Goal: Task Accomplishment & Management: Manage account settings

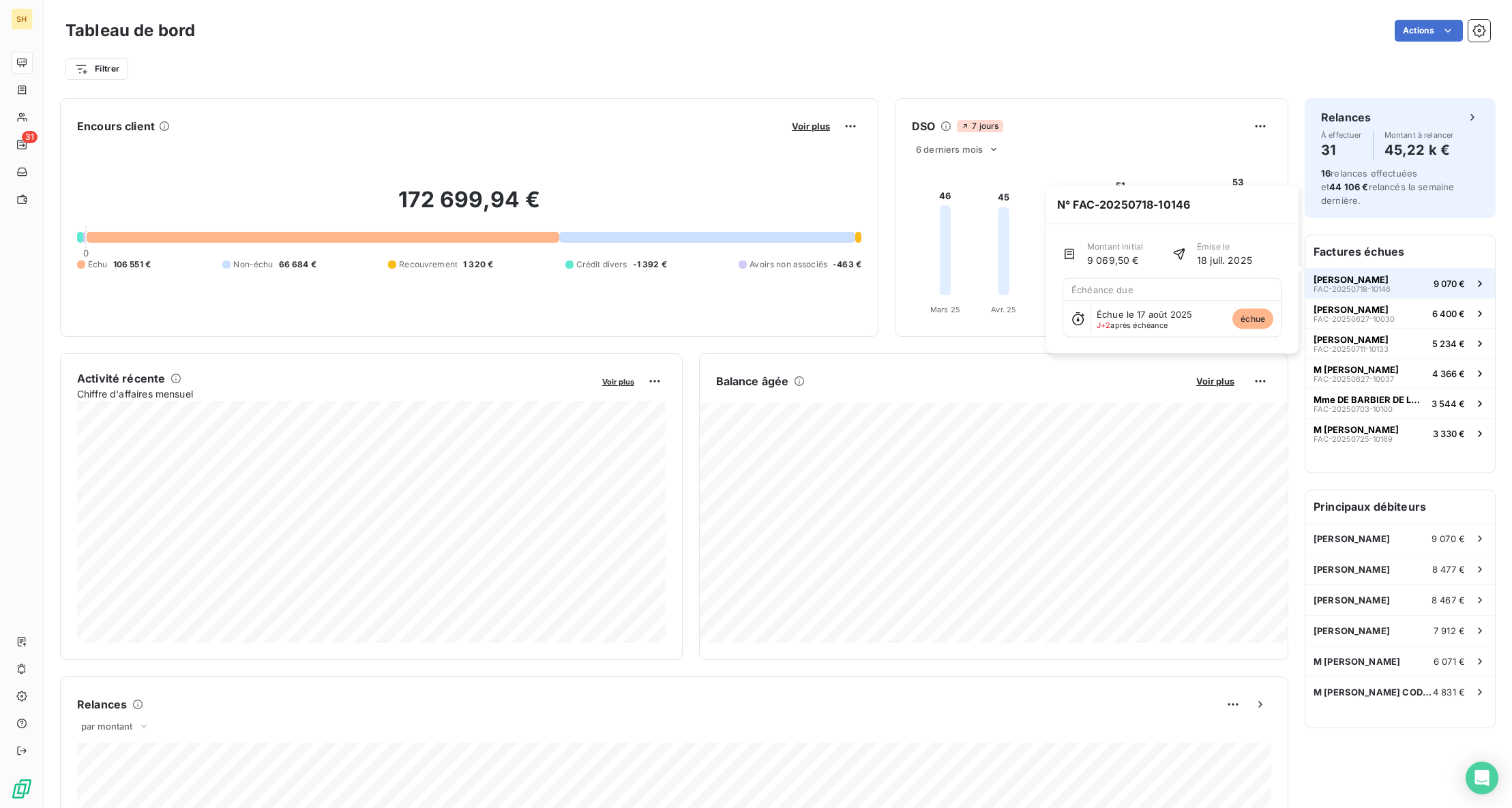
click at [1452, 278] on span "9 070 €" at bounding box center [1449, 283] width 32 height 11
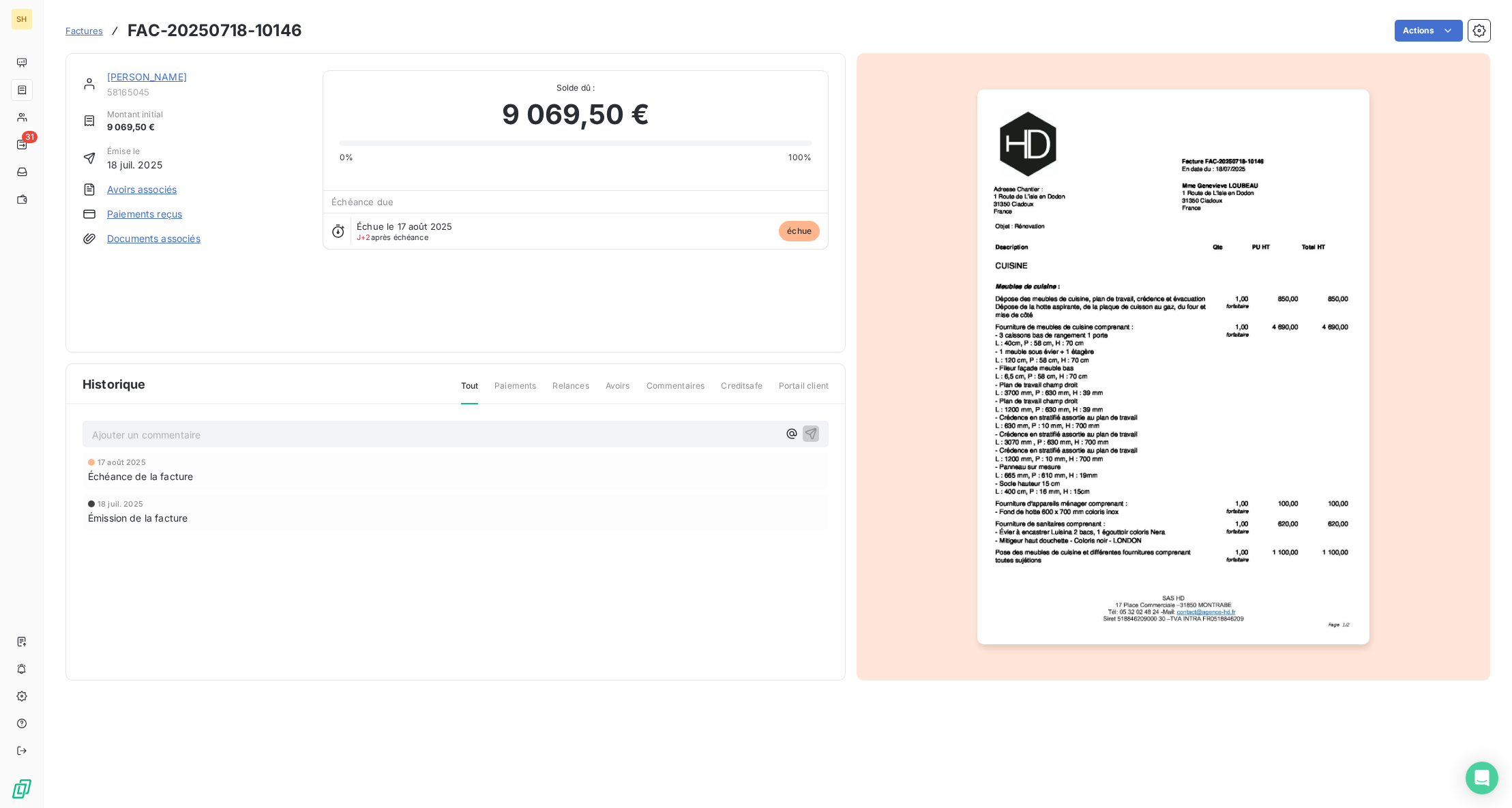
click at [571, 387] on span "Relances" at bounding box center [571, 391] width 37 height 23
click at [631, 386] on span "Avoirs" at bounding box center [618, 391] width 25 height 23
click at [670, 384] on span "Commentaires" at bounding box center [676, 391] width 59 height 23
click at [187, 75] on link "[PERSON_NAME]" at bounding box center [147, 76] width 79 height 12
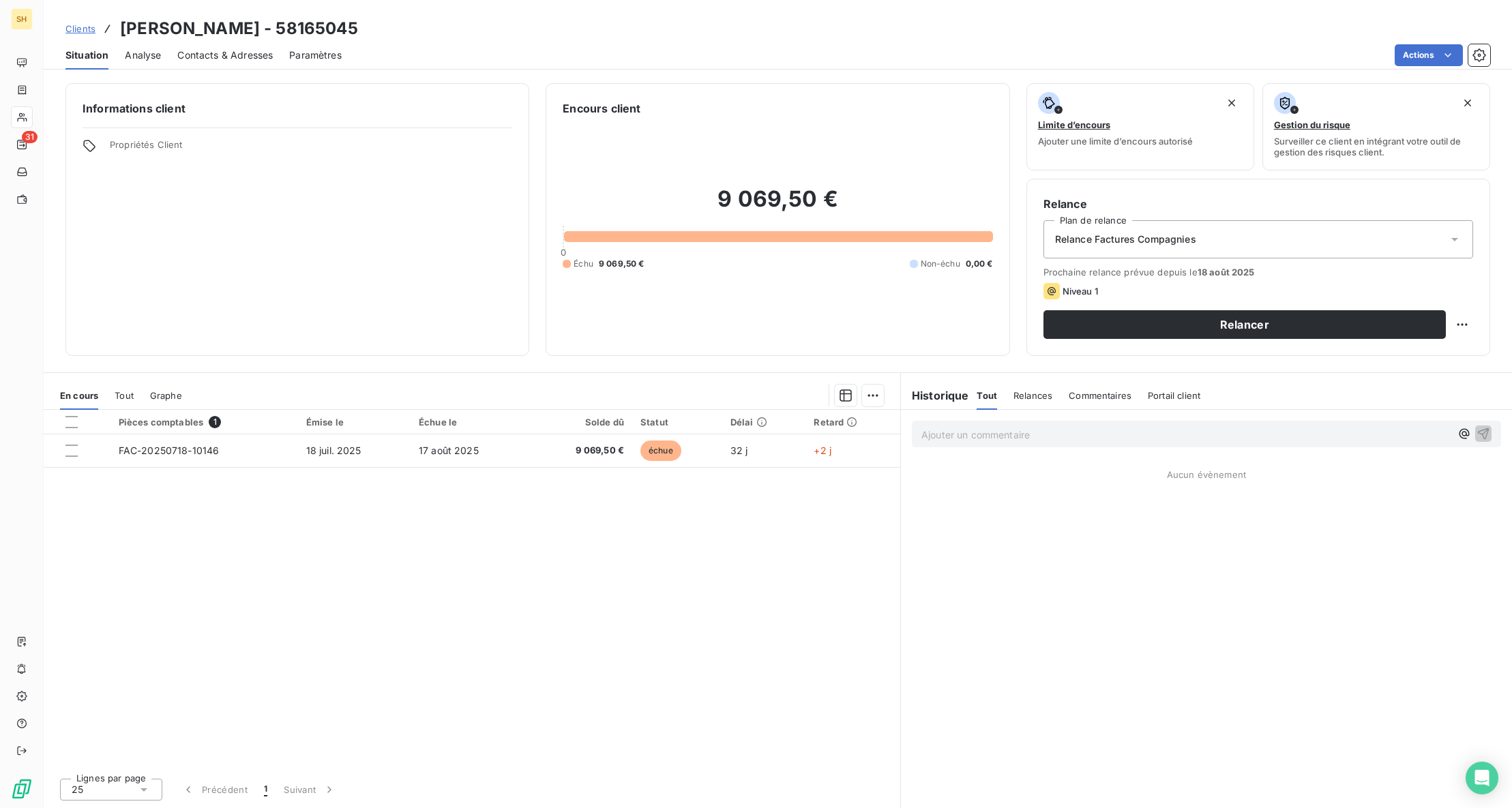
click at [1105, 394] on span "Commentaires" at bounding box center [1100, 395] width 63 height 11
click at [1038, 398] on span "Relances" at bounding box center [1032, 395] width 39 height 11
click at [993, 391] on span "Tout" at bounding box center [986, 395] width 19 height 11
click at [233, 35] on h3 "[PERSON_NAME] - 58165045" at bounding box center [239, 29] width 238 height 25
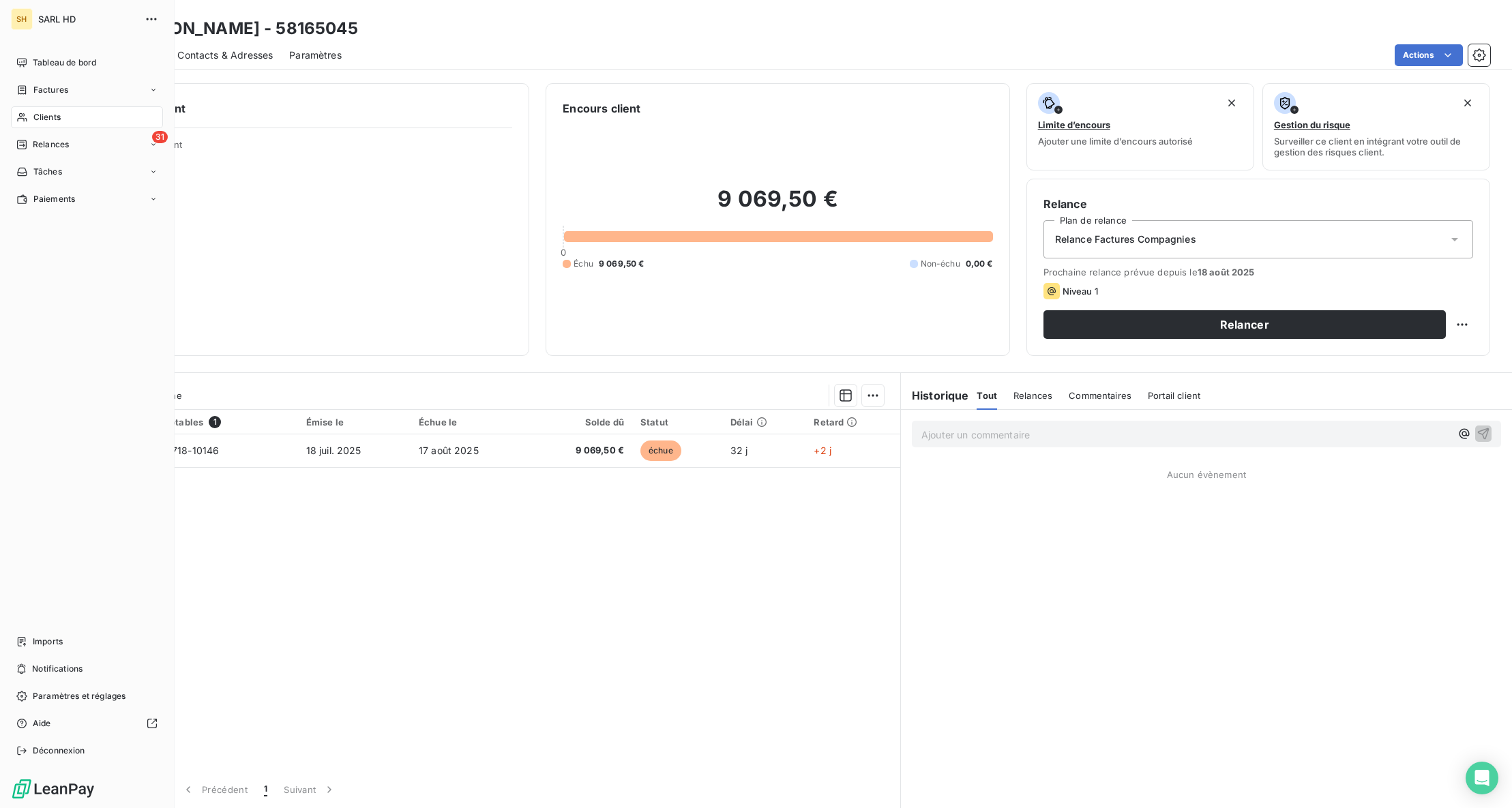
click at [43, 21] on span "SARL HD" at bounding box center [87, 19] width 98 height 11
click at [44, 57] on span "Tableau de bord" at bounding box center [64, 62] width 64 height 12
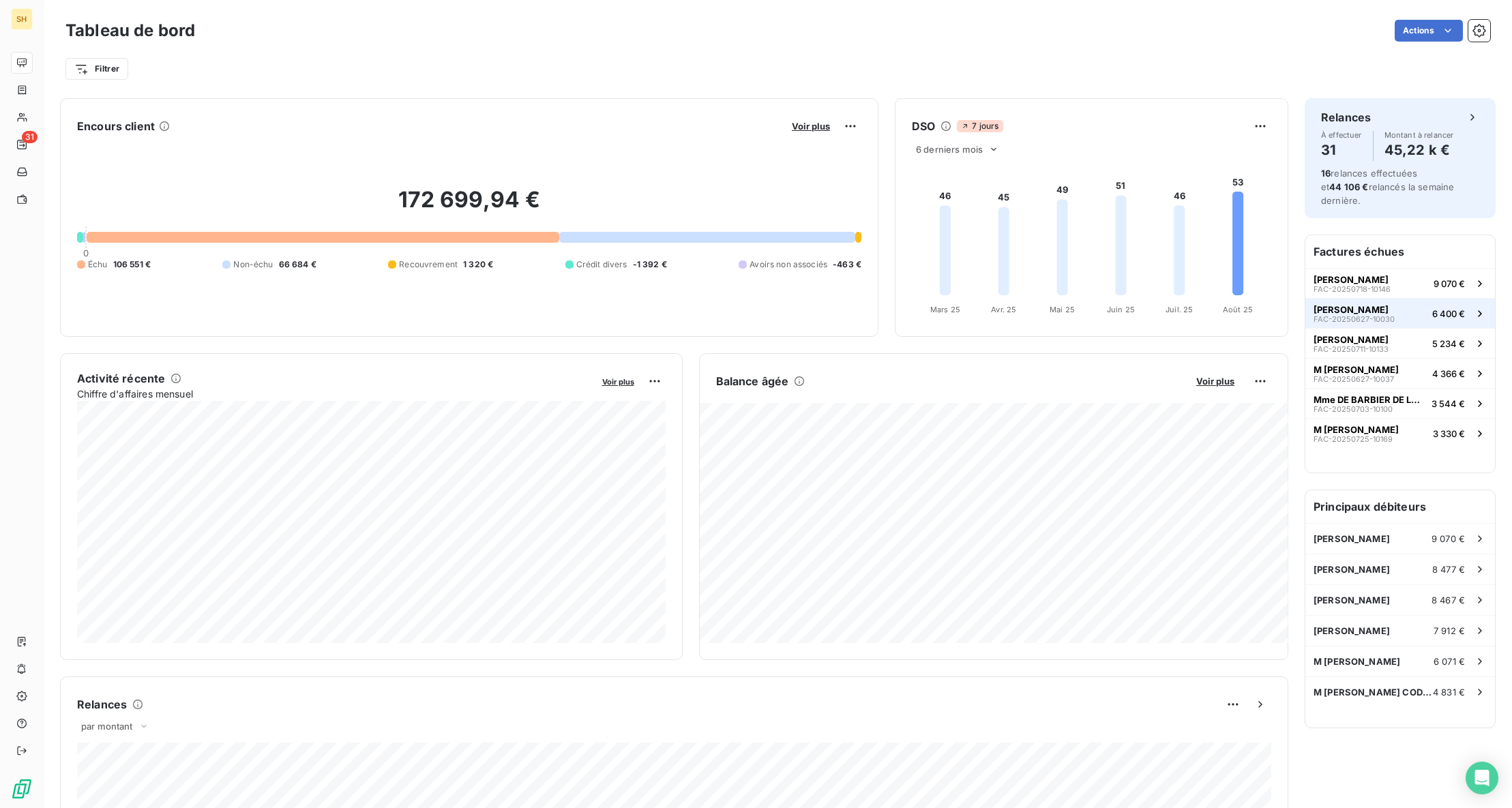
click at [1460, 308] on span "6 400 €" at bounding box center [1448, 314] width 33 height 11
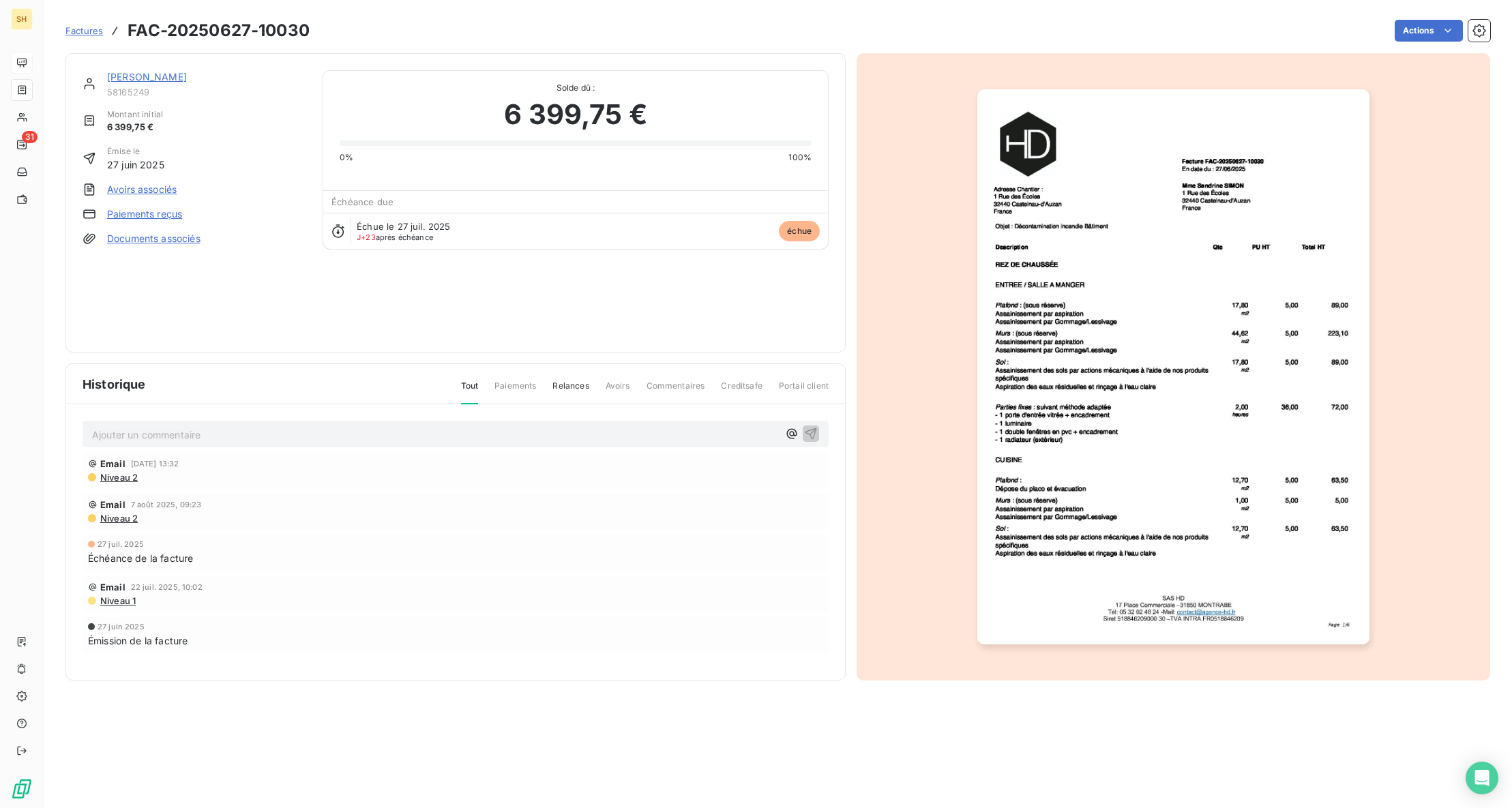
click at [579, 386] on span "Relances" at bounding box center [571, 391] width 37 height 23
click at [679, 387] on span "Commentaires" at bounding box center [676, 391] width 59 height 23
click at [160, 75] on link "[PERSON_NAME]" at bounding box center [147, 76] width 79 height 12
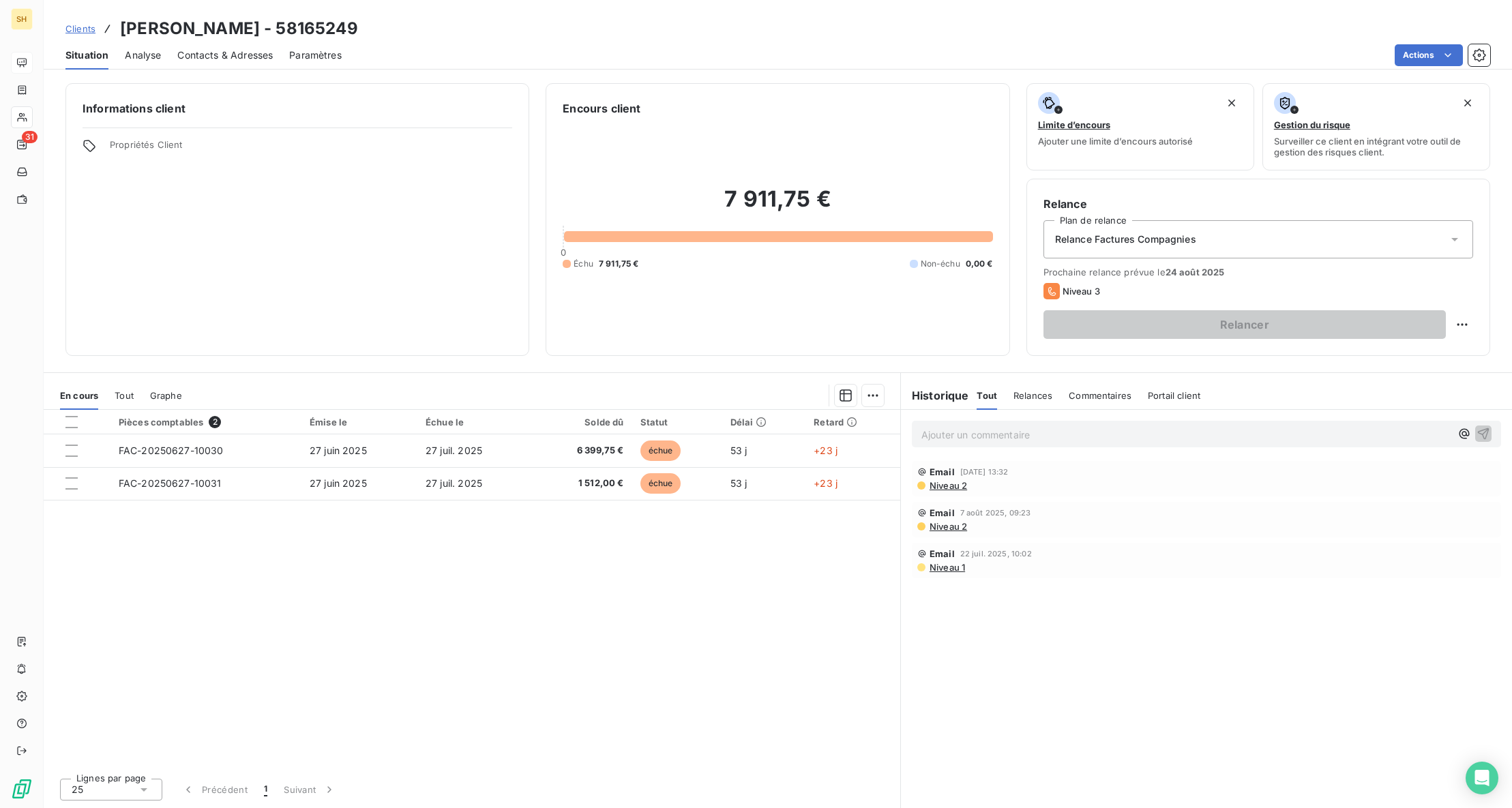
click at [1109, 390] on span "Commentaires" at bounding box center [1100, 395] width 63 height 11
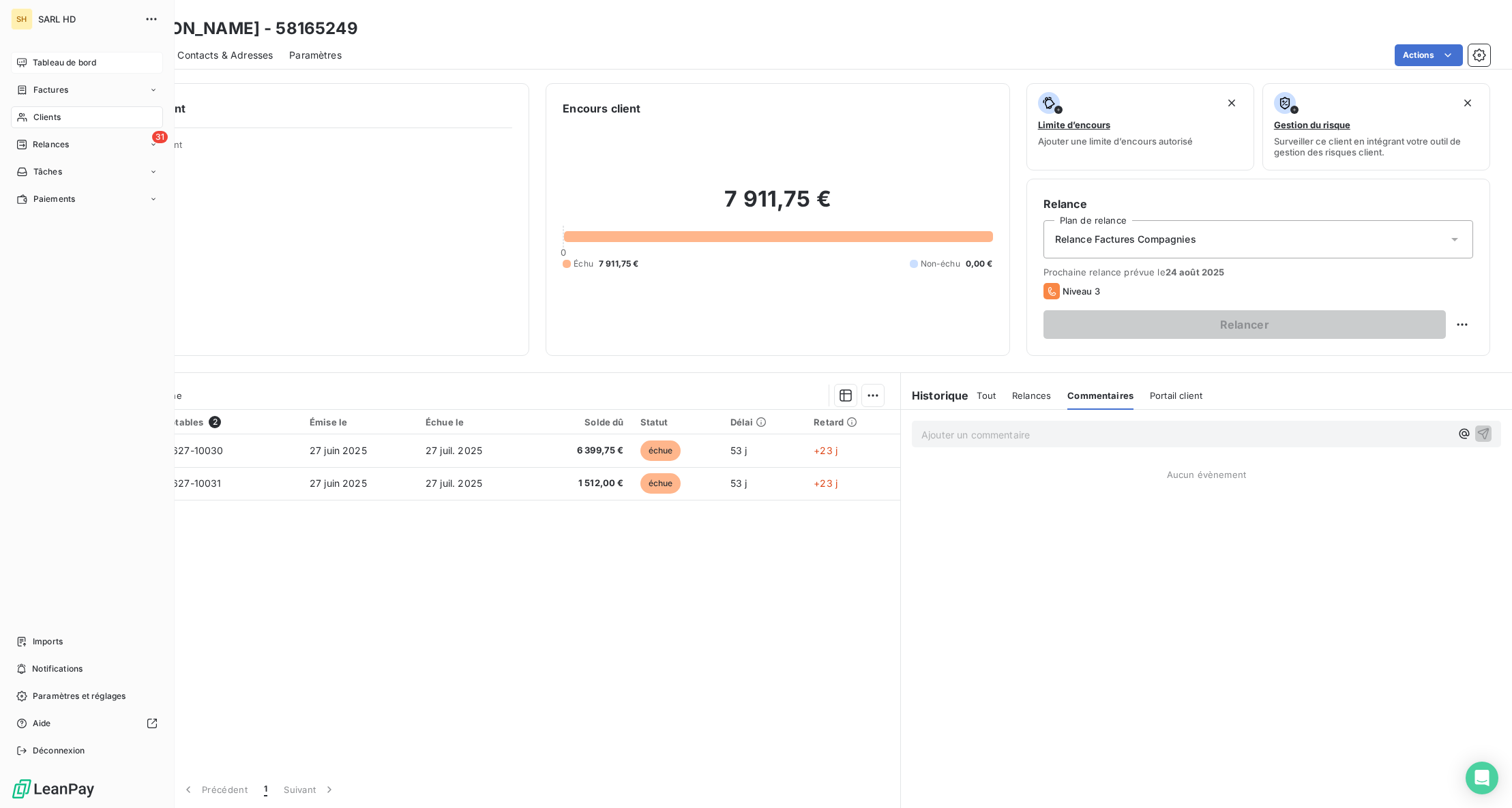
click at [32, 17] on div "SH" at bounding box center [21, 18] width 21 height 21
click at [46, 61] on span "Tableau de bord" at bounding box center [64, 62] width 64 height 12
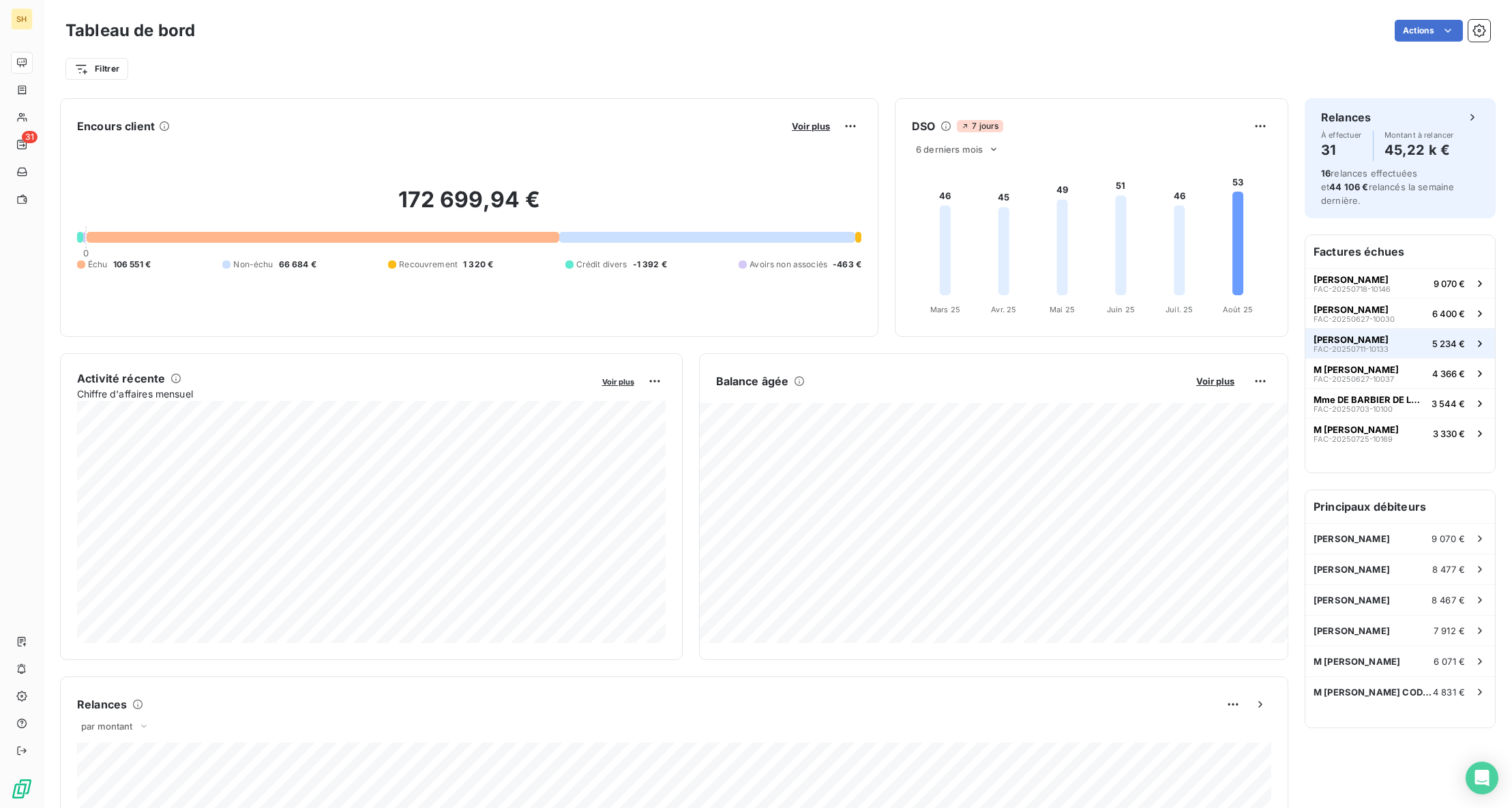
click at [1389, 334] on div "[PERSON_NAME] GANTIN FAC-20250711-10133" at bounding box center [1351, 344] width 75 height 19
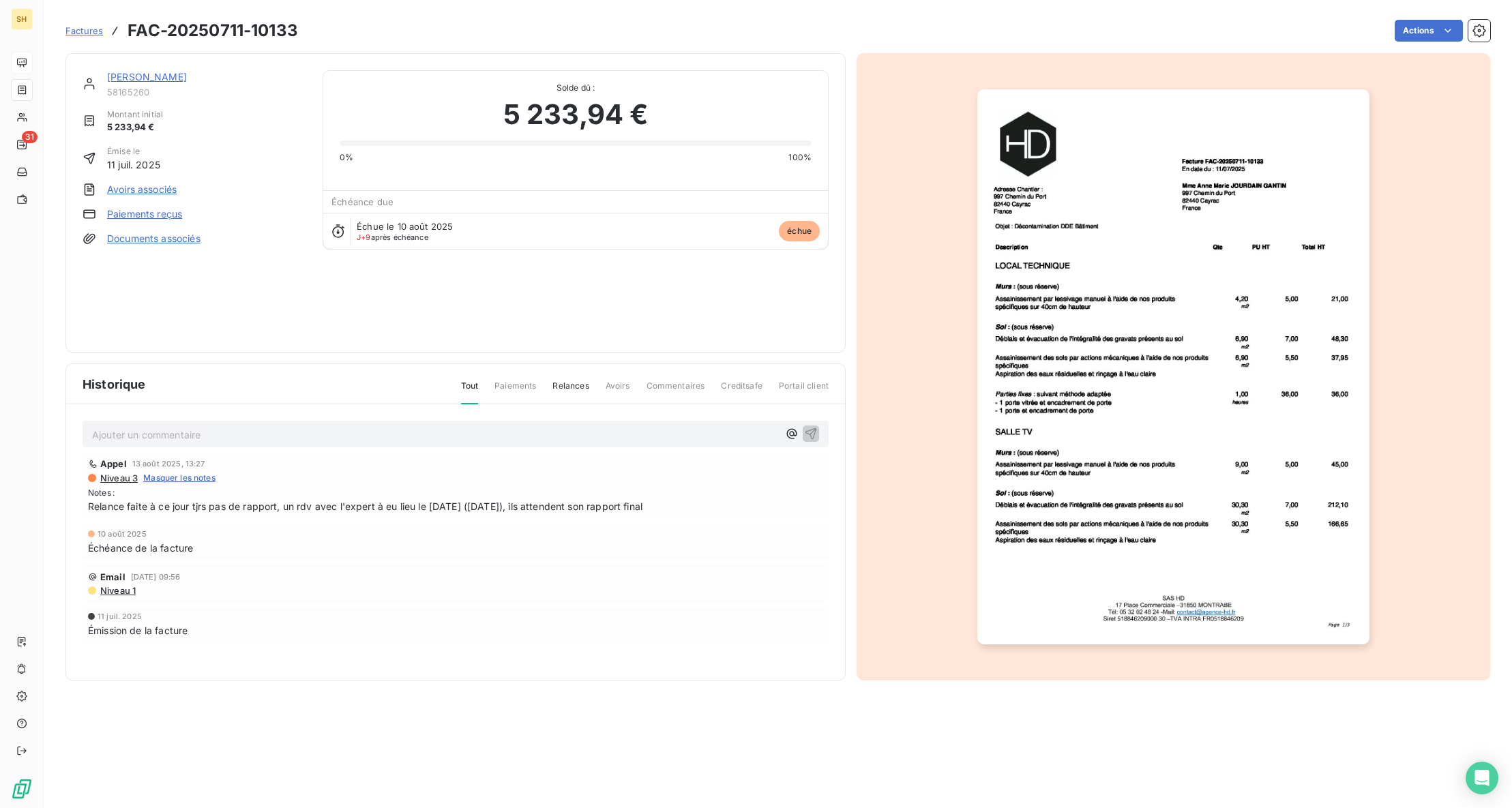
click at [687, 389] on span "Commentaires" at bounding box center [676, 391] width 59 height 23
click at [187, 78] on link "[PERSON_NAME]" at bounding box center [147, 76] width 79 height 12
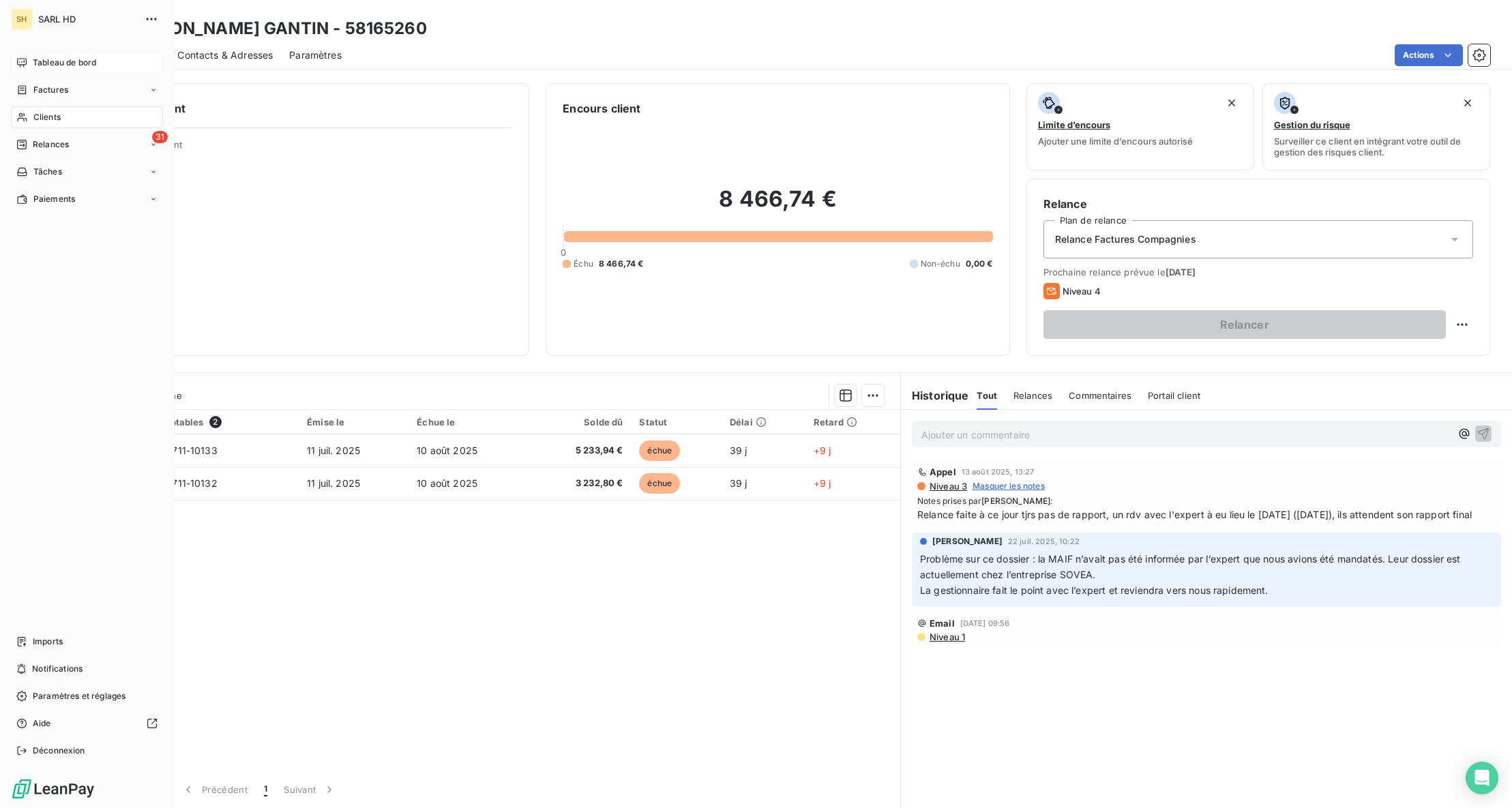
click at [57, 23] on span "SARL HD" at bounding box center [87, 19] width 98 height 11
click at [58, 21] on span "SARL HD" at bounding box center [87, 19] width 98 height 11
click at [48, 60] on span "Tableau de bord" at bounding box center [64, 62] width 64 height 12
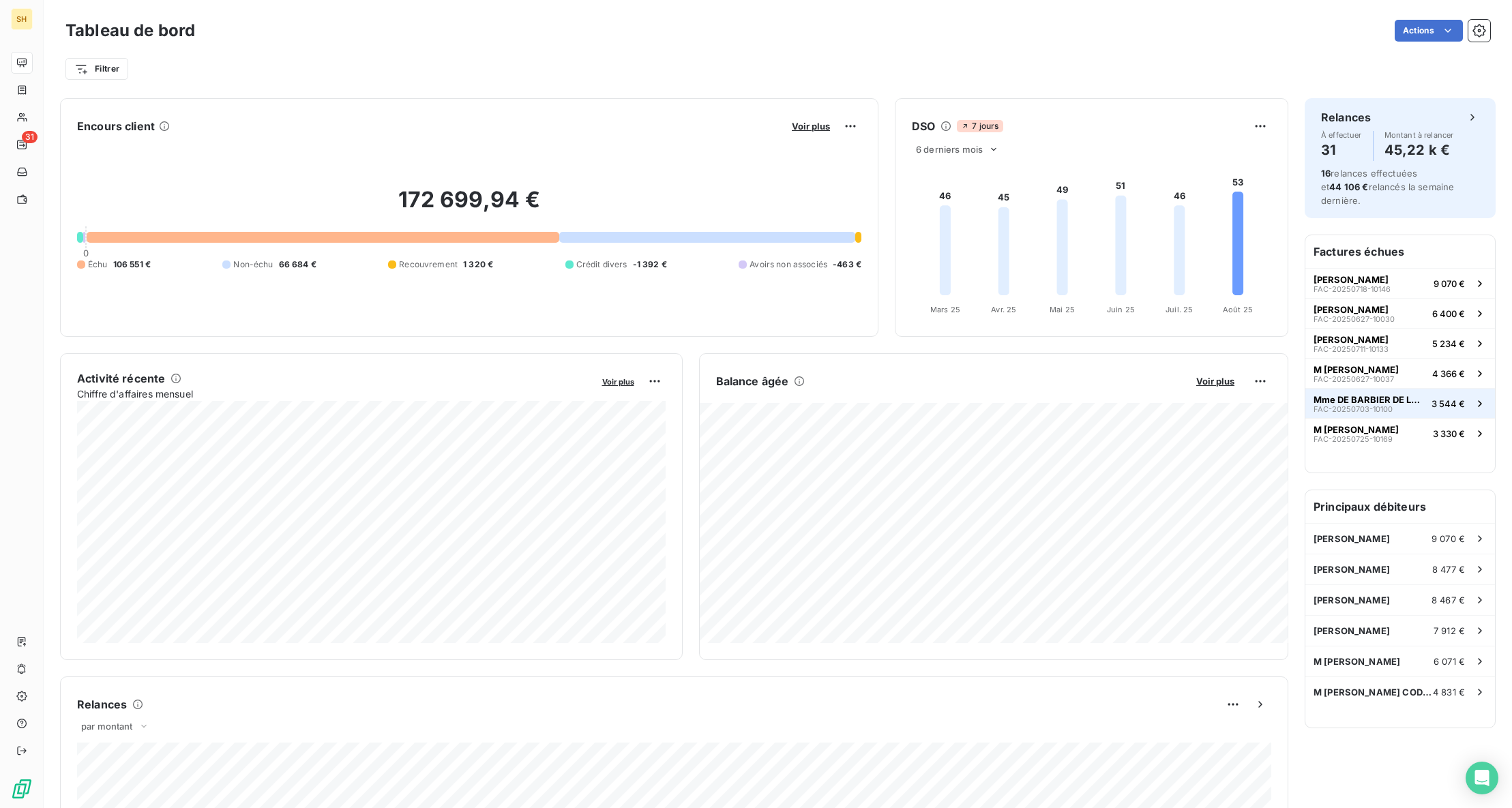
click at [1403, 394] on span "Mme DE BARBIER DE LA SERRE" at bounding box center [1370, 399] width 113 height 11
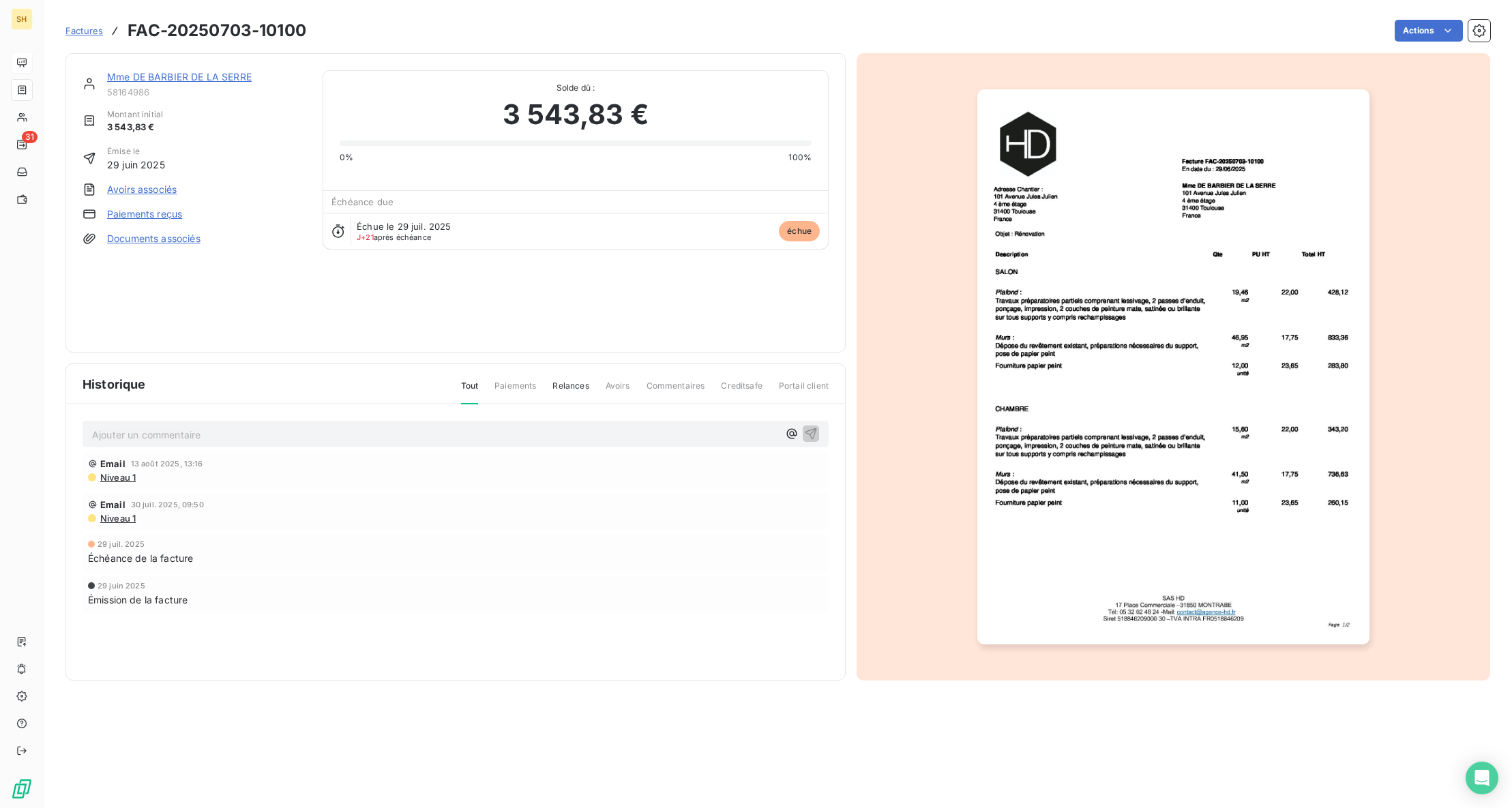
click at [210, 75] on link "Mme DE BARBIER DE LA SERRE" at bounding box center [179, 76] width 145 height 12
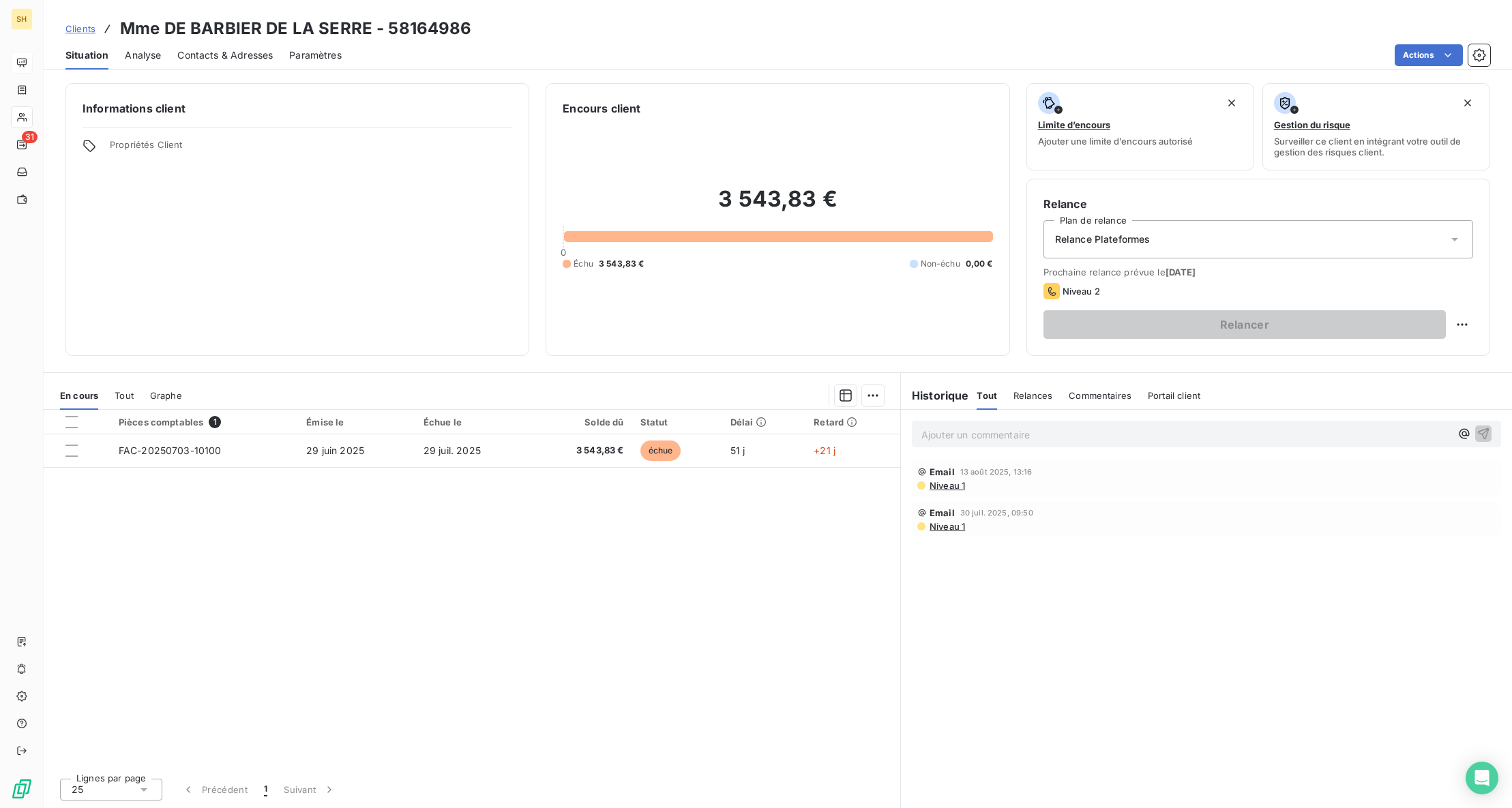
click at [1027, 401] on div "Relances" at bounding box center [1032, 395] width 39 height 29
click at [1088, 393] on span "Commentaires" at bounding box center [1101, 395] width 63 height 11
click at [986, 396] on span "Tout" at bounding box center [986, 395] width 19 height 11
click at [1099, 391] on span "Commentaires" at bounding box center [1100, 395] width 63 height 11
click at [1056, 427] on p "Ajouter un commentaire ﻿" at bounding box center [1186, 434] width 530 height 17
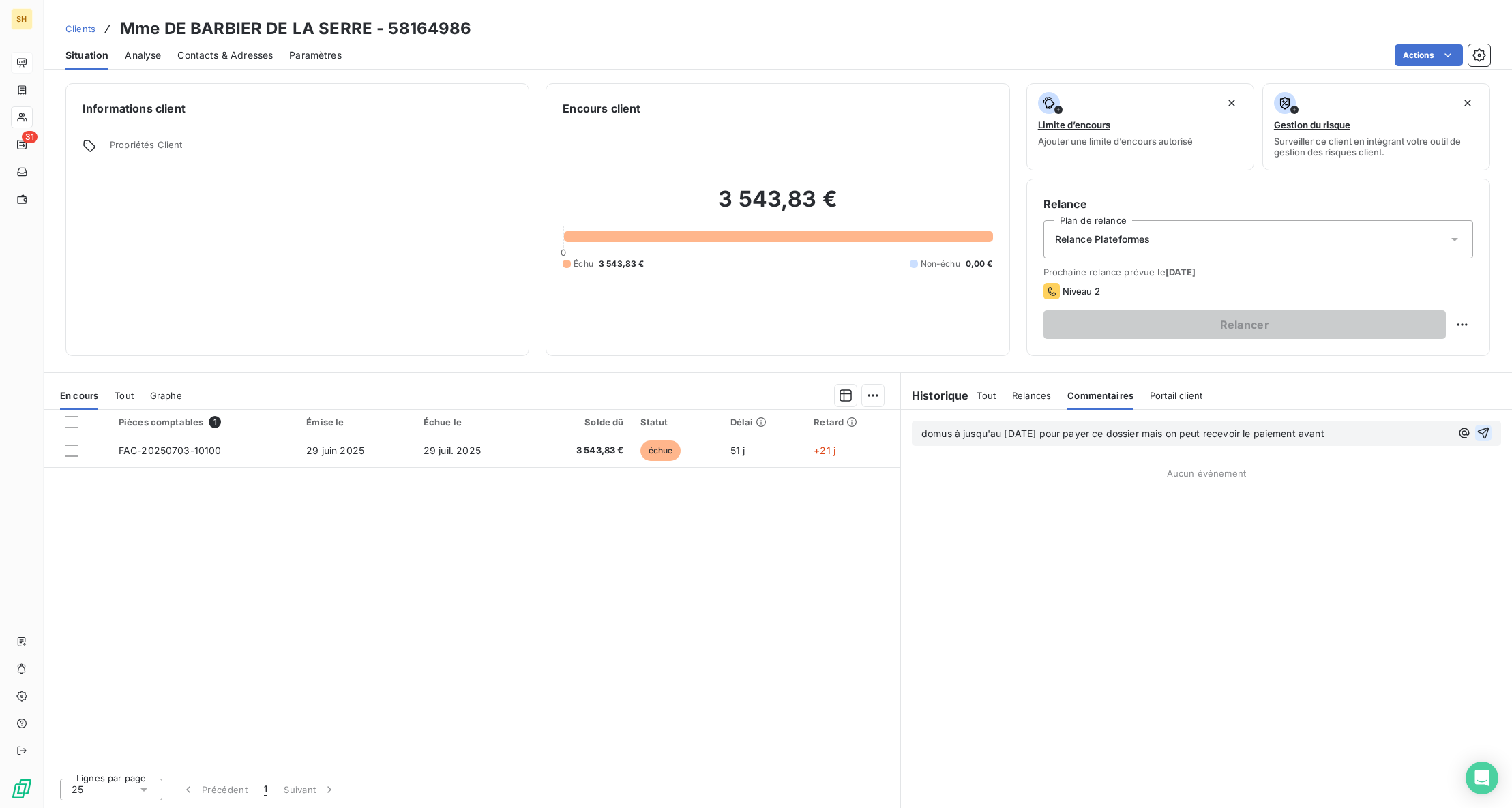
click at [1488, 432] on icon "button" at bounding box center [1483, 433] width 14 height 13
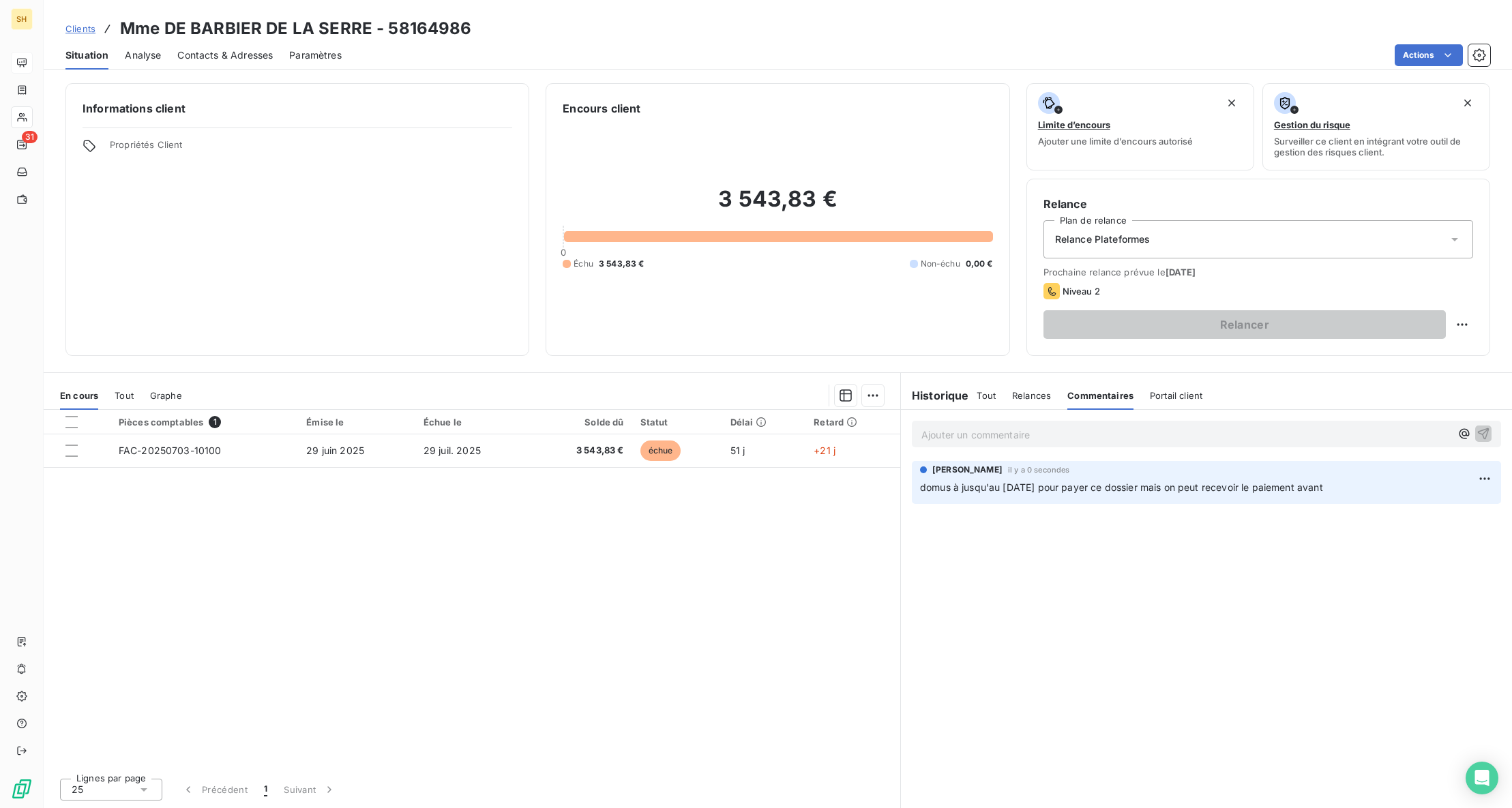
click at [1231, 242] on div "Relance Plateformes" at bounding box center [1258, 239] width 430 height 38
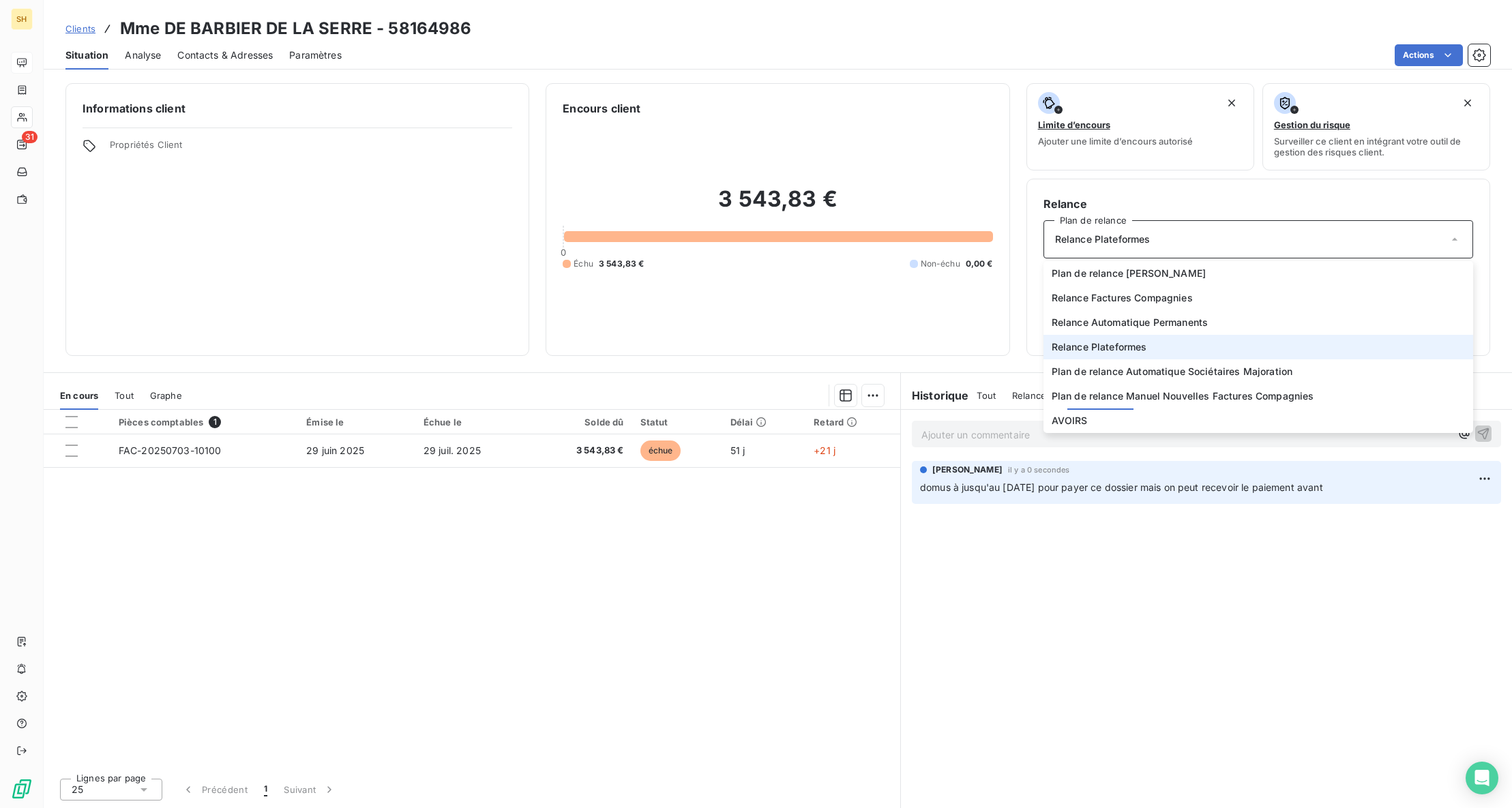
click at [1144, 175] on div "Limite d’encours Ajouter une limite d’encours autorisé Gestion du risque Survei…" at bounding box center [1259, 220] width 464 height 273
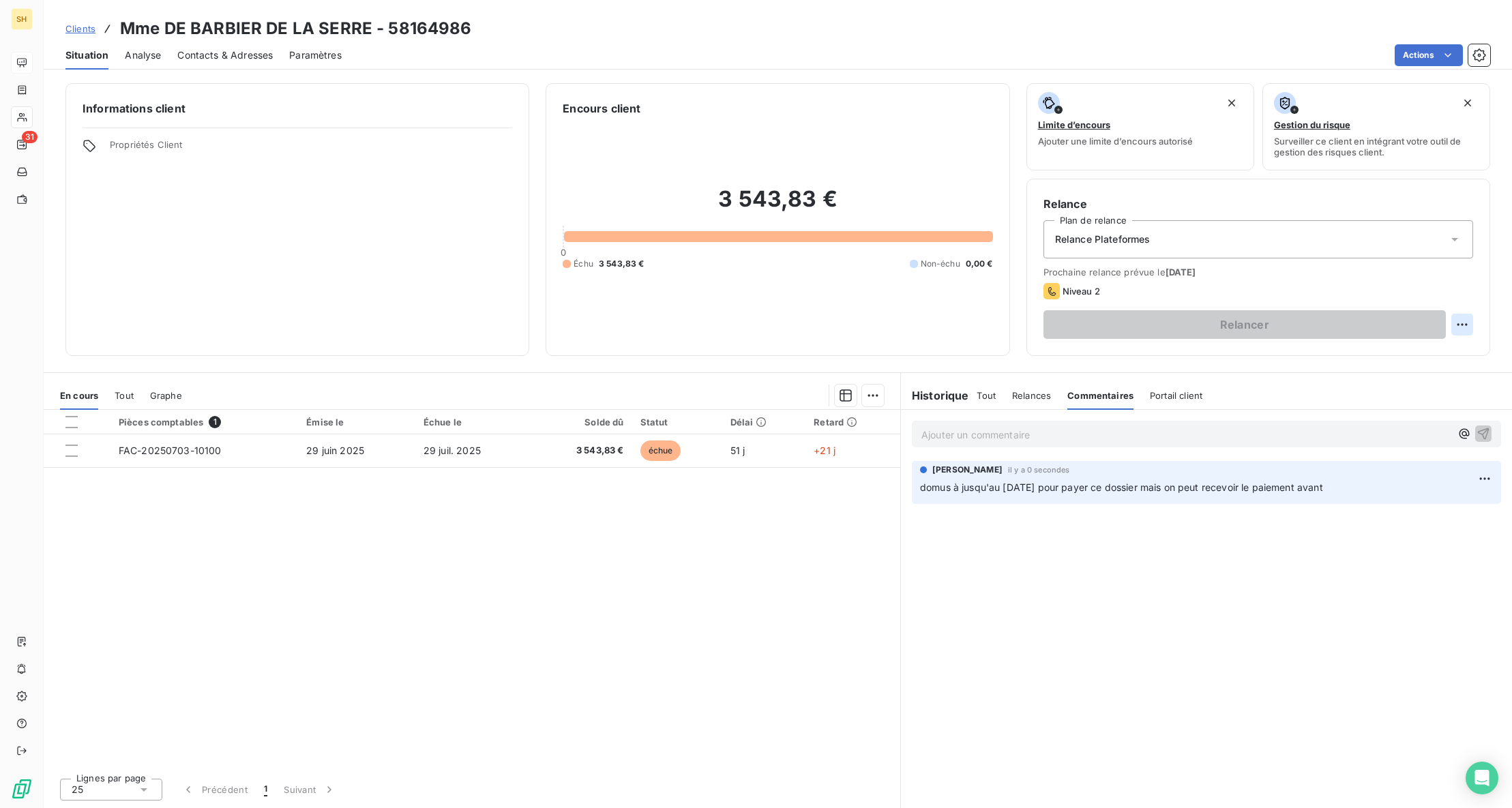
click at [1463, 322] on html "SH 31 Clients Mme DE BARBIER DE LA SERRE - 58164986 Situation Analyse Contacts …" at bounding box center [756, 404] width 1512 height 808
click at [1455, 347] on div "Replanifier cette action" at bounding box center [1406, 354] width 122 height 21
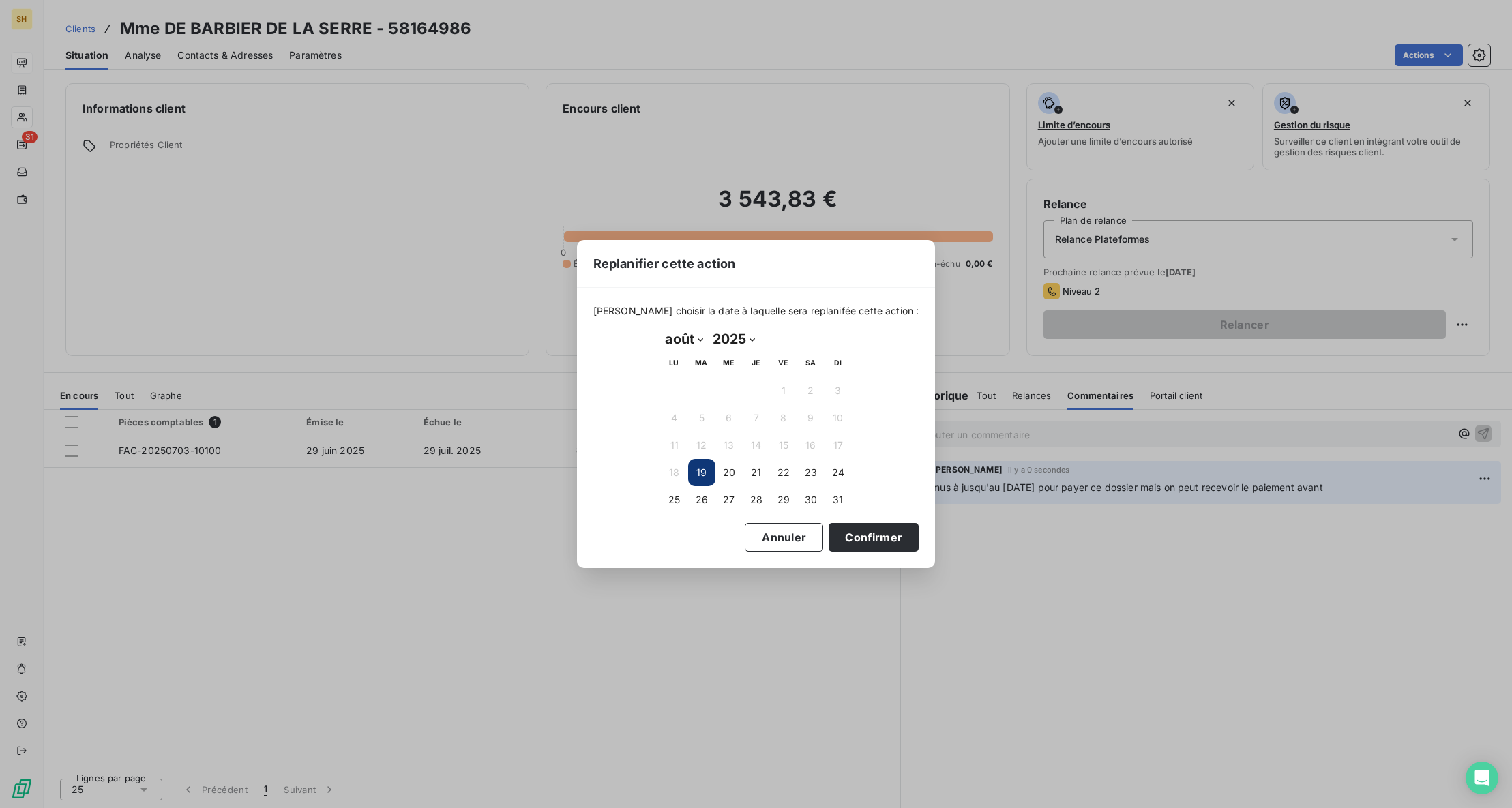
click at [689, 339] on select "janvier février mars avril mai juin juillet août septembre octobre novembre déc…" at bounding box center [684, 338] width 47 height 21
select select "8"
drag, startPoint x: 694, startPoint y: 386, endPoint x: 708, endPoint y: 391, distance: 14.9
click at [694, 386] on button "2" at bounding box center [702, 391] width 27 height 27
click at [862, 534] on button "Confirmer" at bounding box center [874, 537] width 90 height 29
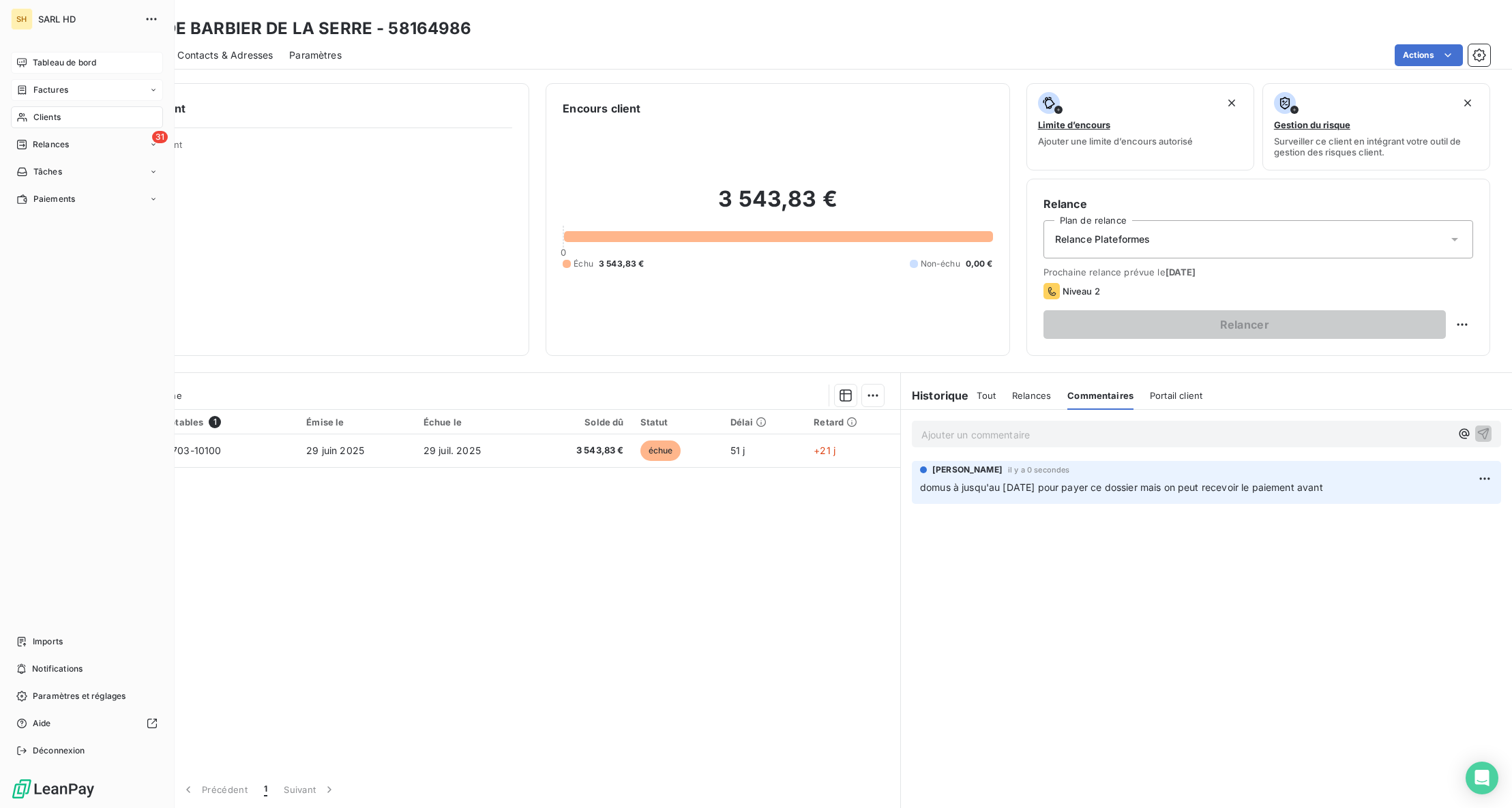
click at [99, 93] on div "Factures" at bounding box center [87, 90] width 152 height 21
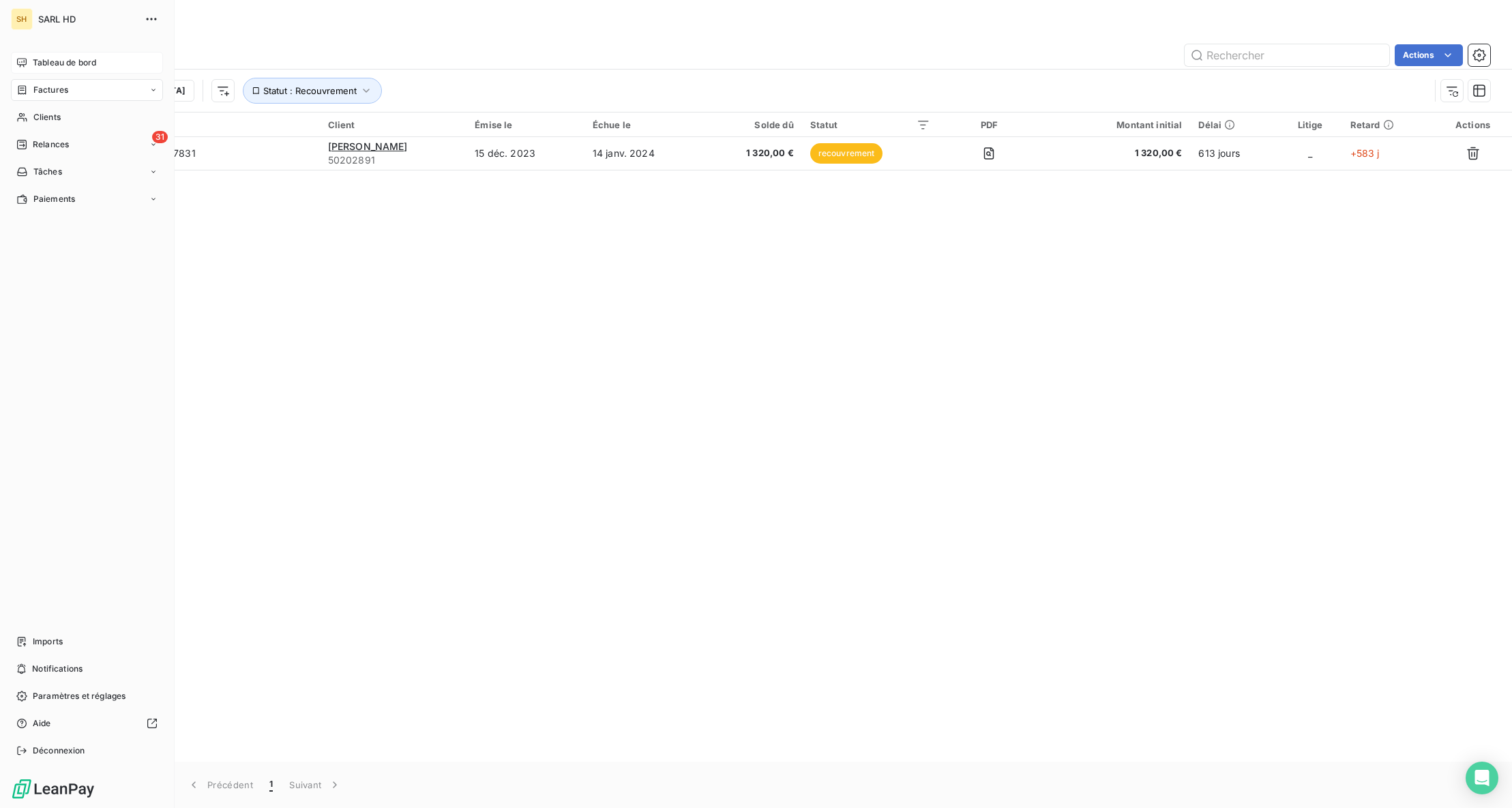
click at [52, 67] on span "Tableau de bord" at bounding box center [64, 62] width 64 height 12
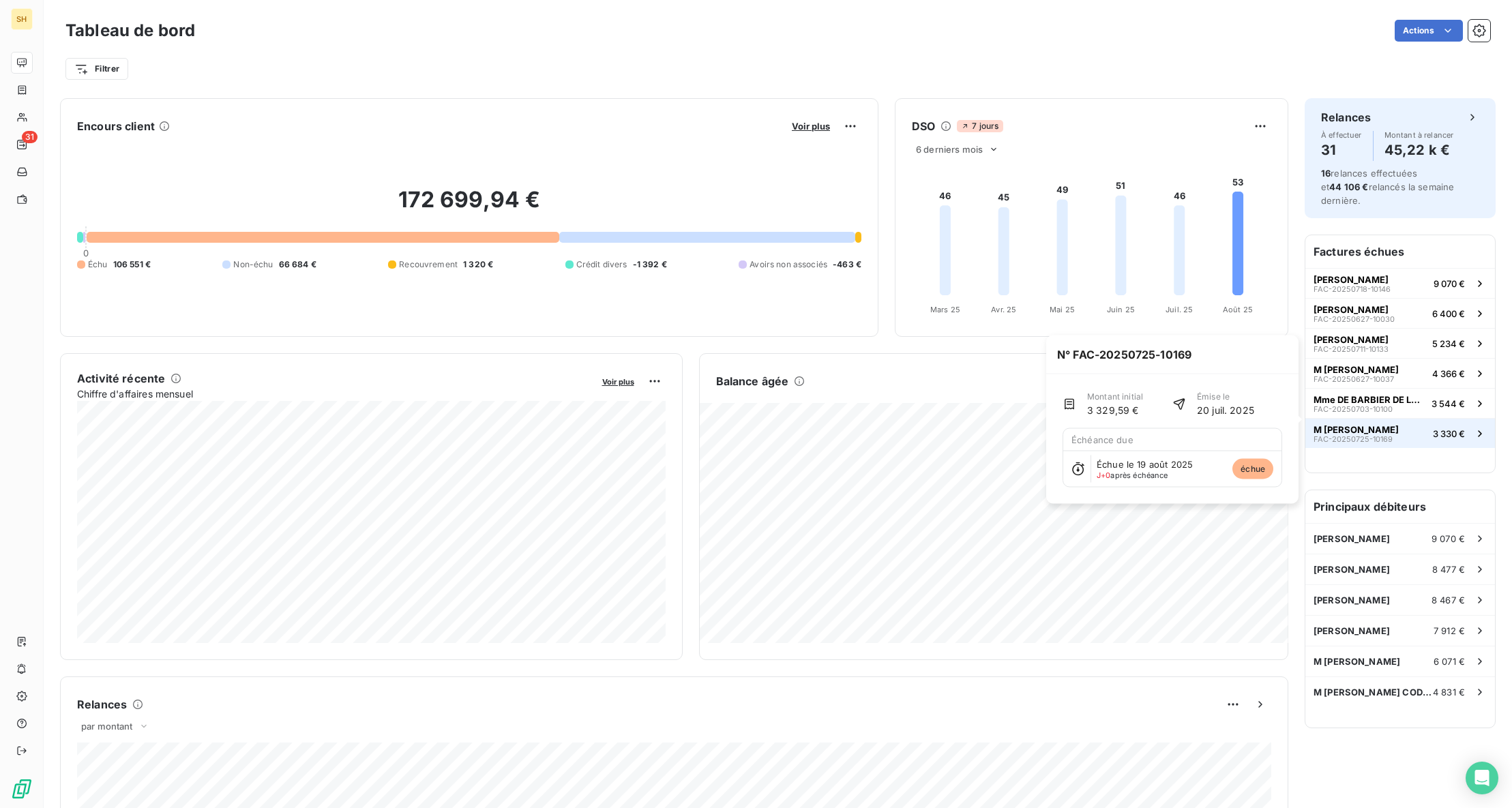
click at [1403, 418] on button "M [PERSON_NAME] FAC-20250725-10169 3 330 €" at bounding box center [1400, 433] width 190 height 30
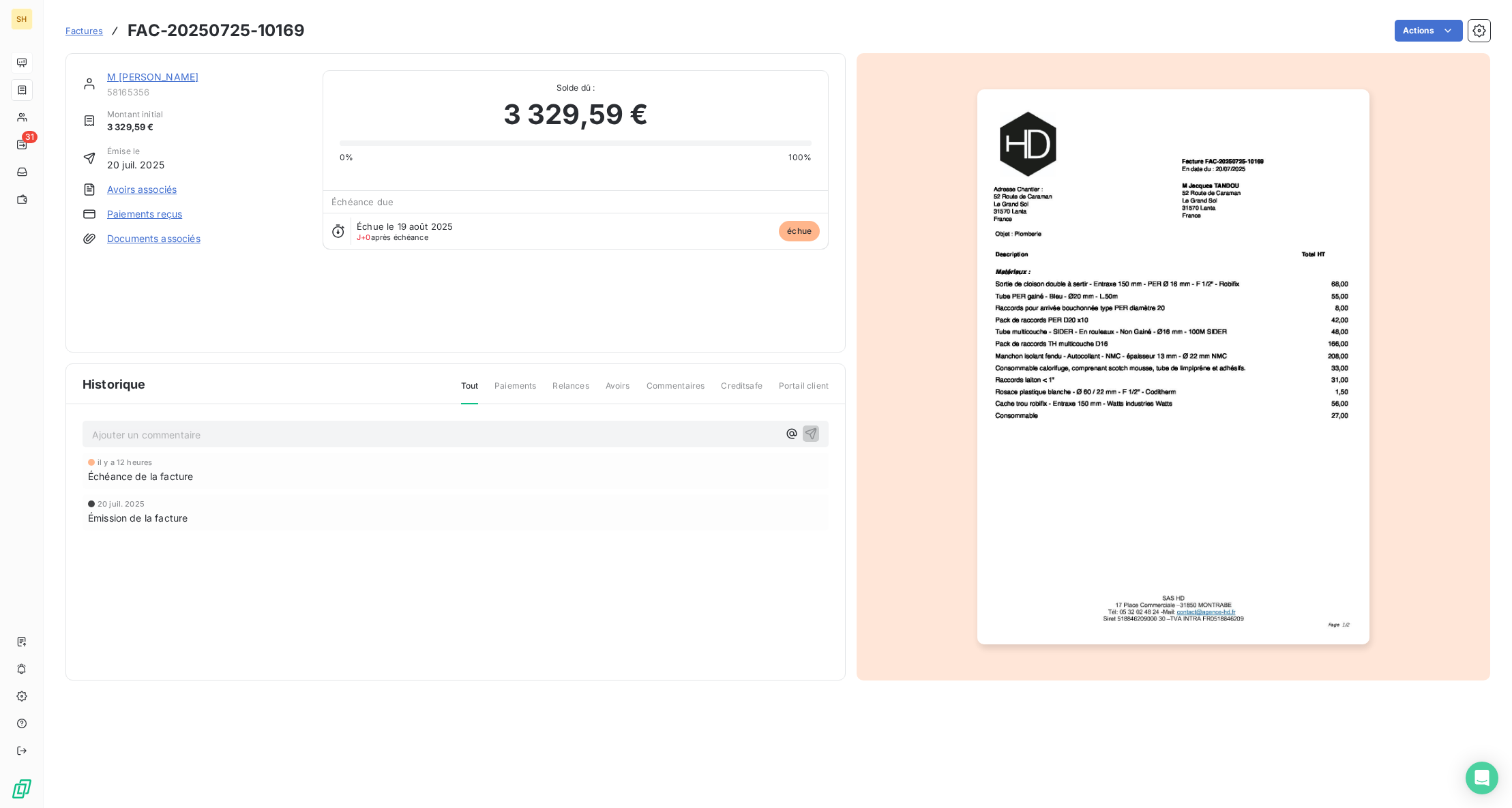
click at [593, 383] on div "Tout Paiements Relances Avoirs Commentaires Creditsafe Portail client" at bounding box center [637, 391] width 384 height 23
click at [127, 71] on link "M [PERSON_NAME]" at bounding box center [152, 76] width 91 height 12
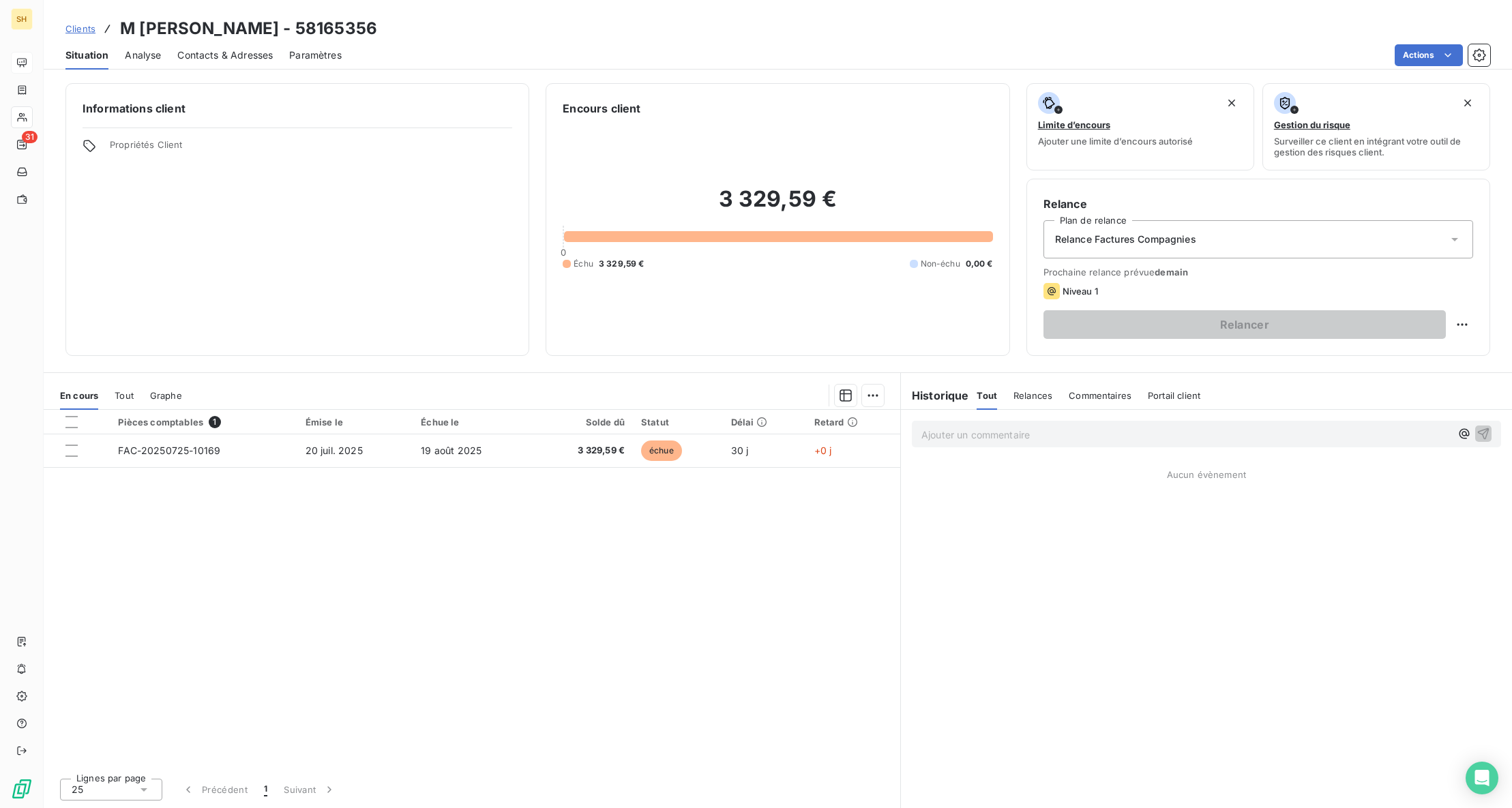
click at [1113, 393] on span "Commentaires" at bounding box center [1100, 395] width 63 height 11
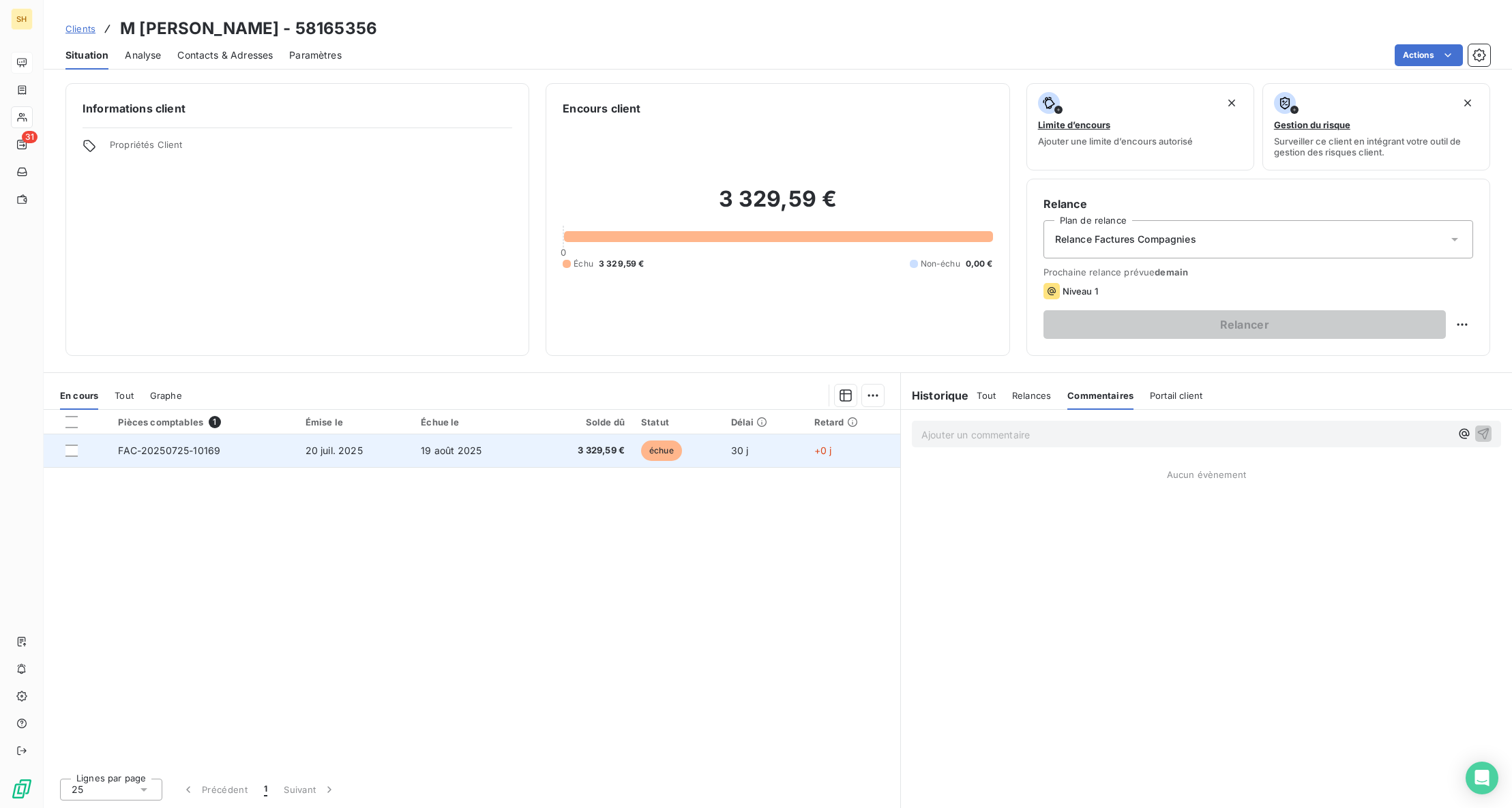
click at [151, 441] on td "FAC-20250725-10169" at bounding box center [202, 450] width 187 height 33
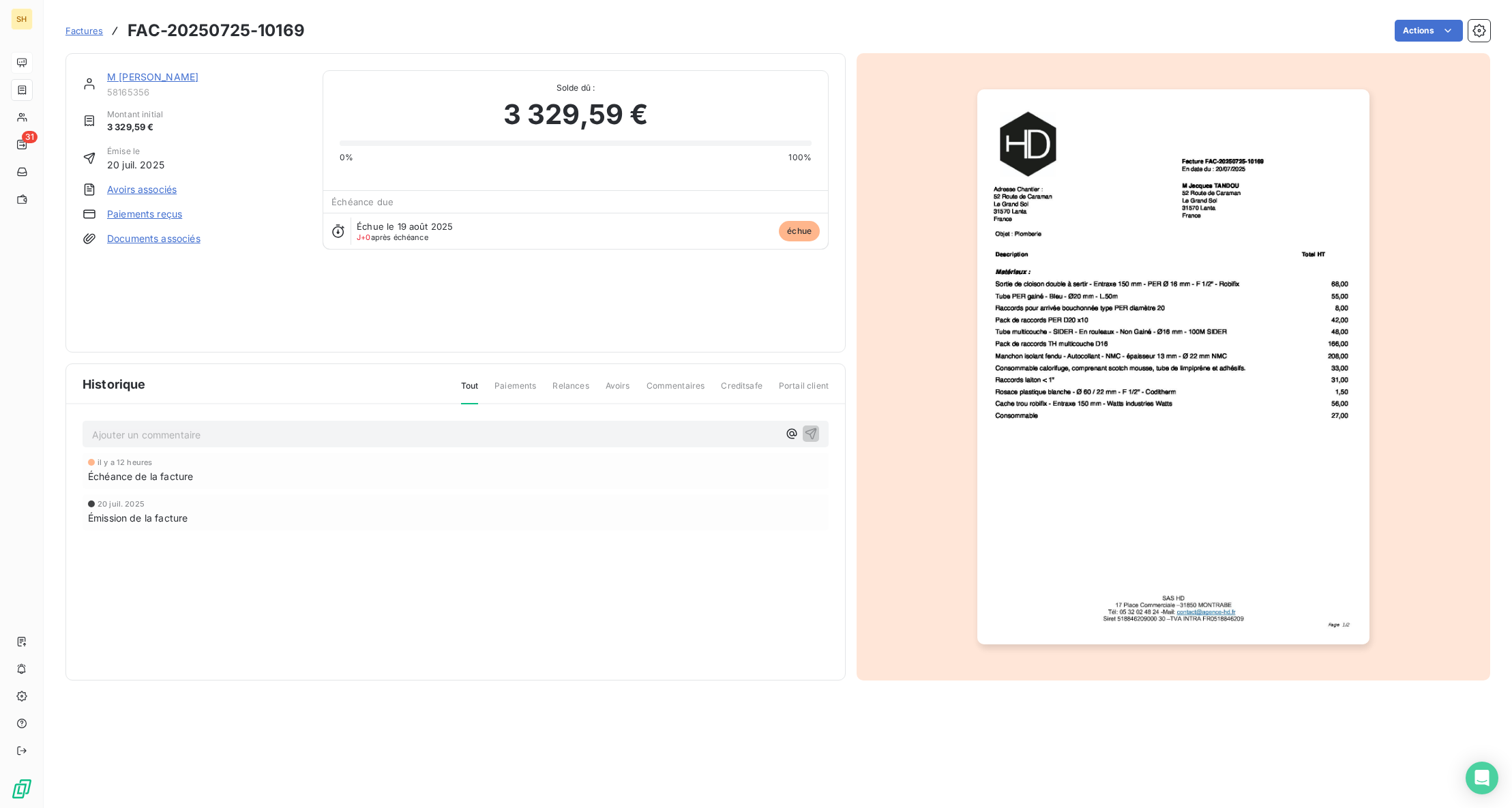
click at [157, 79] on link "M [PERSON_NAME]" at bounding box center [152, 76] width 91 height 12
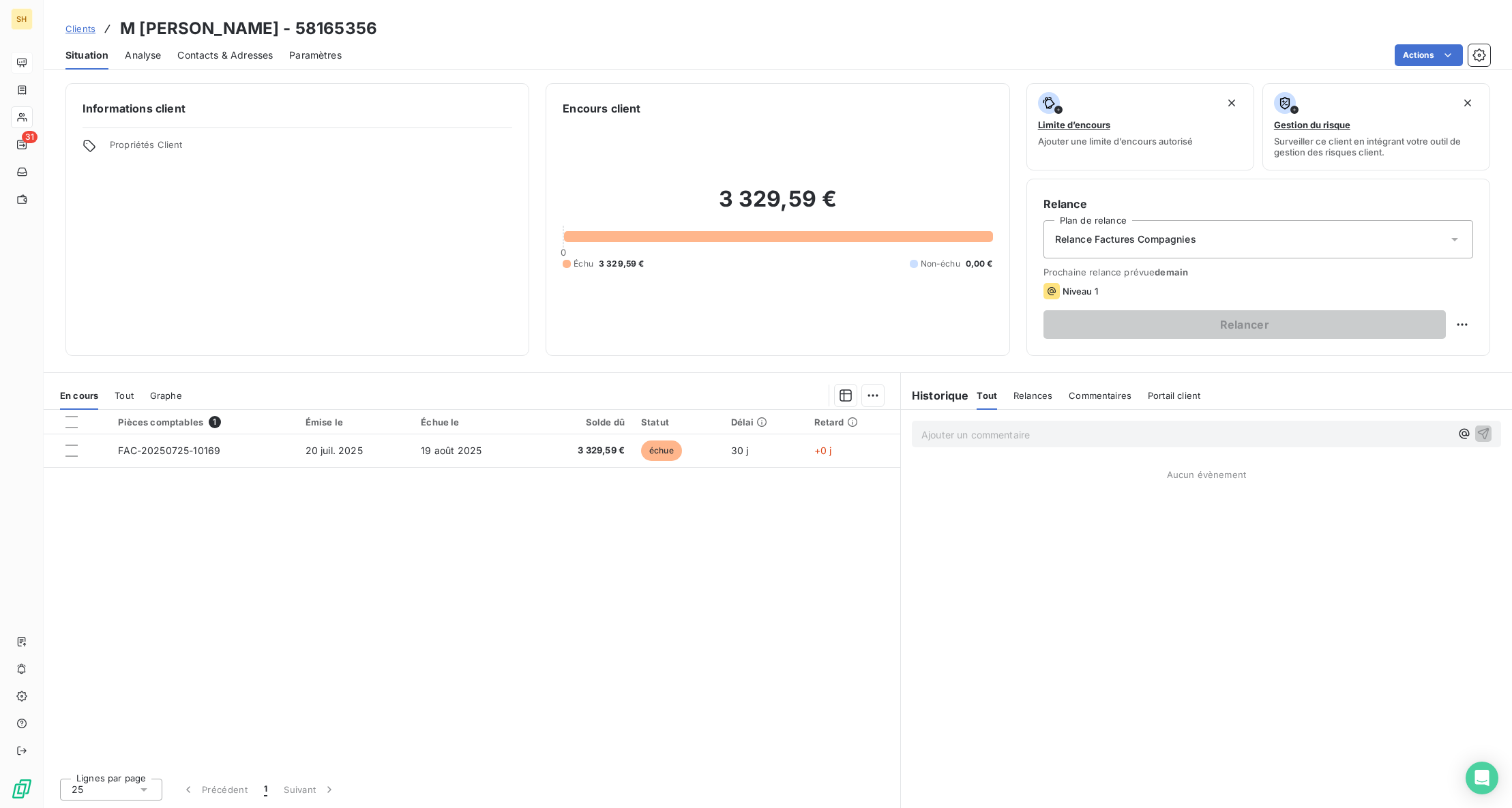
drag, startPoint x: 1100, startPoint y: 398, endPoint x: 1071, endPoint y: 417, distance: 34.7
click at [1099, 398] on span "Commentaires" at bounding box center [1100, 395] width 63 height 11
click at [972, 431] on p "Ajouter un commentaire ﻿" at bounding box center [1186, 434] width 530 height 17
click at [1482, 429] on icon "button" at bounding box center [1483, 433] width 12 height 12
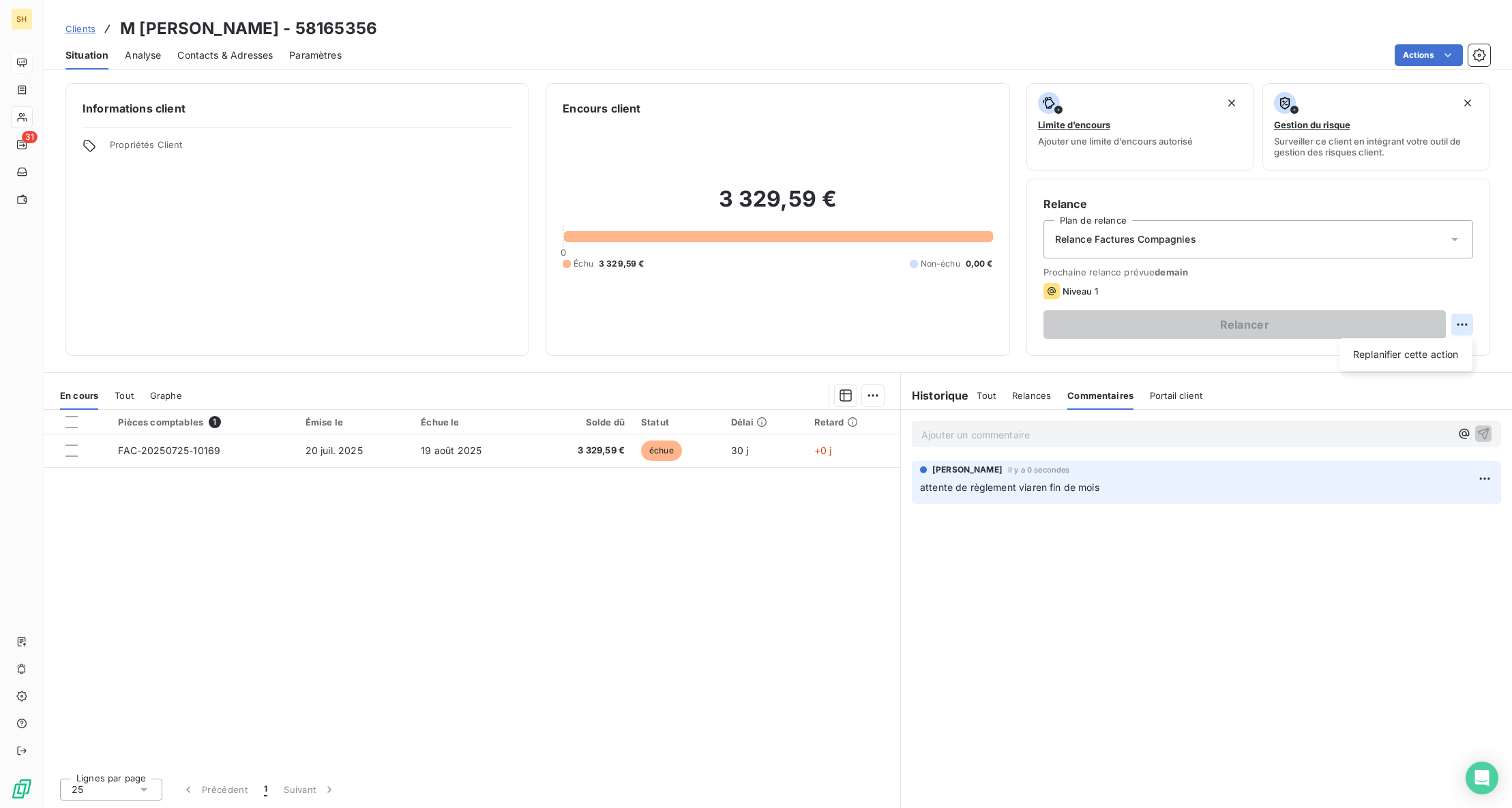
click at [1459, 328] on html "SH 31 Clients M [PERSON_NAME] - 58165356 Situation Analyse Contacts & Adresses …" at bounding box center [756, 404] width 1512 height 808
click at [1424, 354] on div "Replanifier cette action" at bounding box center [1406, 354] width 122 height 21
select select "7"
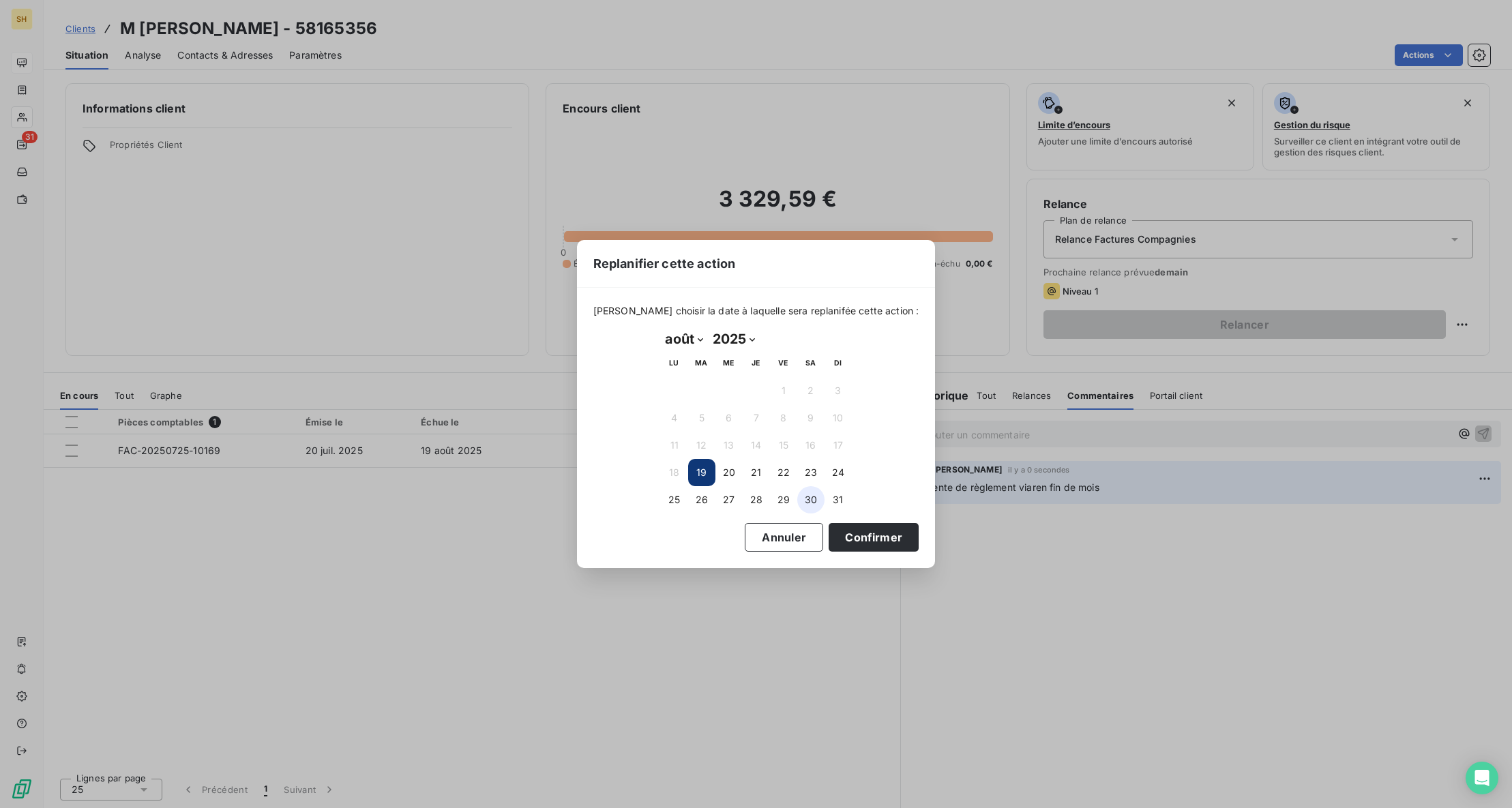
click at [804, 500] on button "30" at bounding box center [811, 499] width 27 height 27
click at [791, 500] on button "29" at bounding box center [784, 499] width 27 height 27
click at [844, 537] on button "Confirmer" at bounding box center [874, 537] width 90 height 29
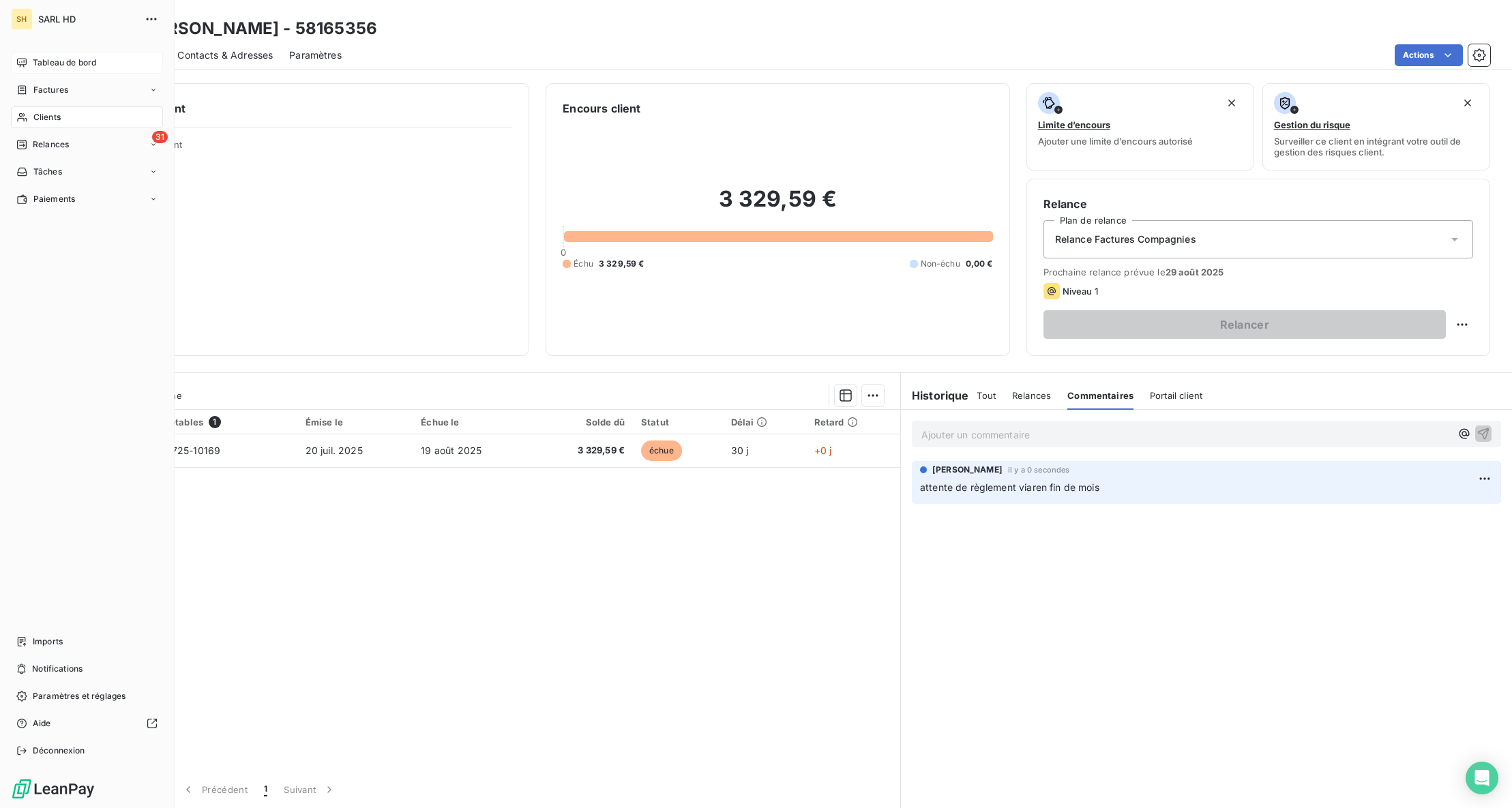
click at [57, 67] on span "Tableau de bord" at bounding box center [64, 62] width 64 height 12
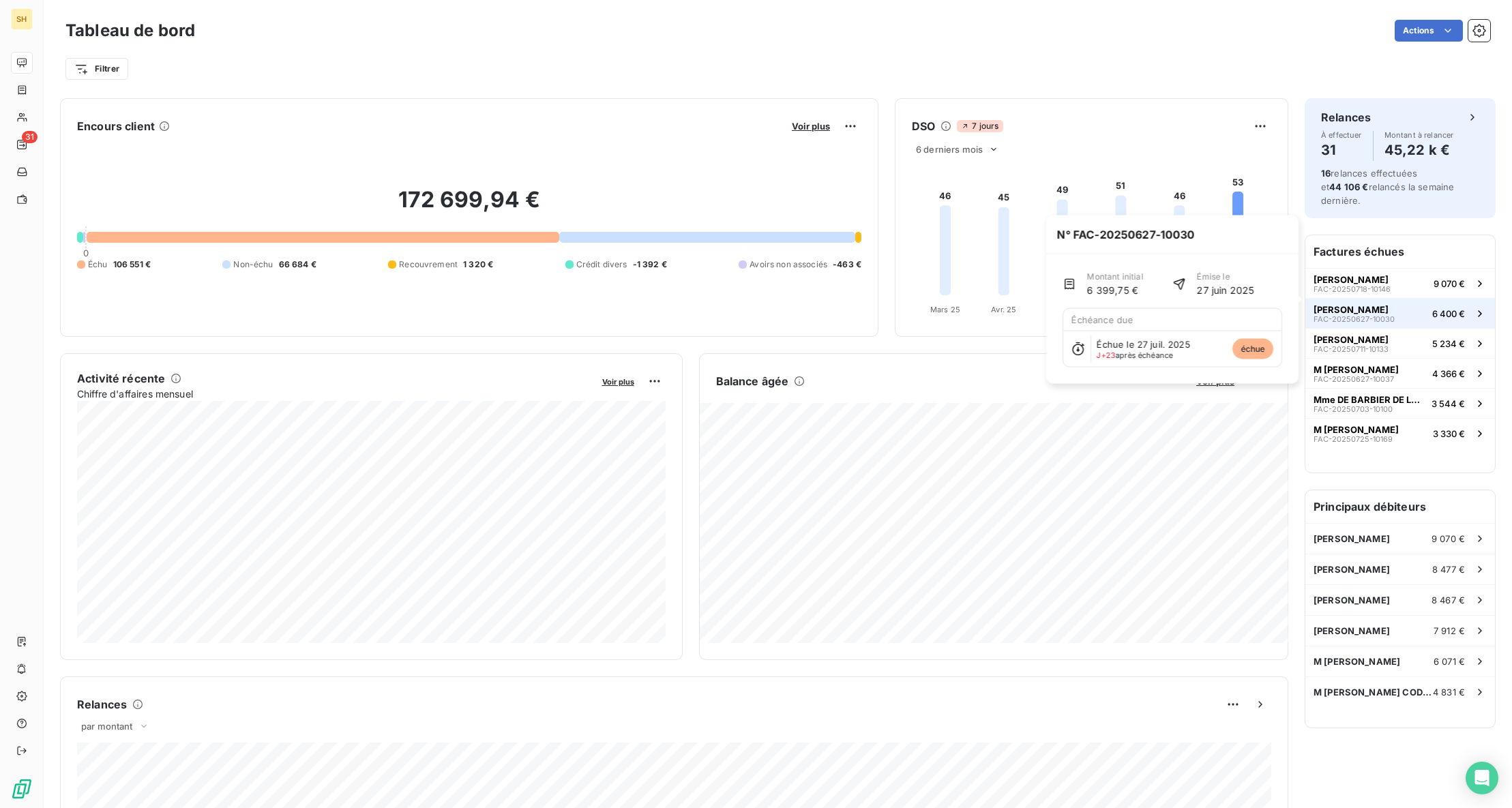
click at [1389, 304] on span "[PERSON_NAME]" at bounding box center [1351, 310] width 75 height 11
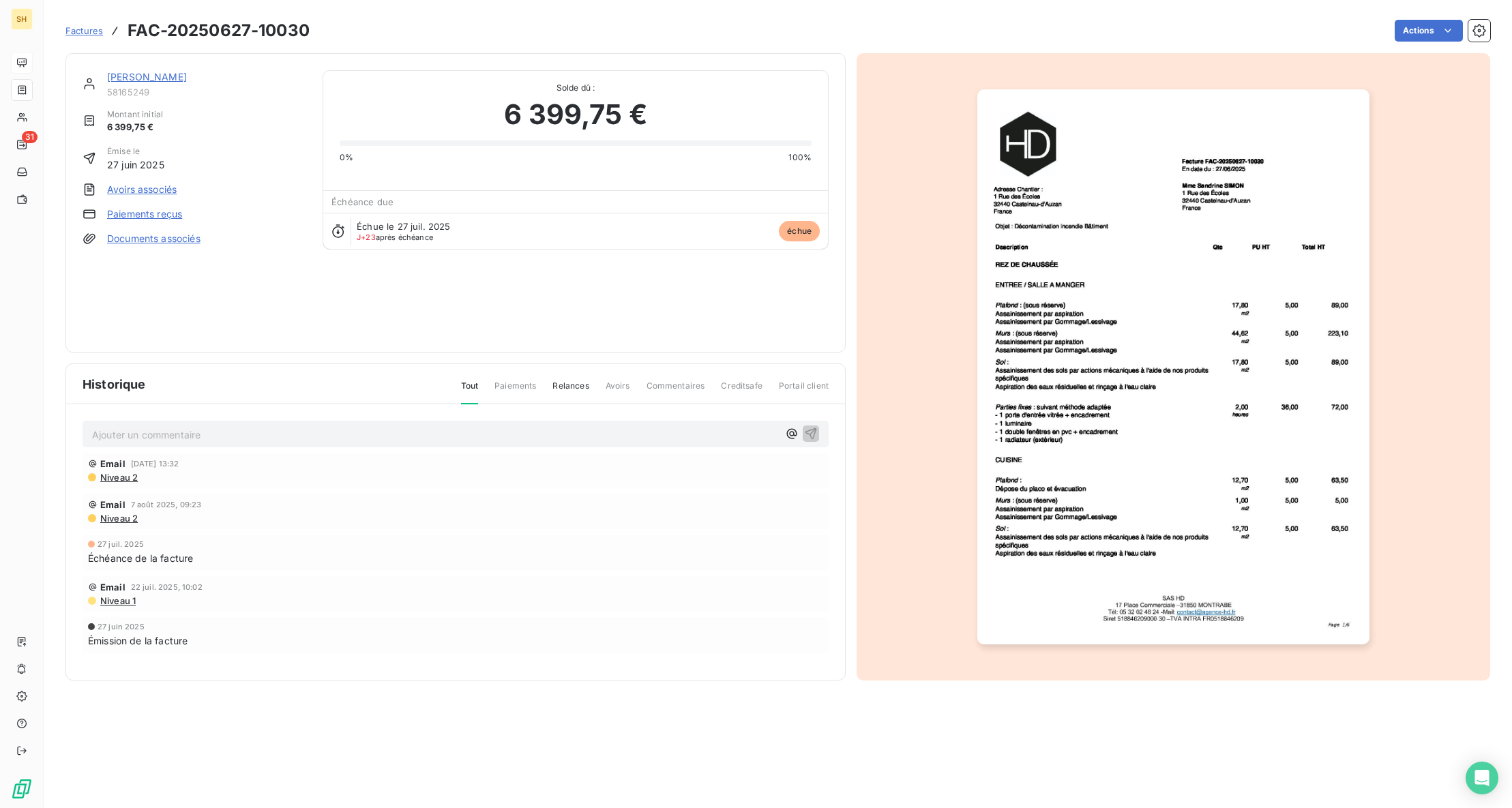
click at [674, 387] on span "Commentaires" at bounding box center [676, 391] width 59 height 23
click at [165, 78] on link "[PERSON_NAME]" at bounding box center [147, 76] width 79 height 12
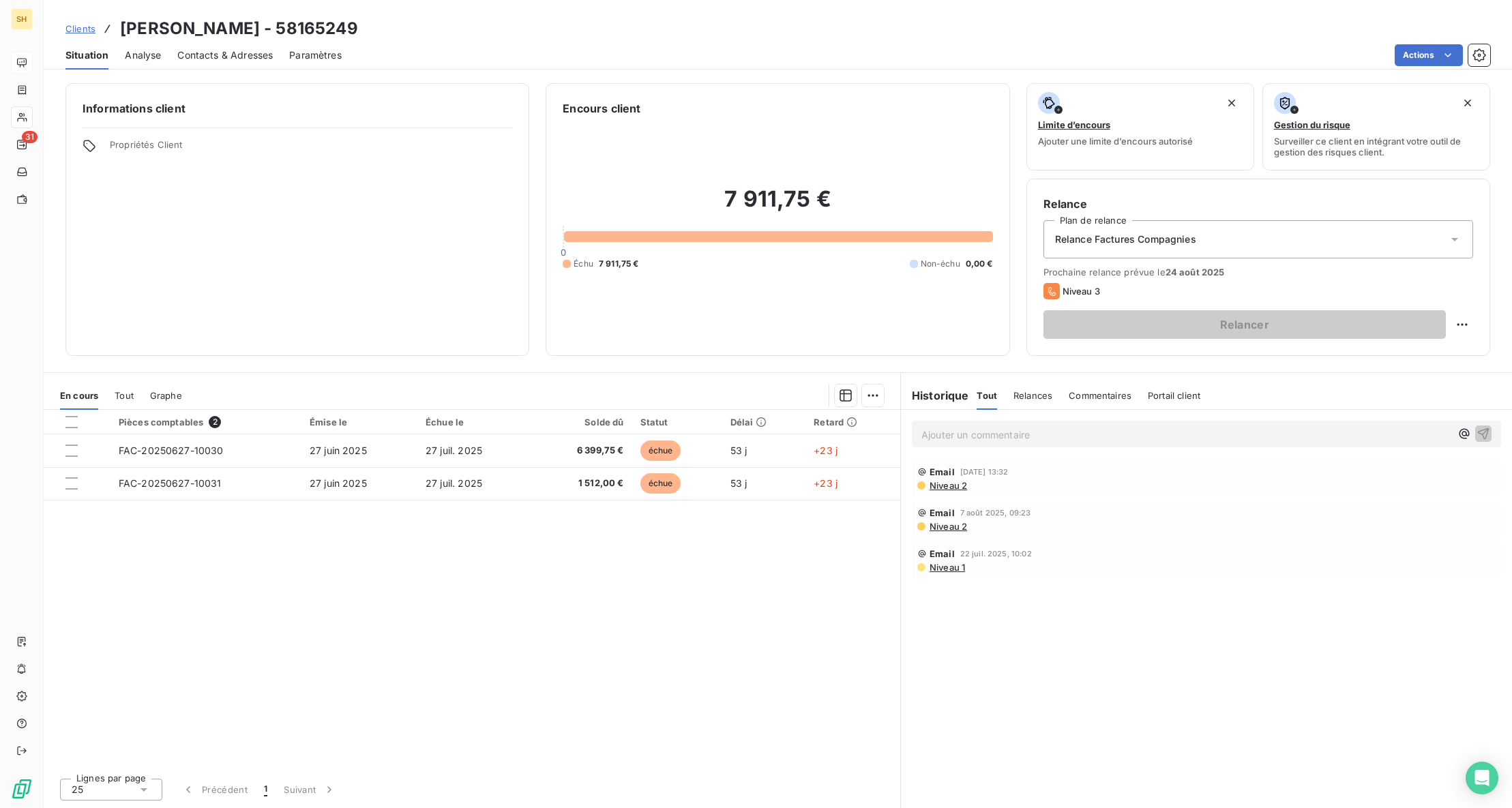
click at [1100, 395] on span "Commentaires" at bounding box center [1100, 395] width 63 height 11
click at [987, 396] on span "Tout" at bounding box center [986, 395] width 19 height 11
click at [958, 487] on span "Niveau 2" at bounding box center [947, 486] width 39 height 11
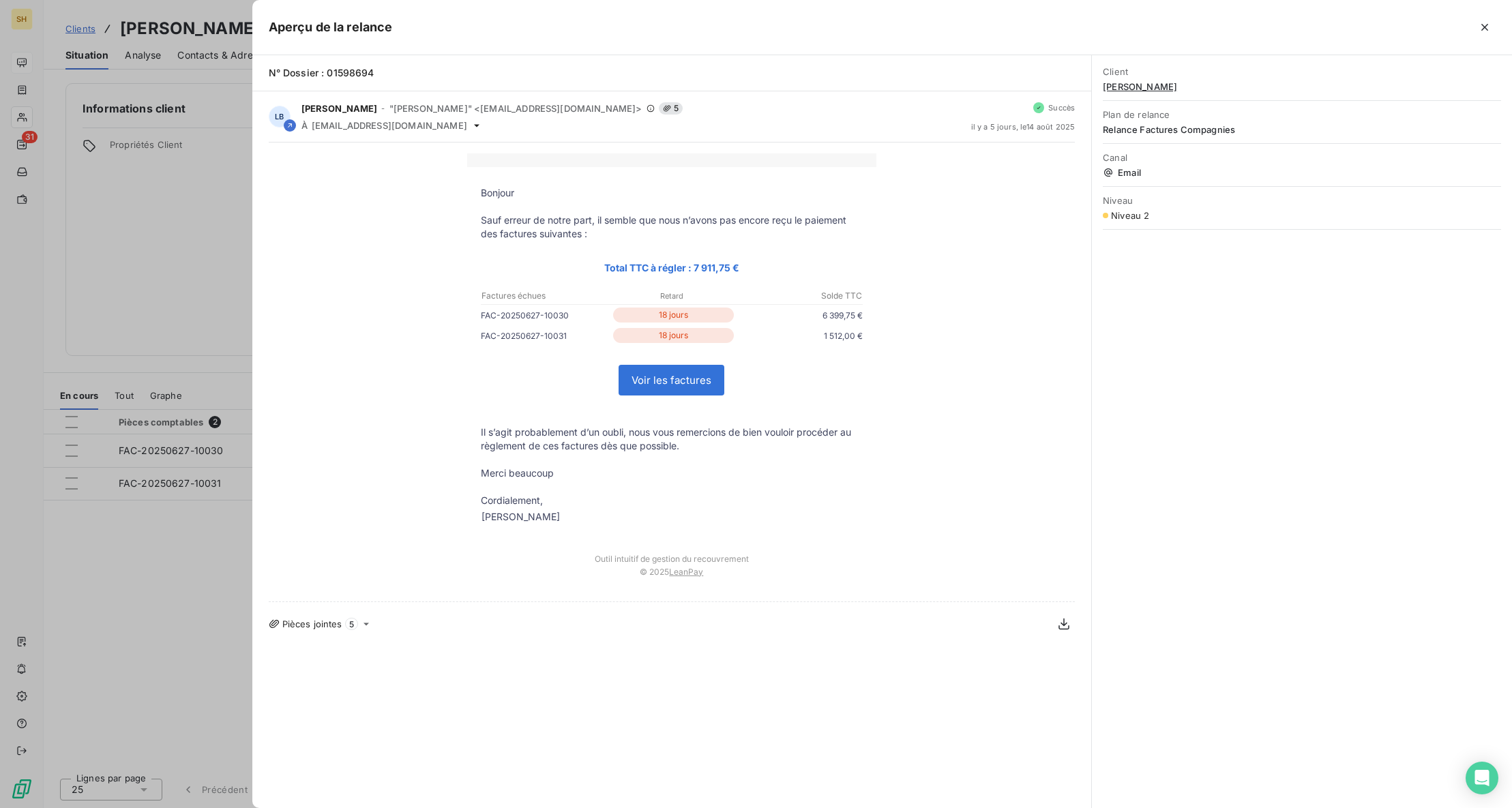
click at [116, 210] on div at bounding box center [756, 404] width 1512 height 808
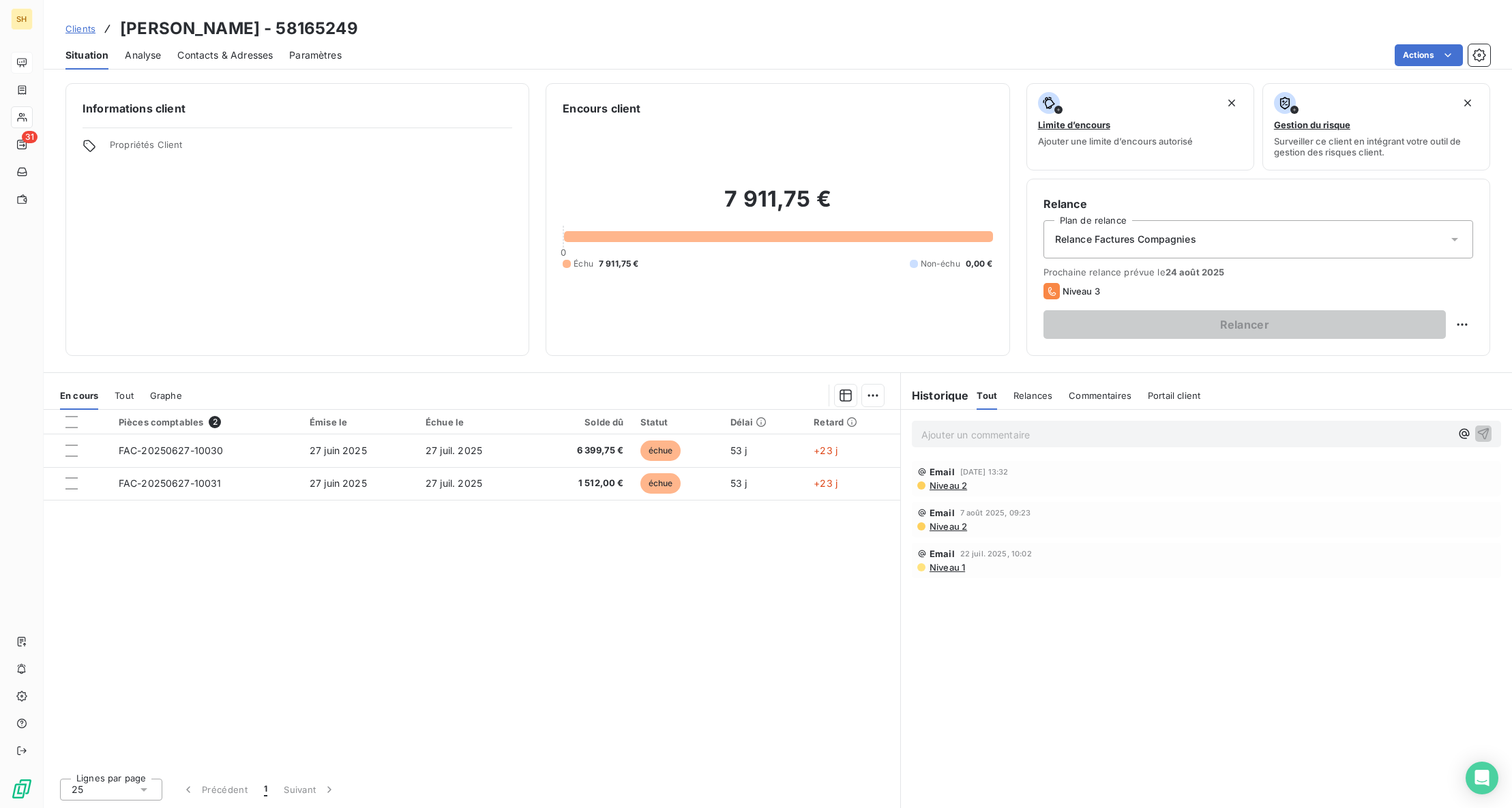
click at [962, 437] on p "Ajouter un commentaire ﻿" at bounding box center [1186, 434] width 530 height 17
click at [1488, 439] on icon "button" at bounding box center [1483, 433] width 14 height 13
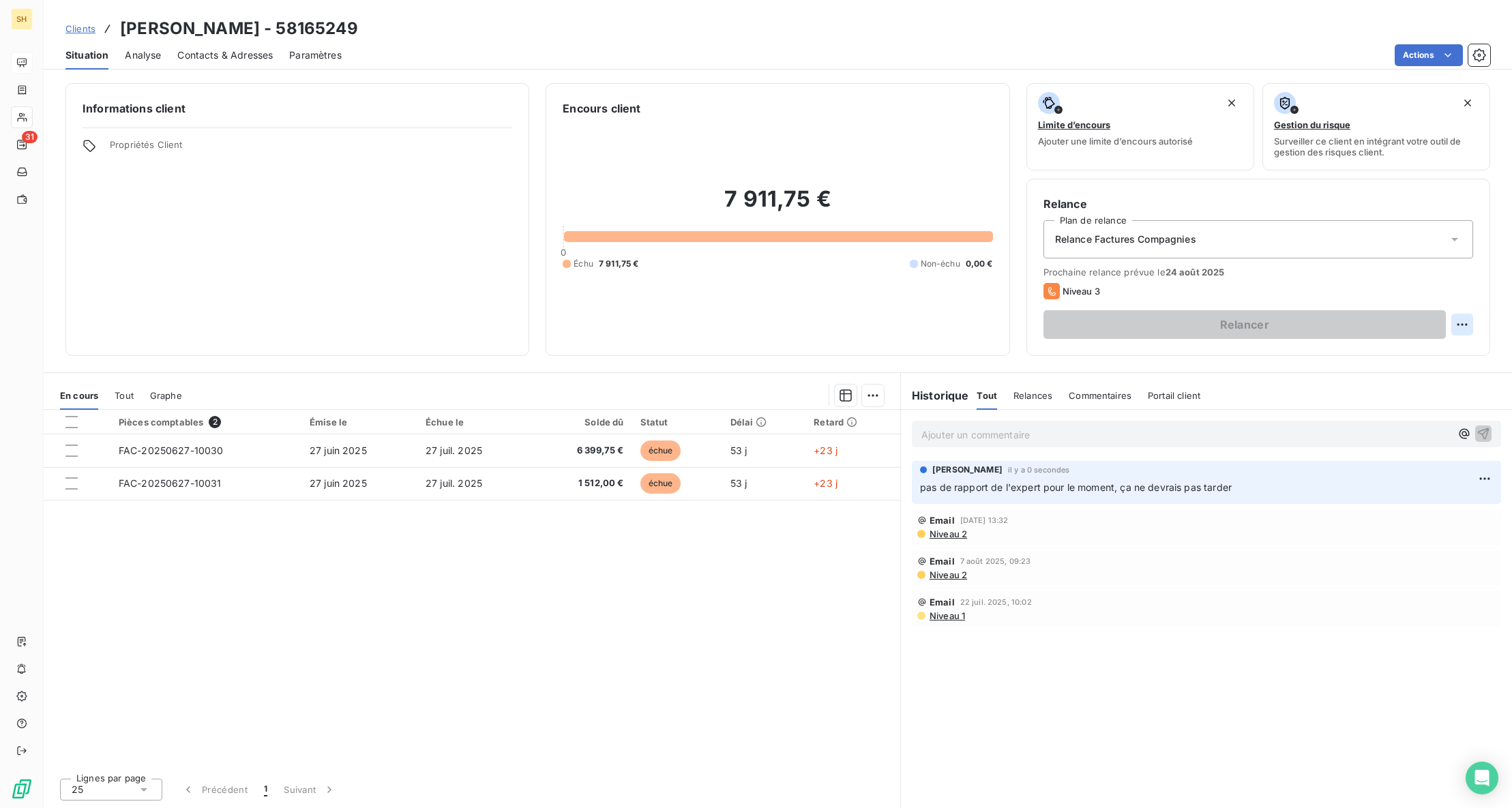
click at [1468, 326] on html "SH 31 Clients [PERSON_NAME] - 58165249 Situation Analyse Contacts & Adresses Pa…" at bounding box center [756, 404] width 1512 height 808
click at [1456, 352] on div "Replanifier cette action" at bounding box center [1406, 354] width 122 height 21
select select "7"
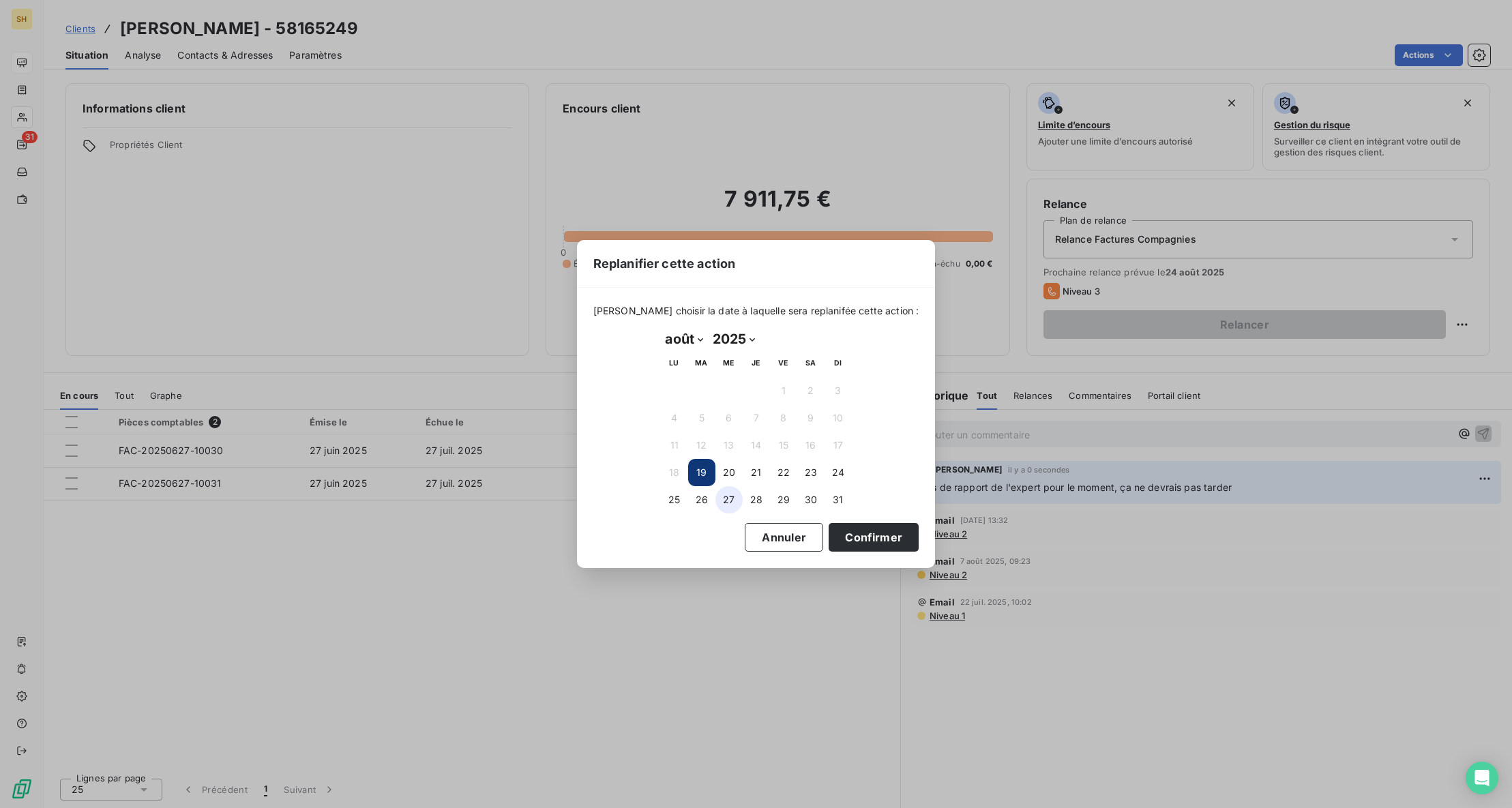
click at [735, 501] on button "27" at bounding box center [729, 499] width 27 height 27
click at [870, 536] on button "Confirmer" at bounding box center [874, 537] width 90 height 29
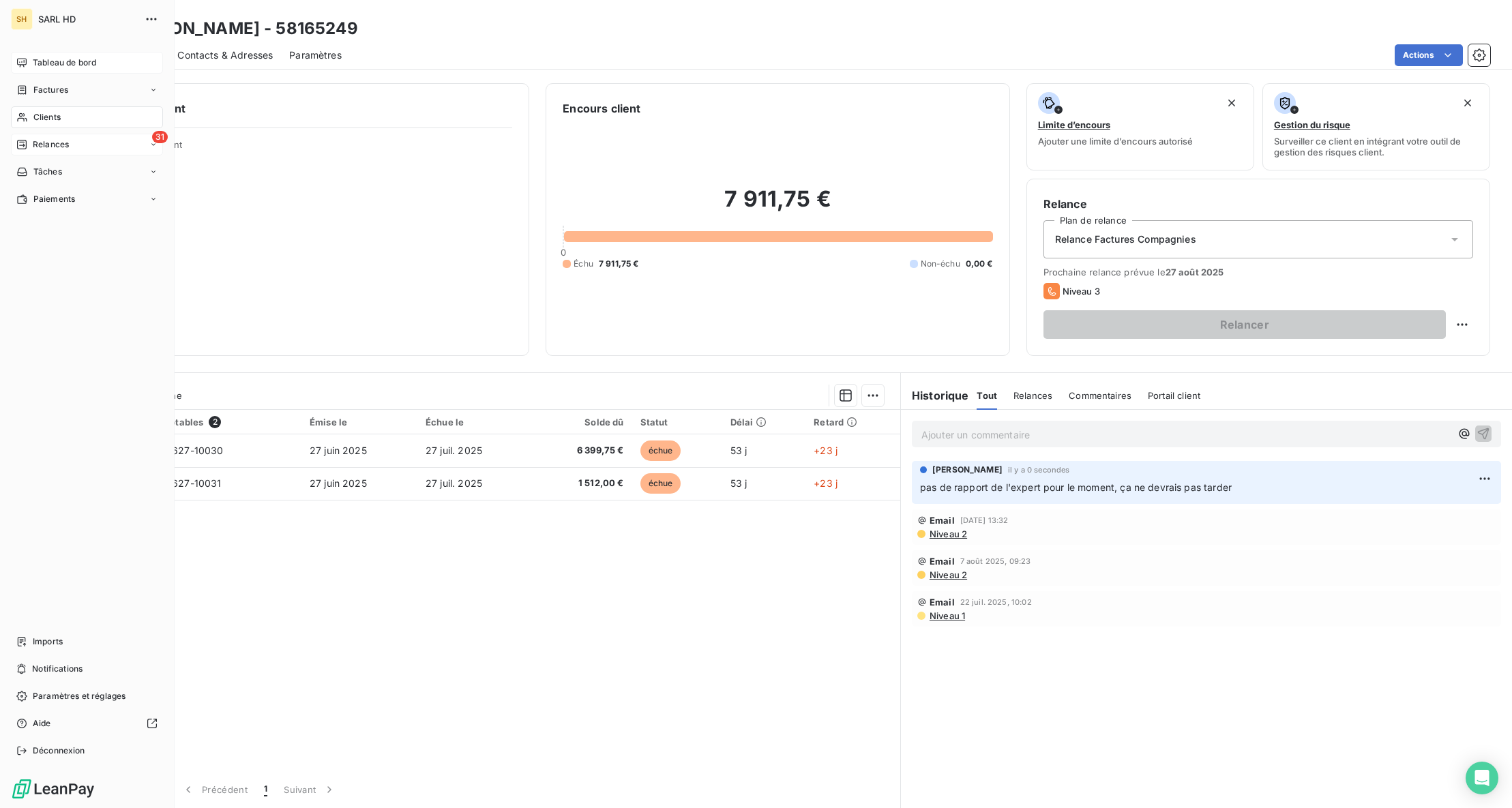
click at [43, 140] on span "Relances" at bounding box center [51, 144] width 37 height 12
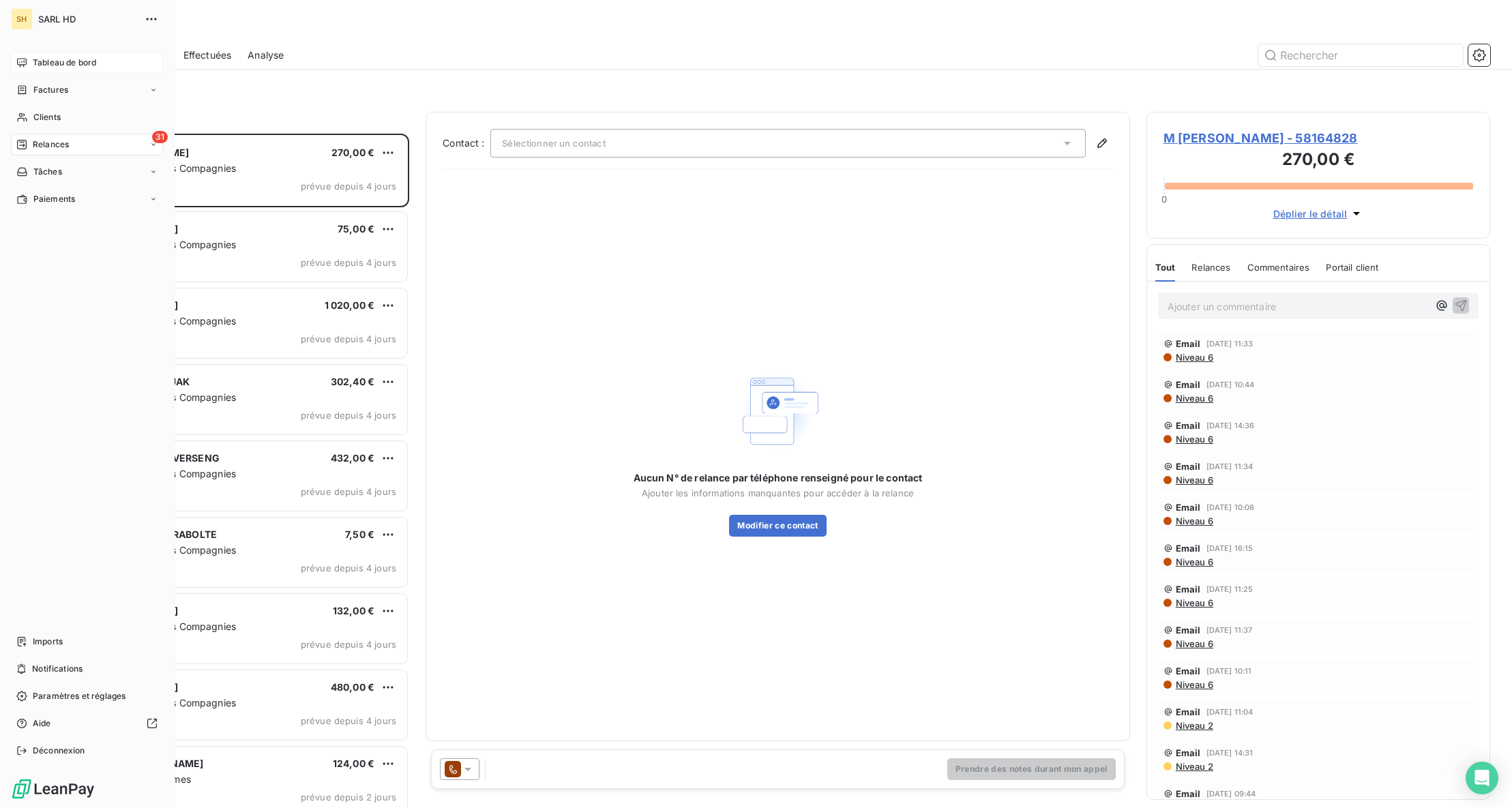
click at [40, 66] on span "Tableau de bord" at bounding box center [64, 62] width 64 height 12
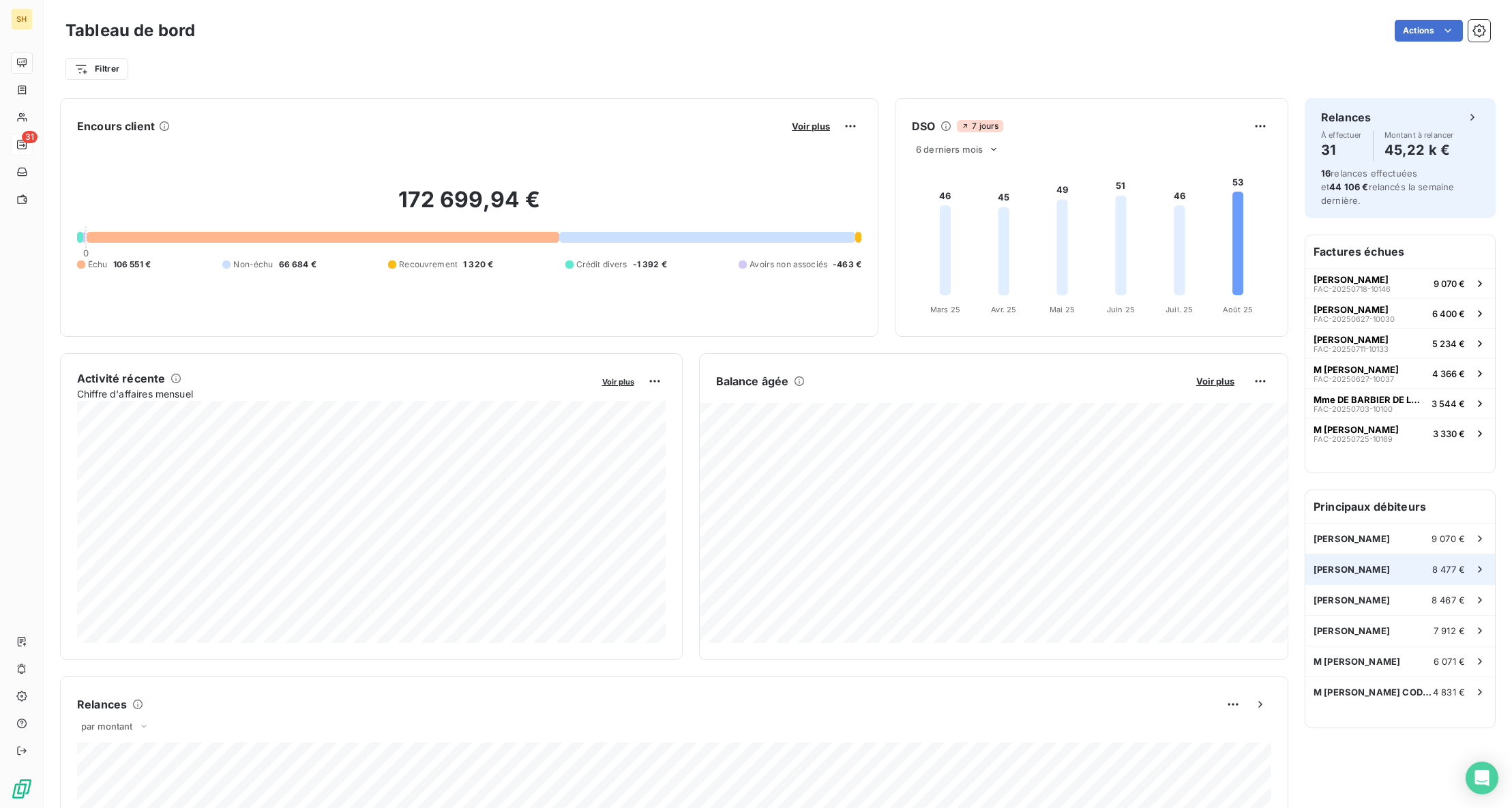
click at [1403, 560] on div "[PERSON_NAME] 8 477 €" at bounding box center [1400, 569] width 190 height 30
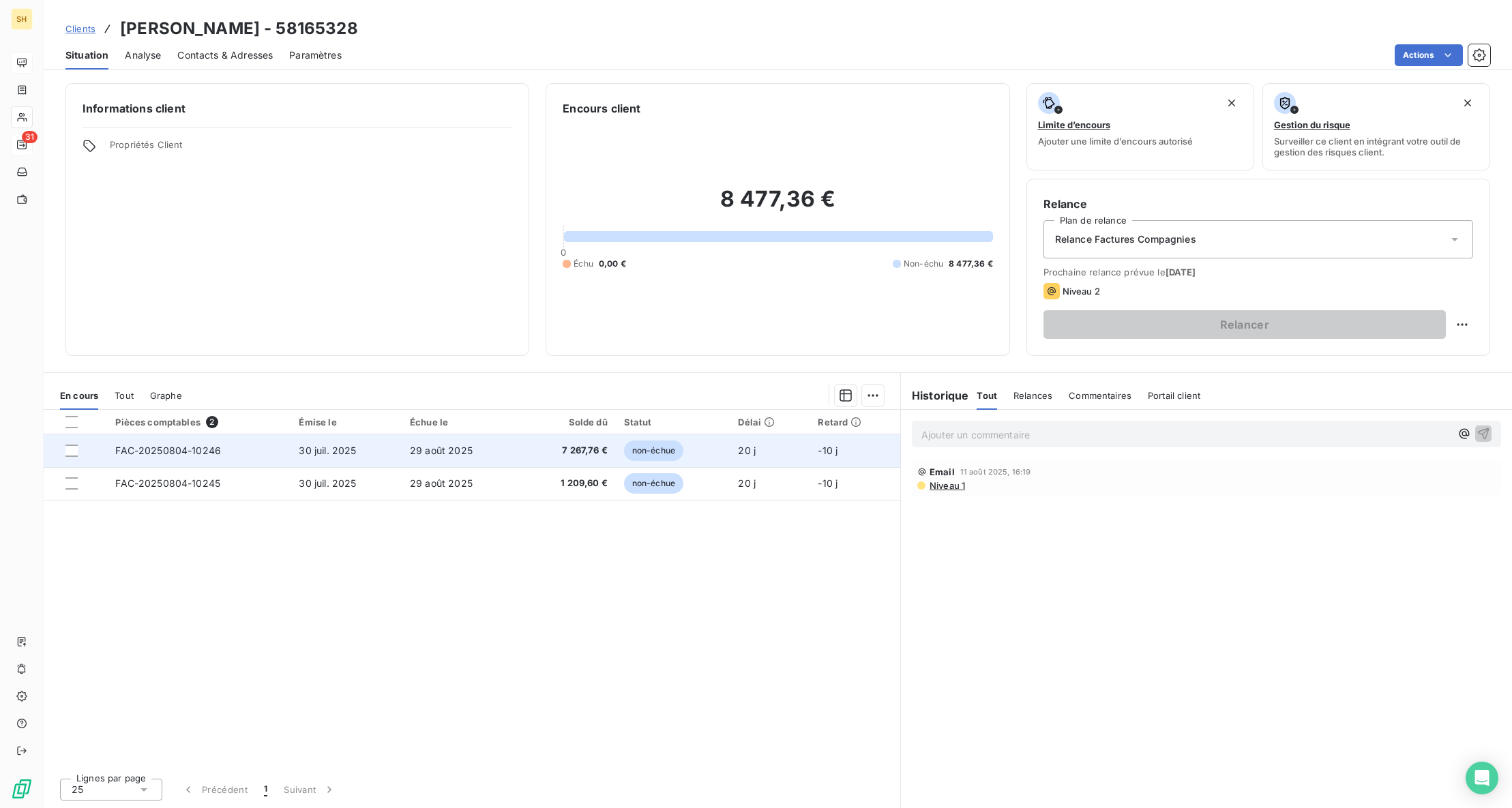
click at [175, 452] on span "FAC-20250804-10246" at bounding box center [168, 450] width 106 height 12
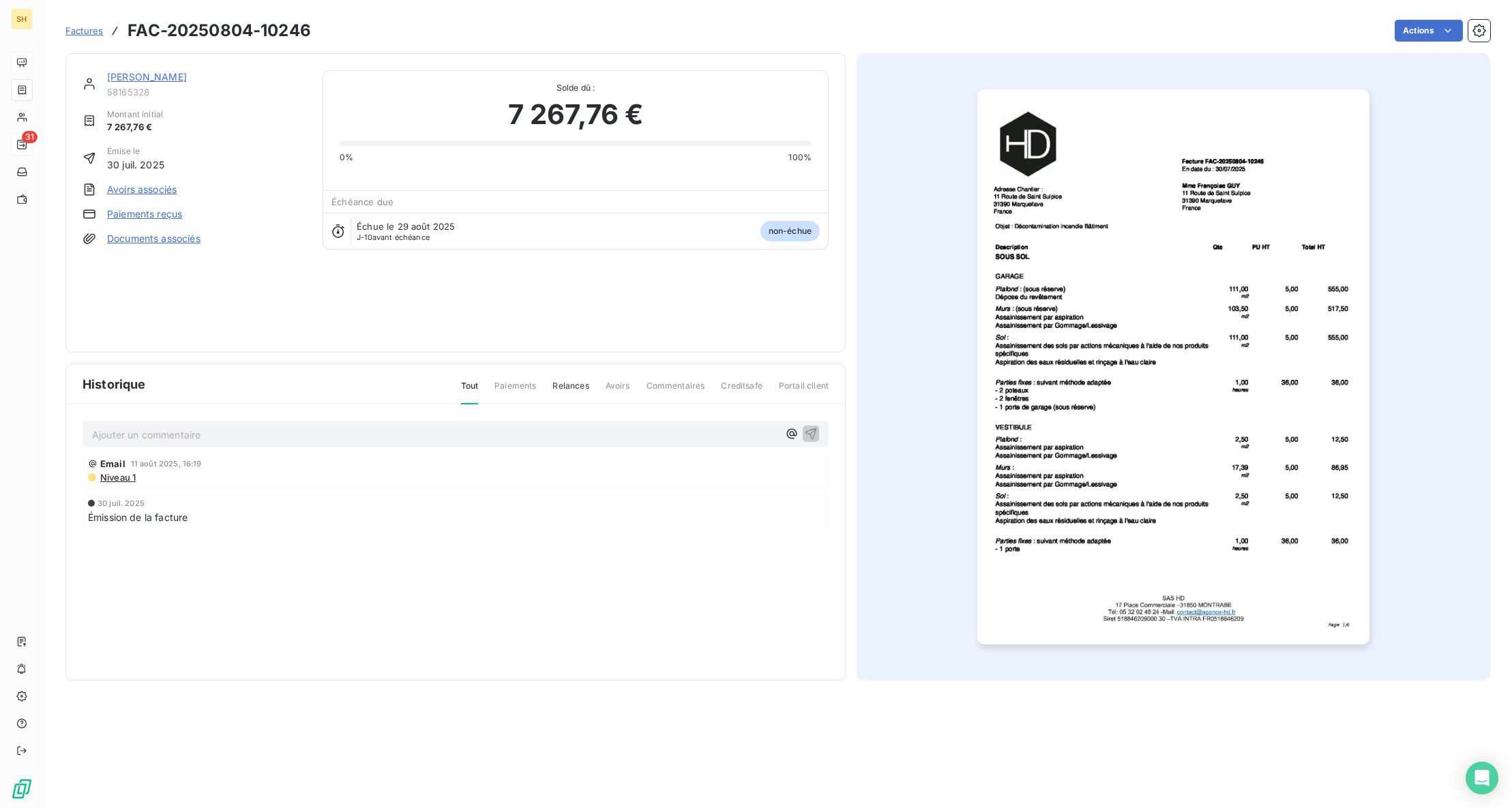
click at [167, 73] on link "[PERSON_NAME]" at bounding box center [147, 76] width 79 height 12
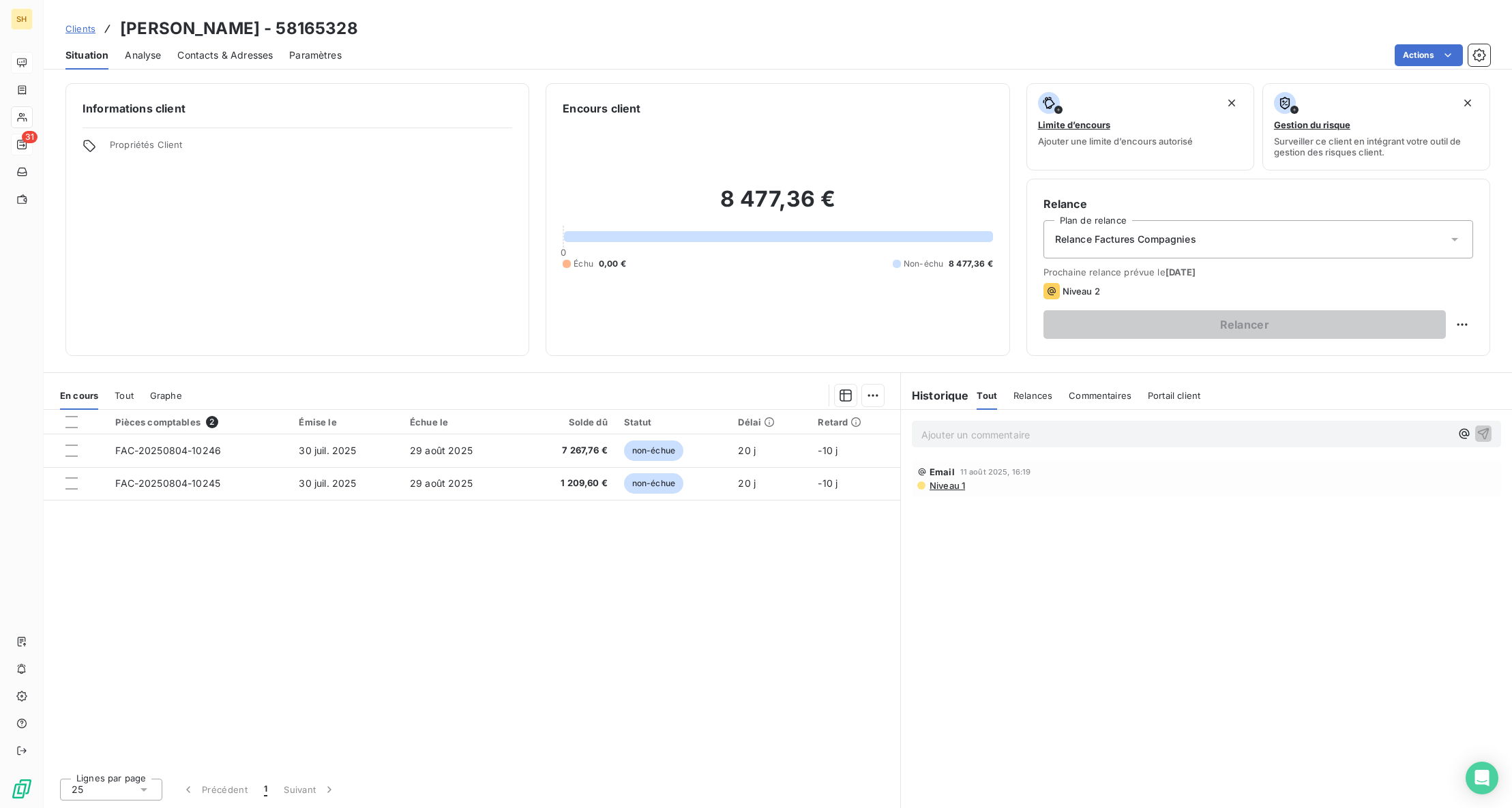
click at [1082, 394] on span "Commentaires" at bounding box center [1100, 395] width 63 height 11
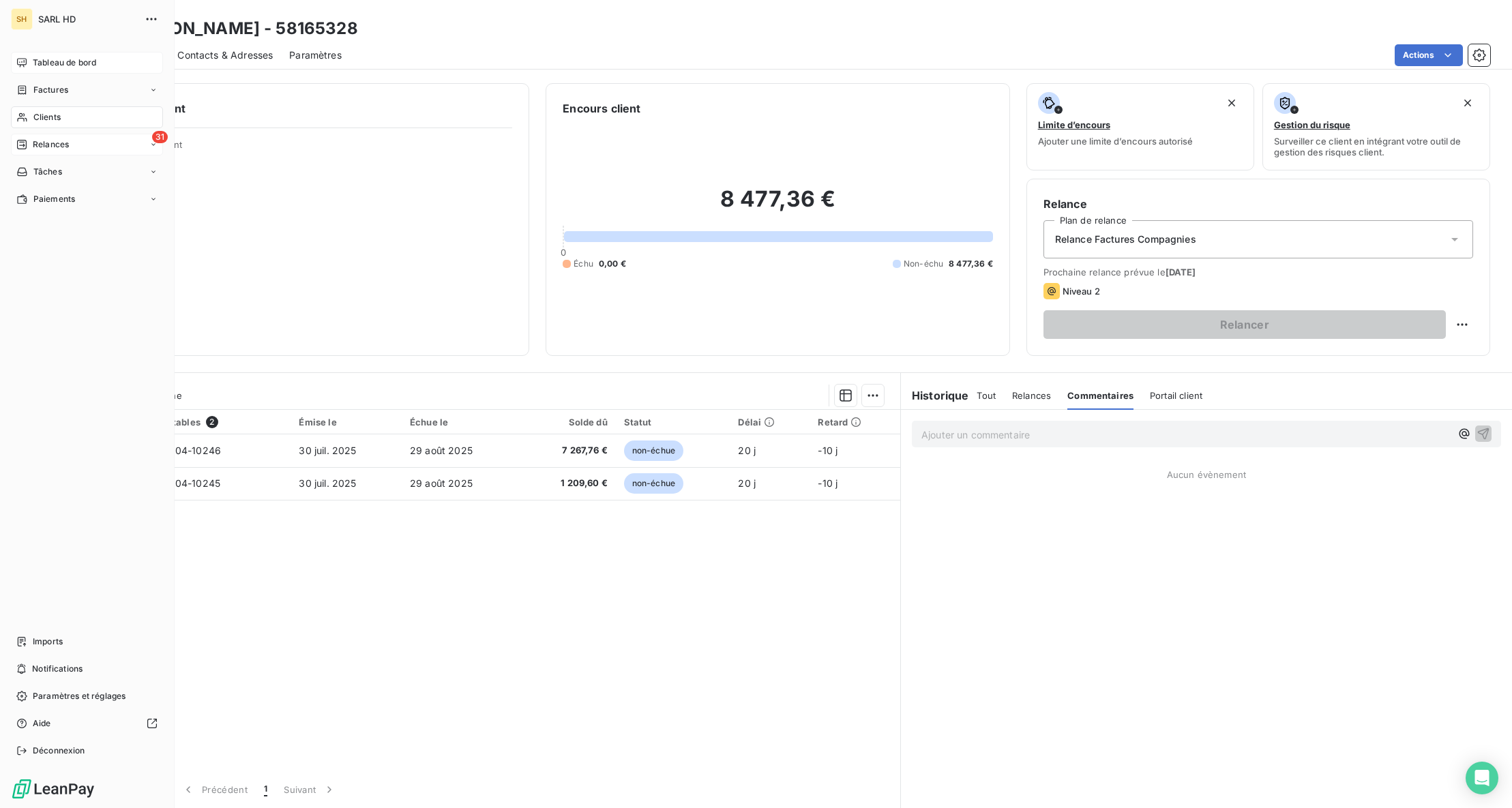
click at [36, 139] on span "Relances" at bounding box center [51, 144] width 37 height 12
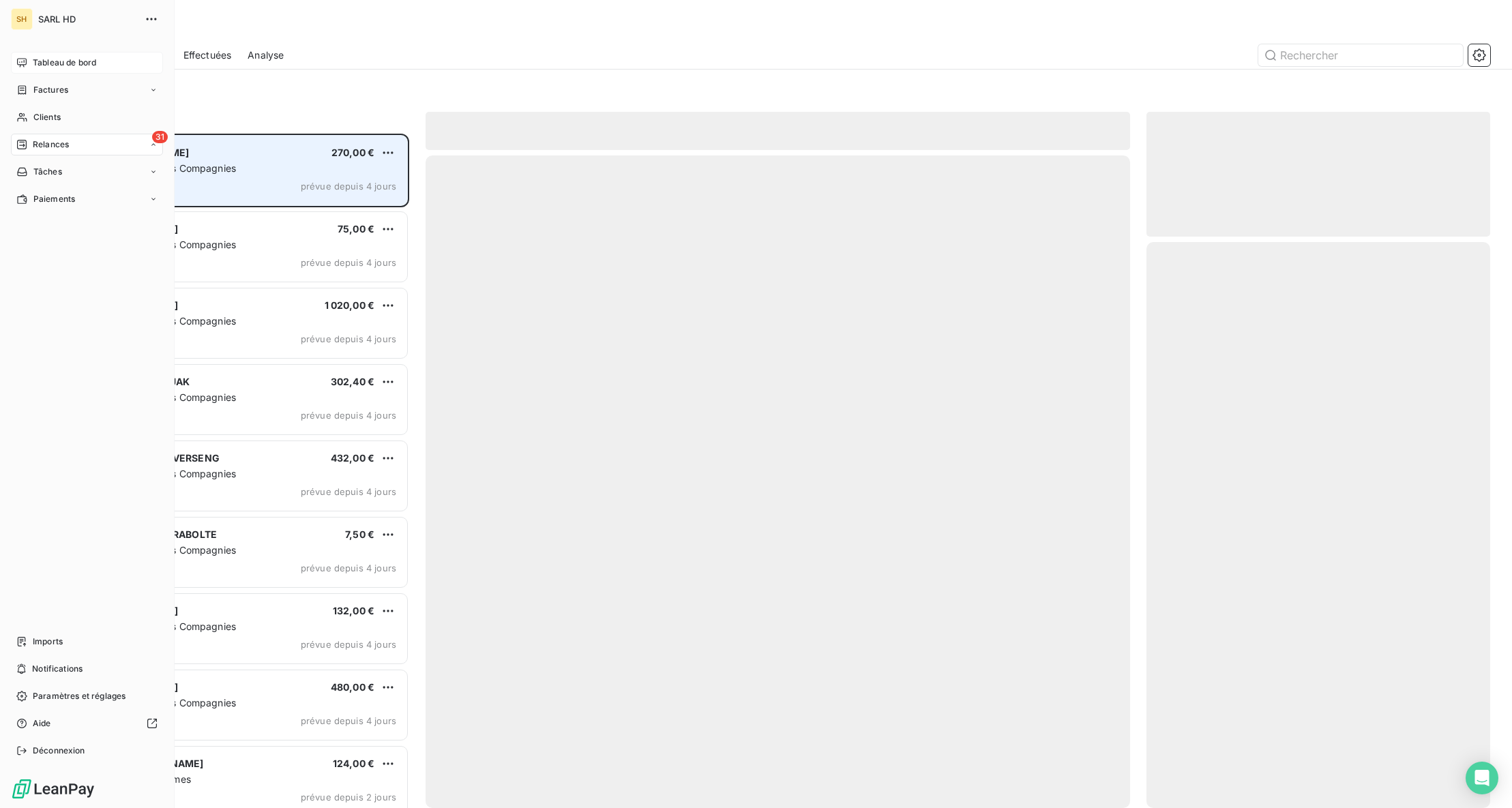
scroll to position [674, 344]
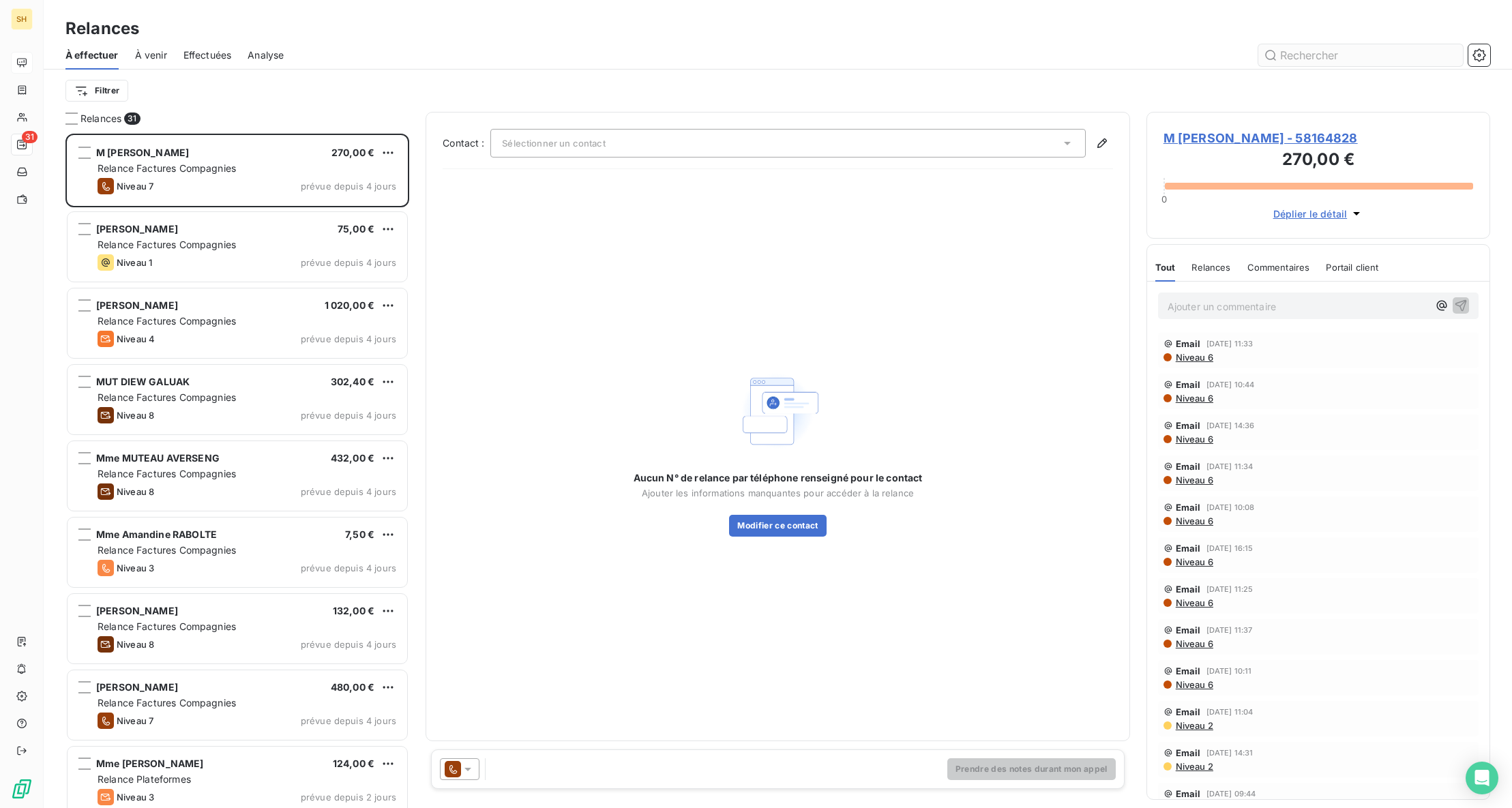
click at [1331, 54] on input "text" at bounding box center [1361, 55] width 205 height 21
type input "coppin"
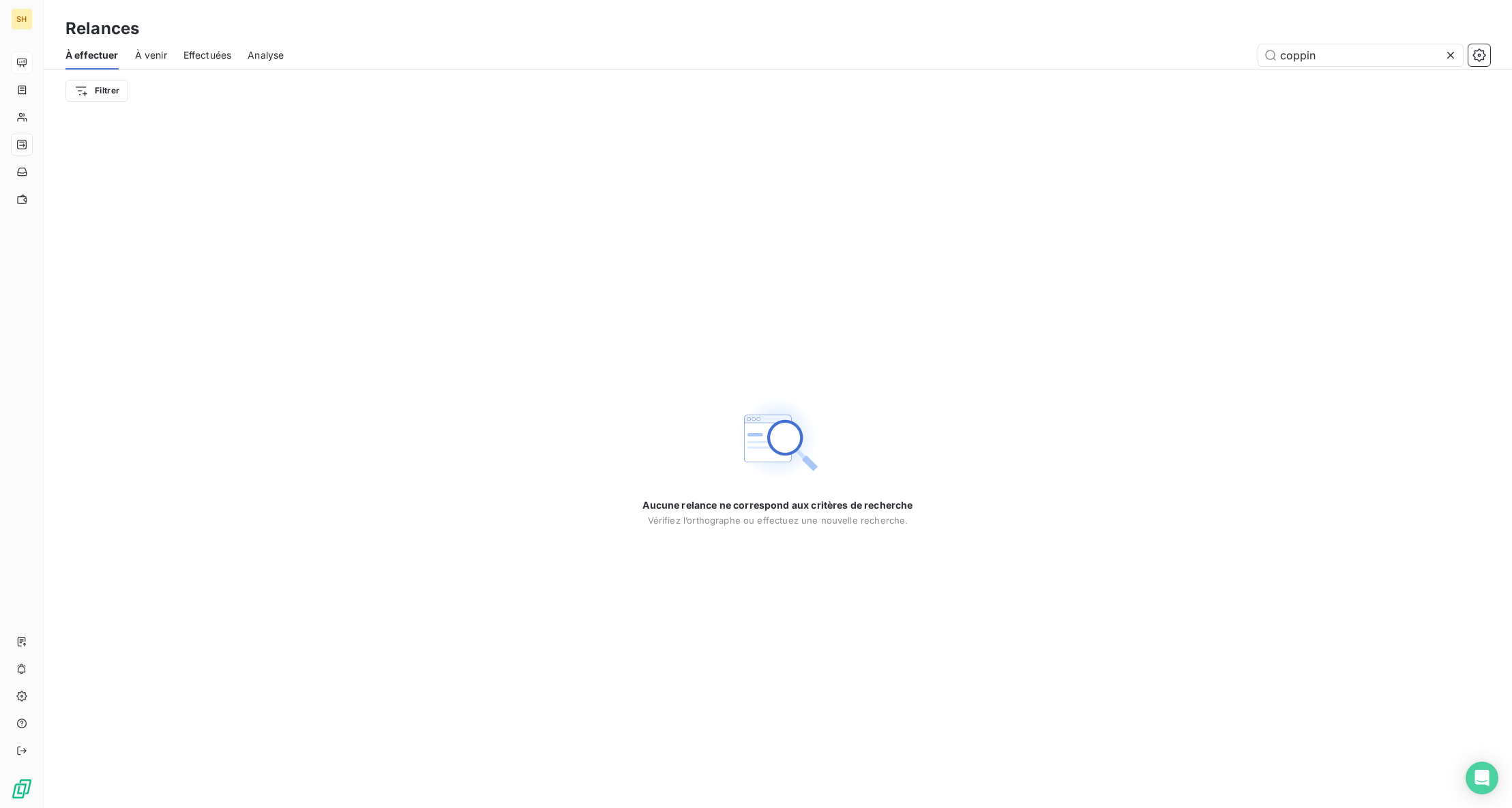
click at [148, 57] on span "À venir" at bounding box center [151, 55] width 32 height 13
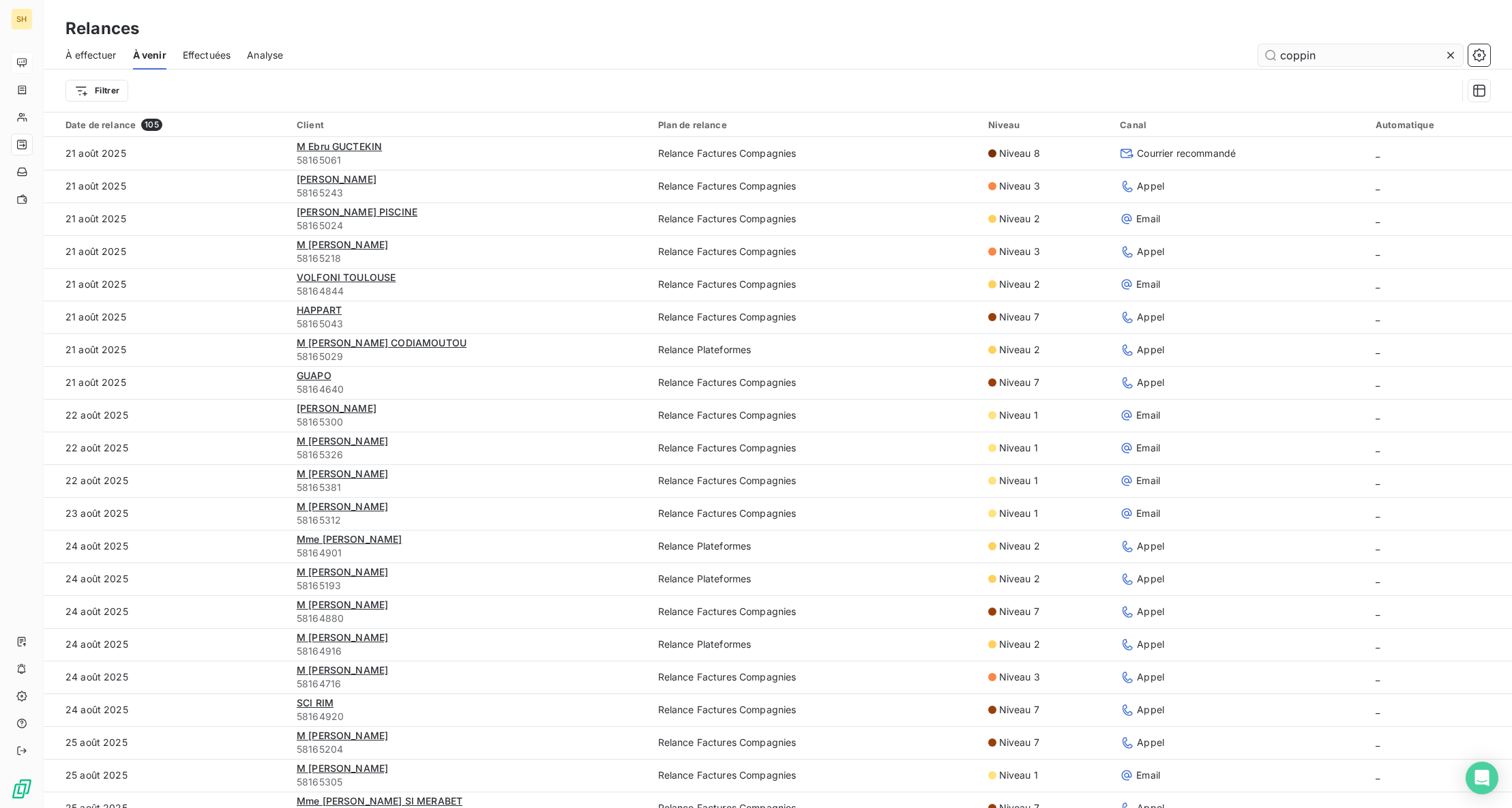
type input "coppin"
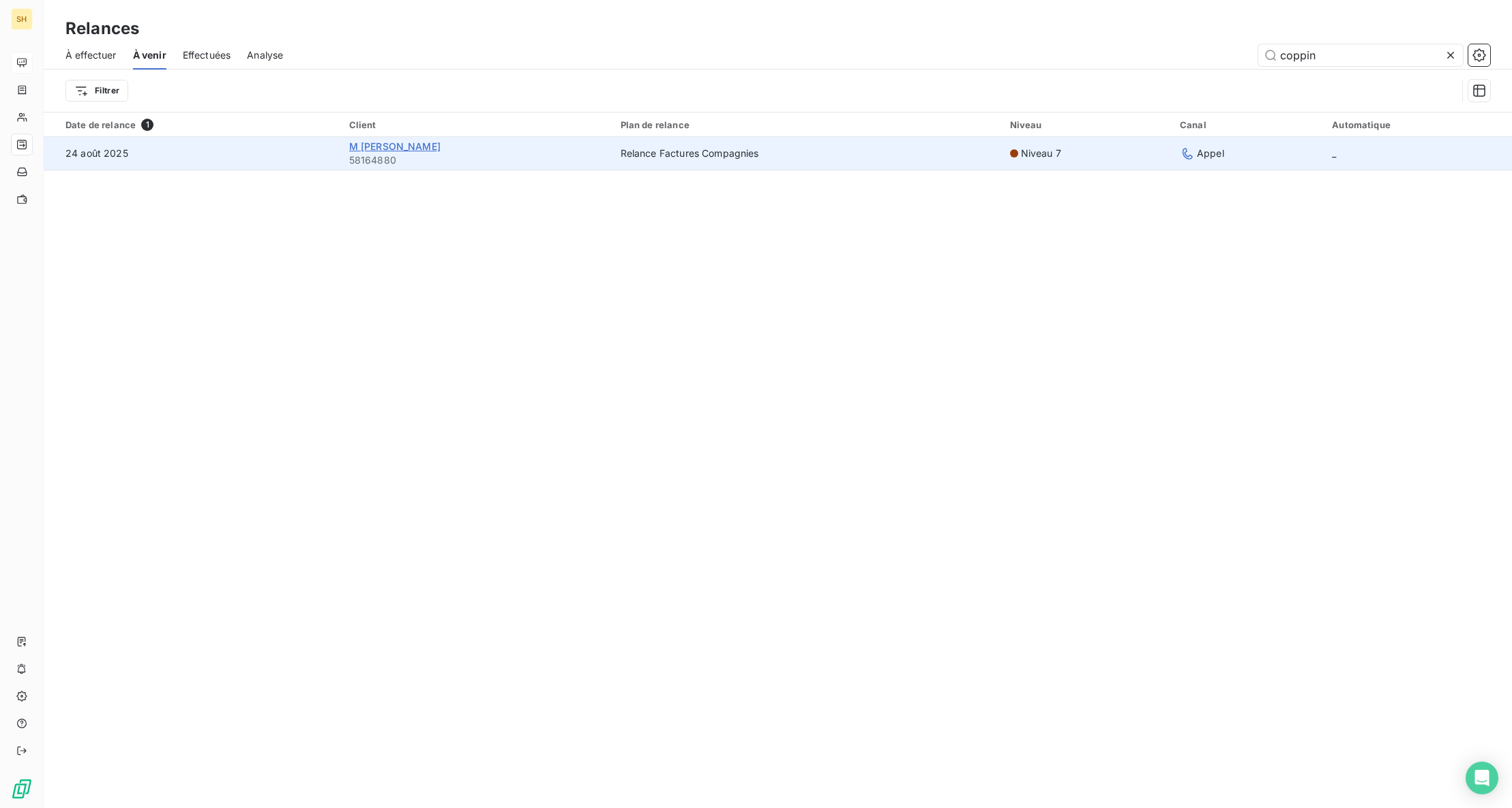
click at [351, 148] on span "M [PERSON_NAME]" at bounding box center [395, 146] width 91 height 12
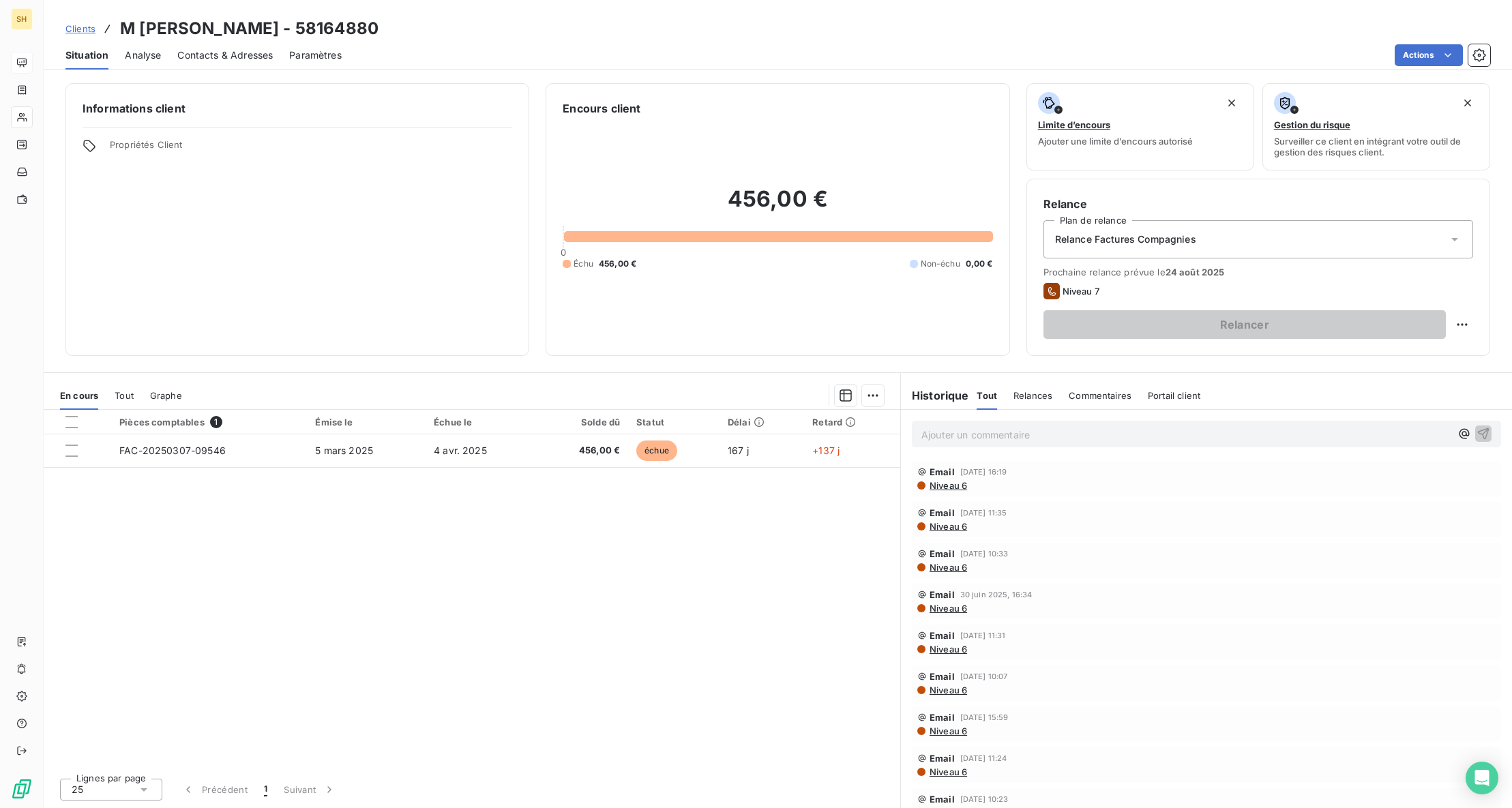
click at [1103, 402] on div "Commentaires" at bounding box center [1100, 395] width 63 height 29
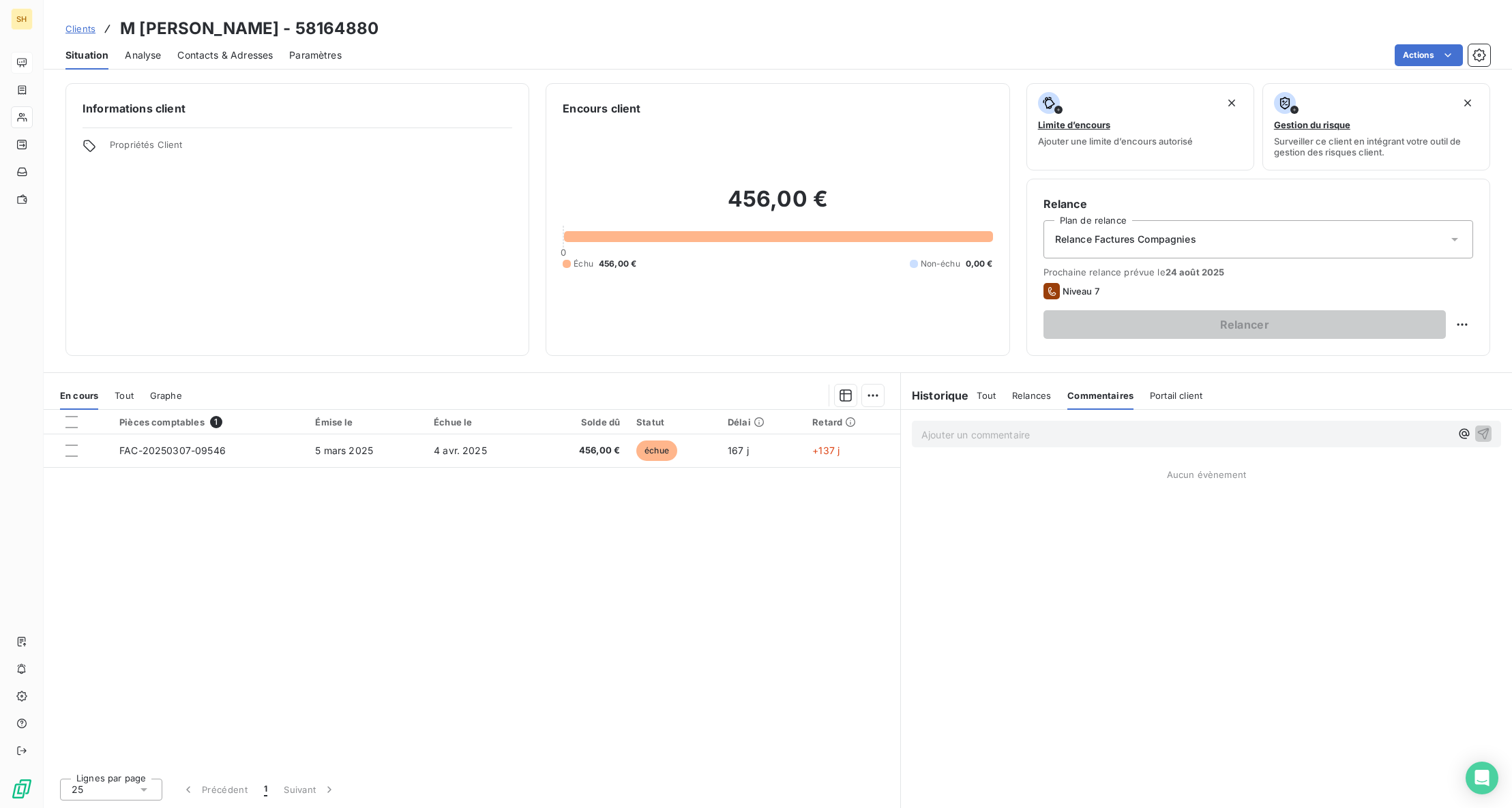
click at [1006, 436] on p "Ajouter un commentaire ﻿" at bounding box center [1186, 434] width 530 height 17
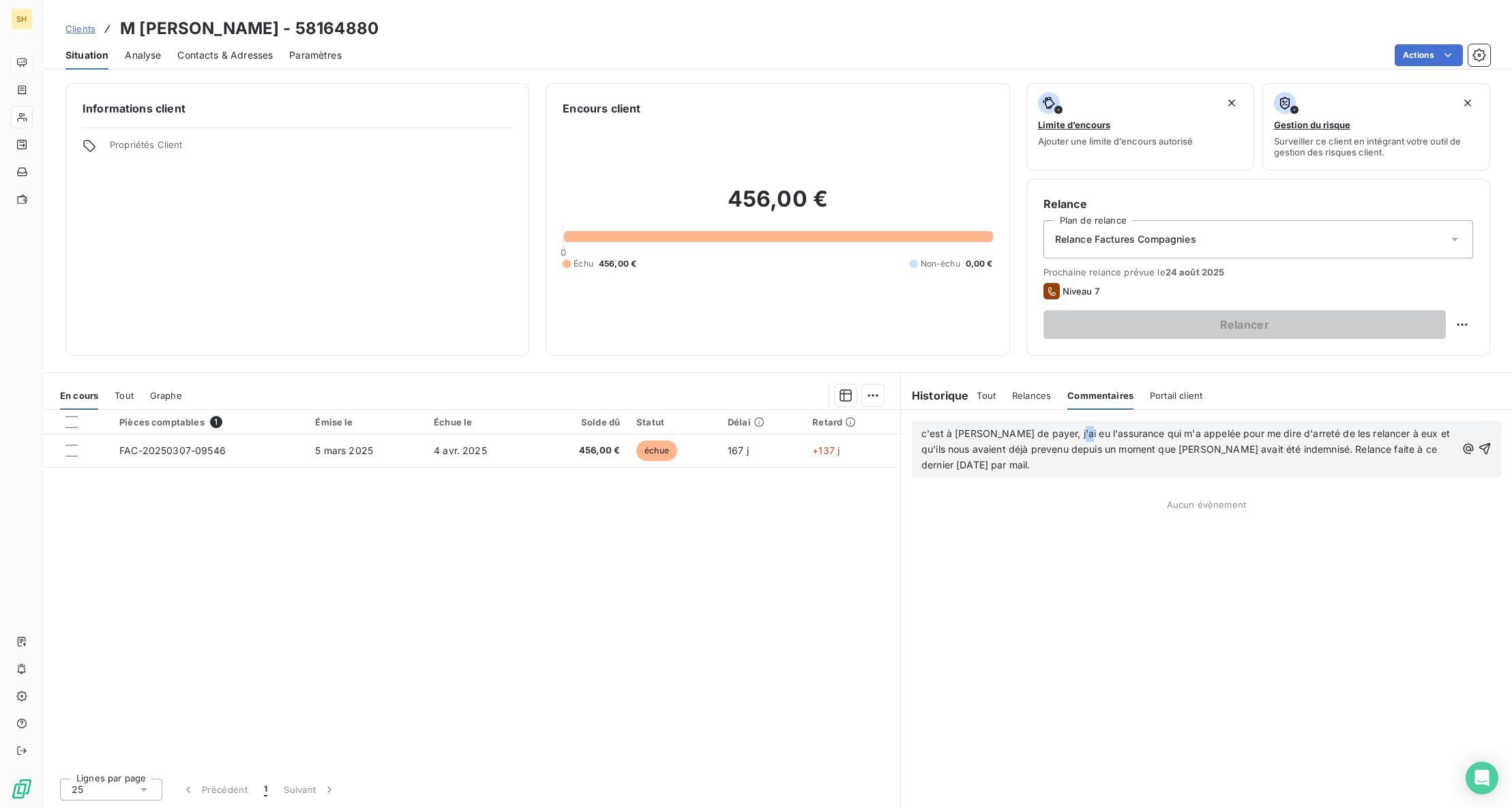
drag, startPoint x: 1077, startPoint y: 433, endPoint x: 1065, endPoint y: 433, distance: 12.0
click at [1065, 433] on span "c'est à [PERSON_NAME] de payer, j'ai eu l'assurance qui m'a appelée pour me dir…" at bounding box center [1186, 449] width 531 height 43
click at [1487, 452] on icon "button" at bounding box center [1484, 448] width 14 height 13
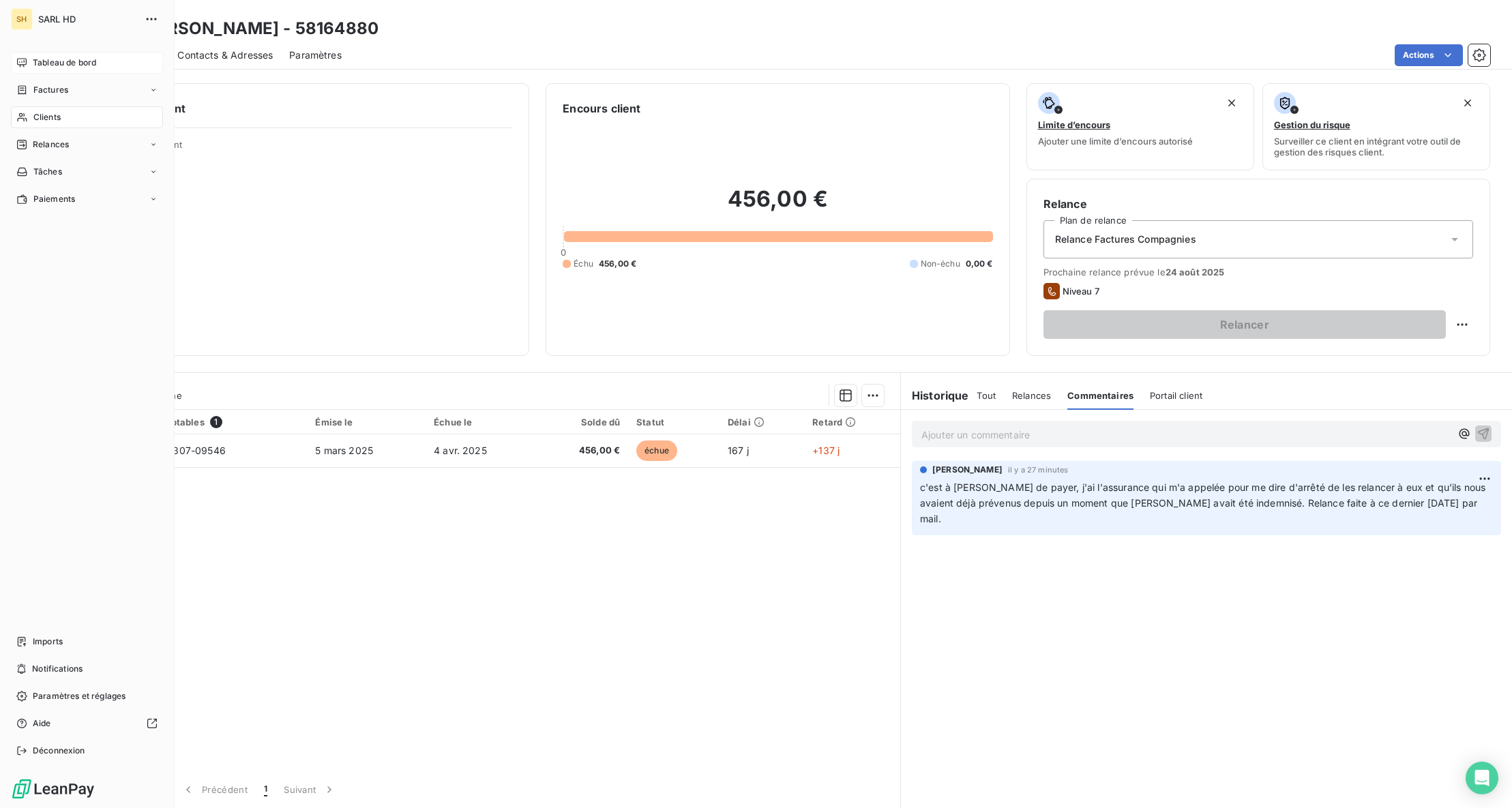
click at [58, 66] on span "Tableau de bord" at bounding box center [64, 62] width 64 height 12
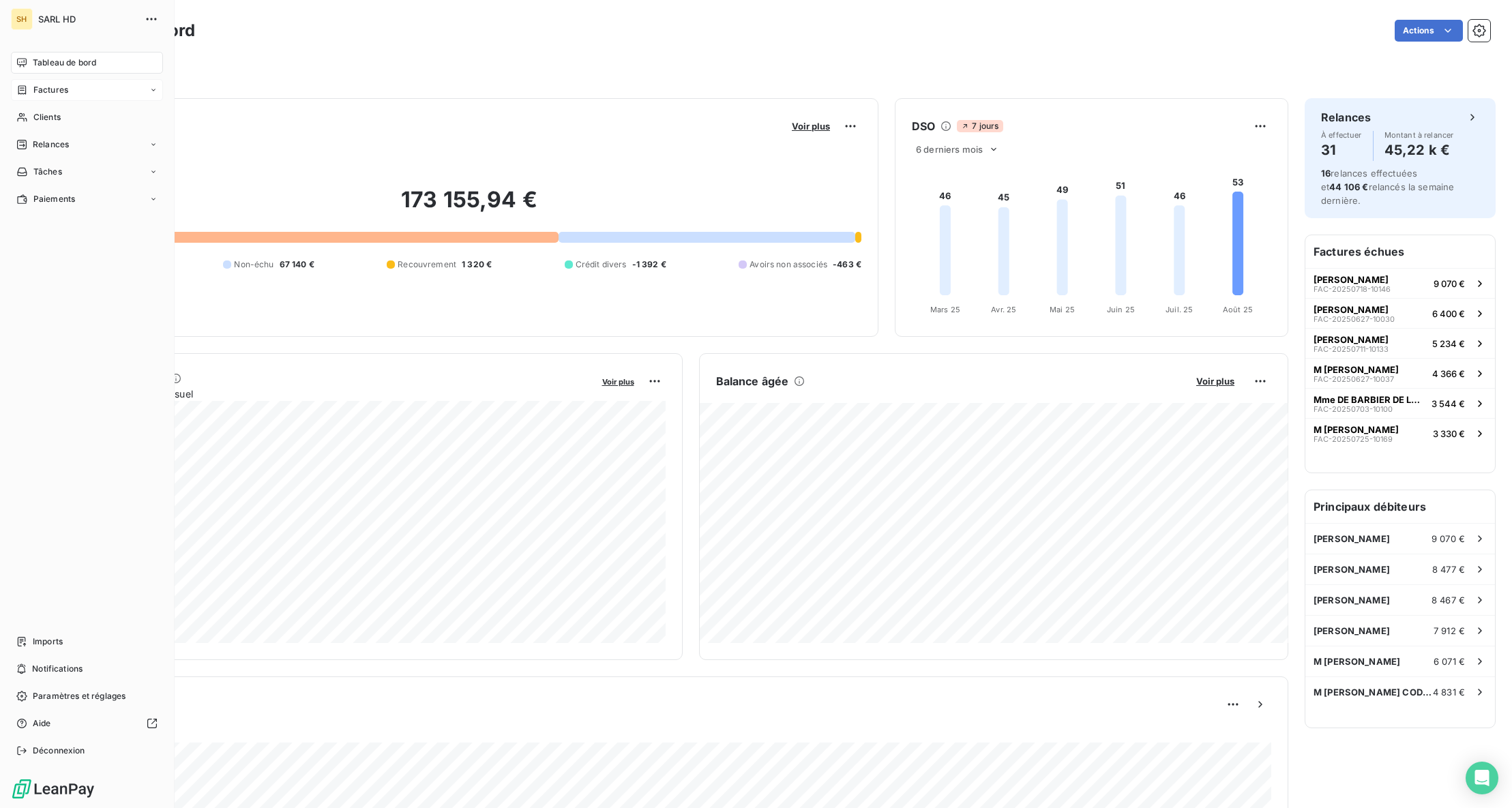
click at [33, 80] on div "Factures" at bounding box center [87, 90] width 152 height 21
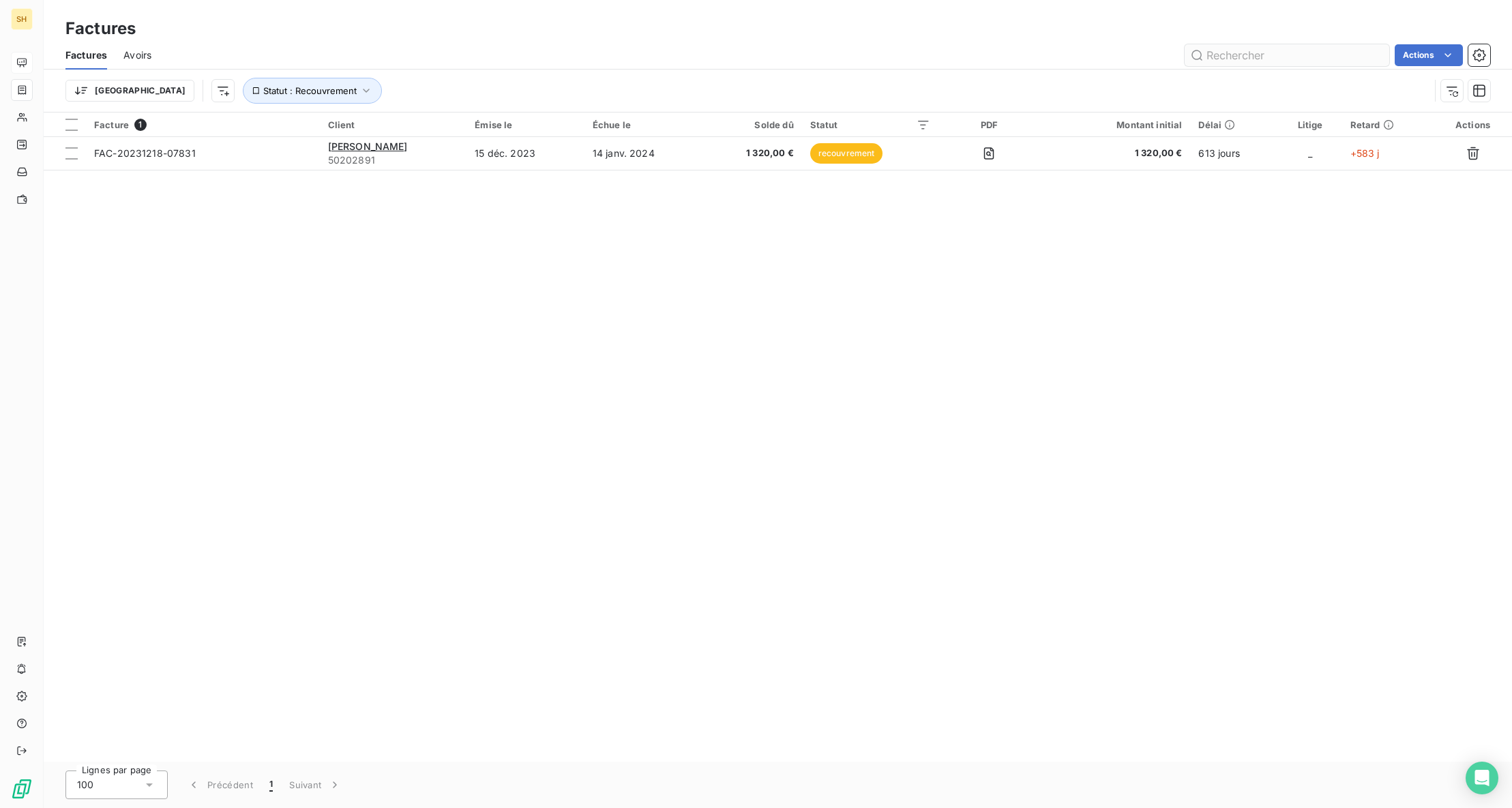
click at [1218, 46] on input "text" at bounding box center [1287, 55] width 205 height 21
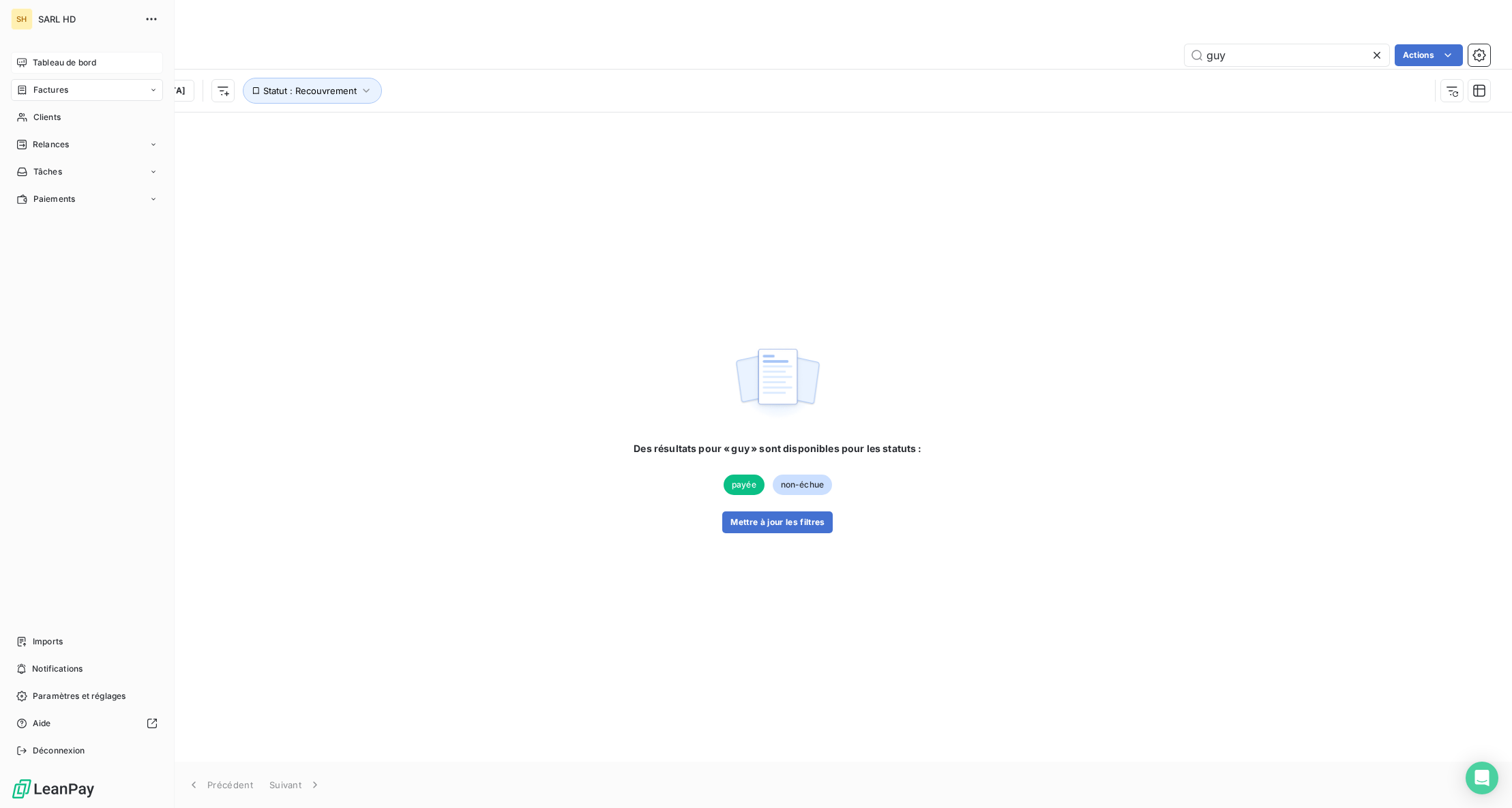
type input "guy"
click at [37, 65] on span "Tableau de bord" at bounding box center [64, 62] width 64 height 12
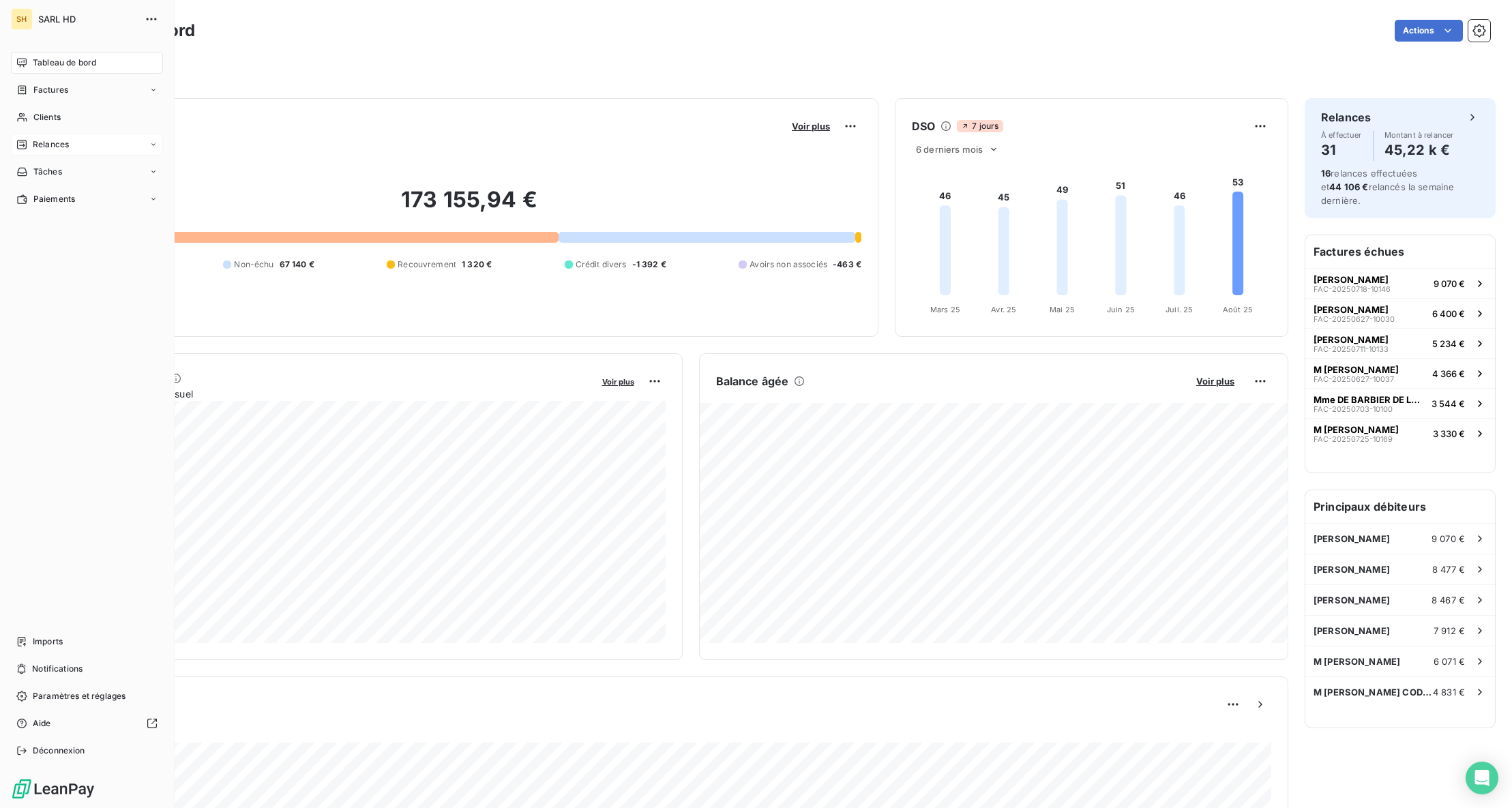
click at [64, 141] on span "Relances" at bounding box center [51, 144] width 37 height 12
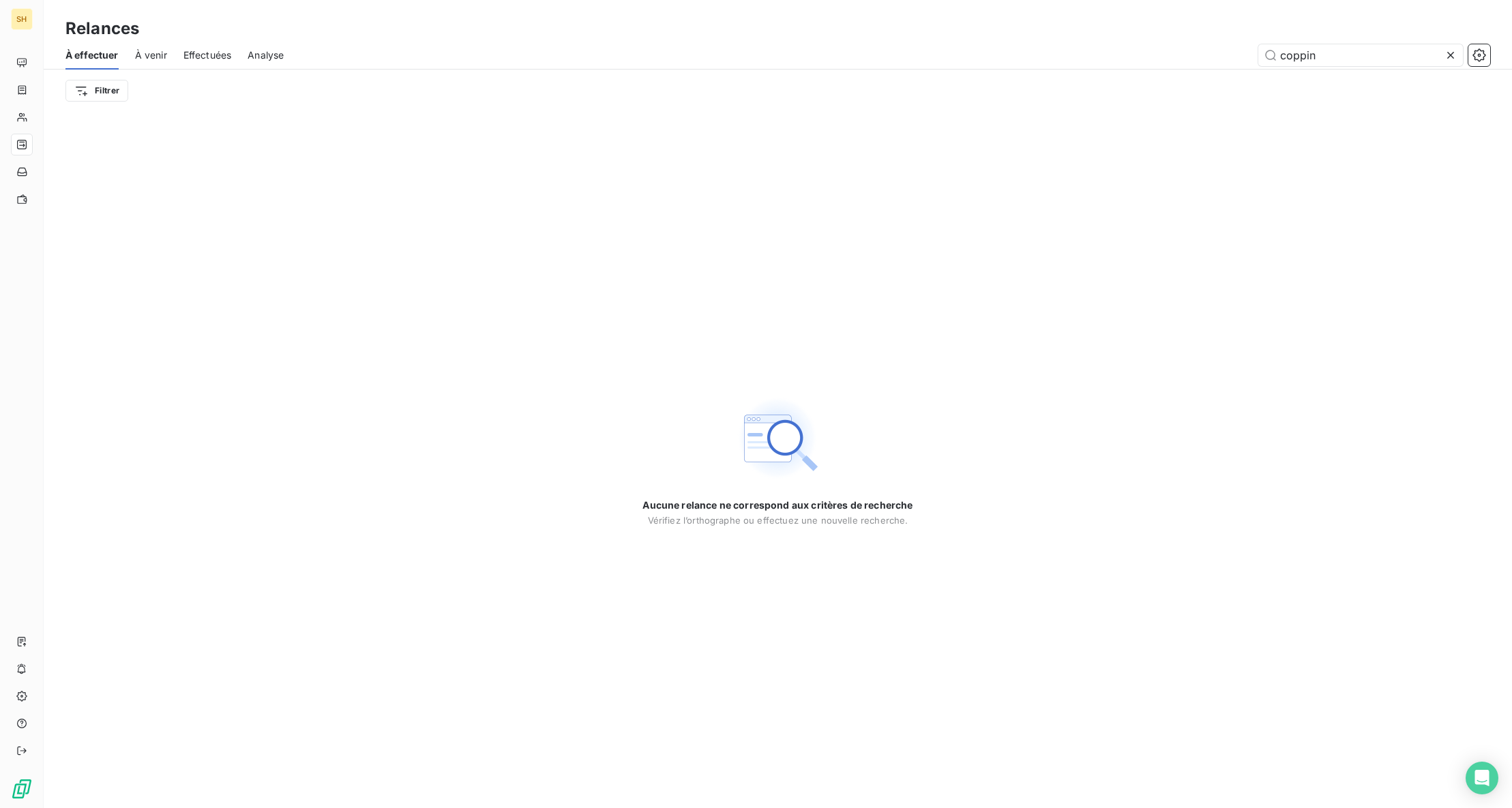
click at [1450, 54] on icon at bounding box center [1451, 55] width 7 height 7
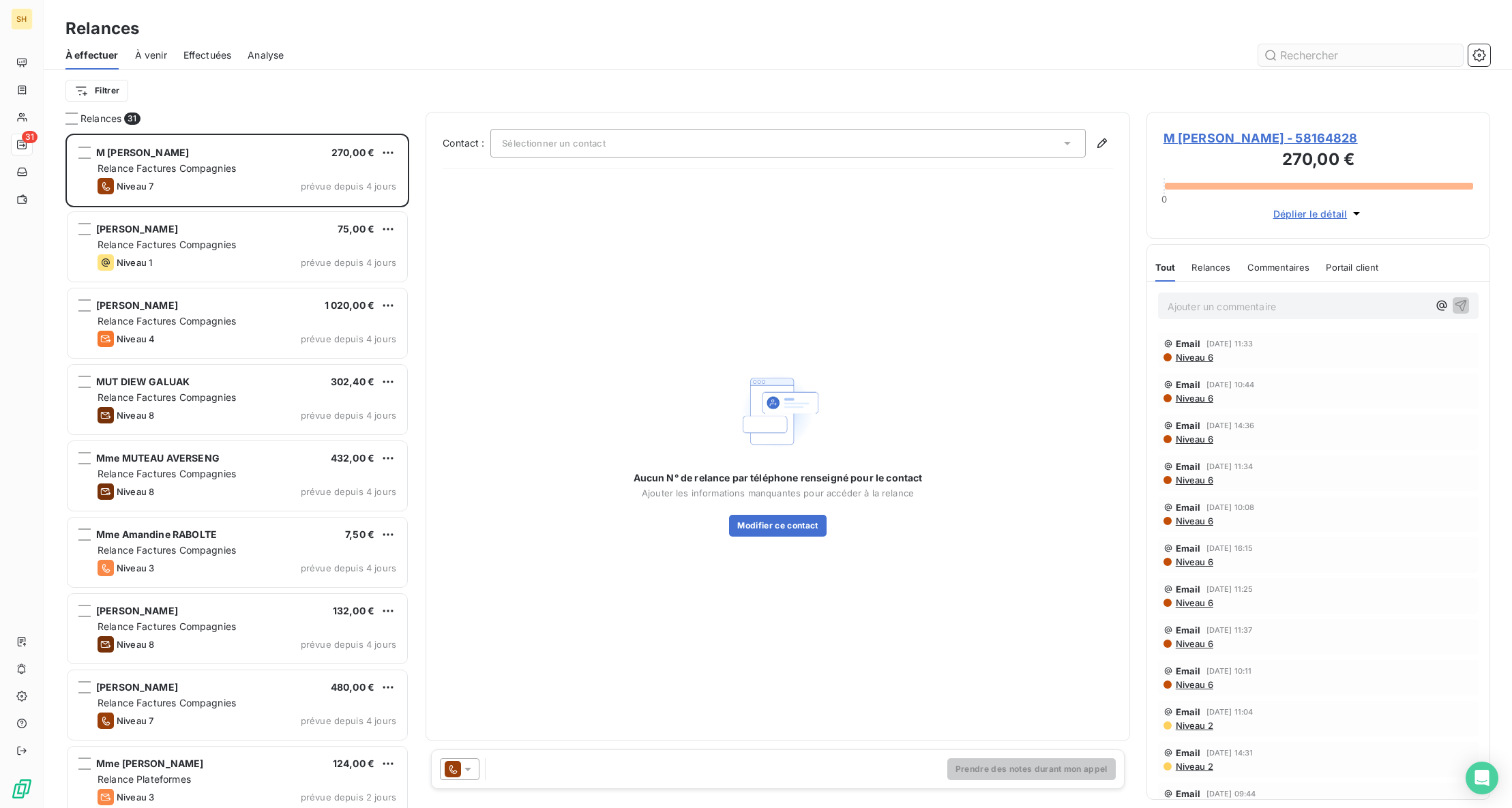
scroll to position [674, 344]
click at [1406, 65] on input "text" at bounding box center [1361, 55] width 205 height 21
type input "guy"
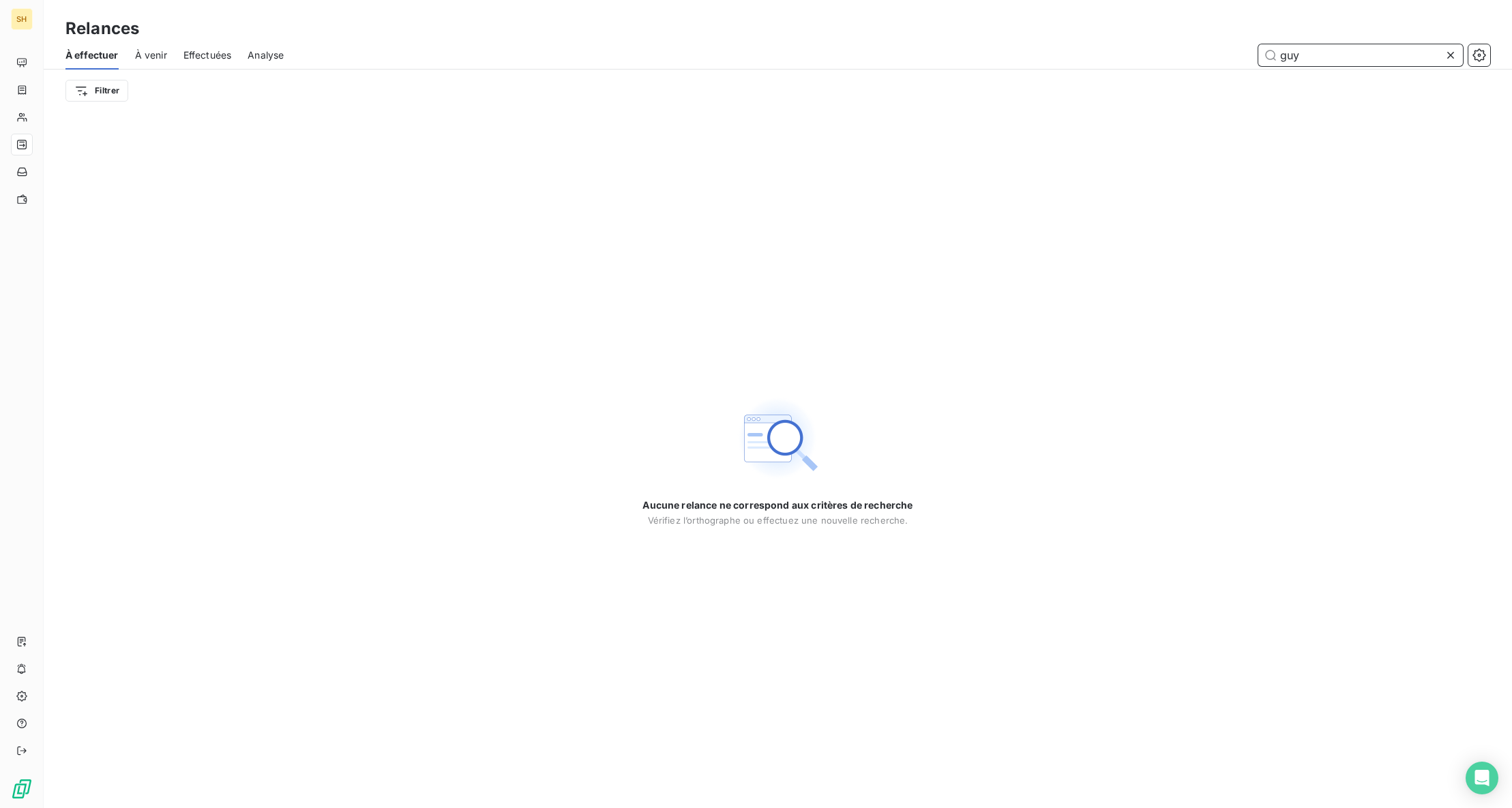
click at [158, 56] on span "À venir" at bounding box center [151, 55] width 32 height 13
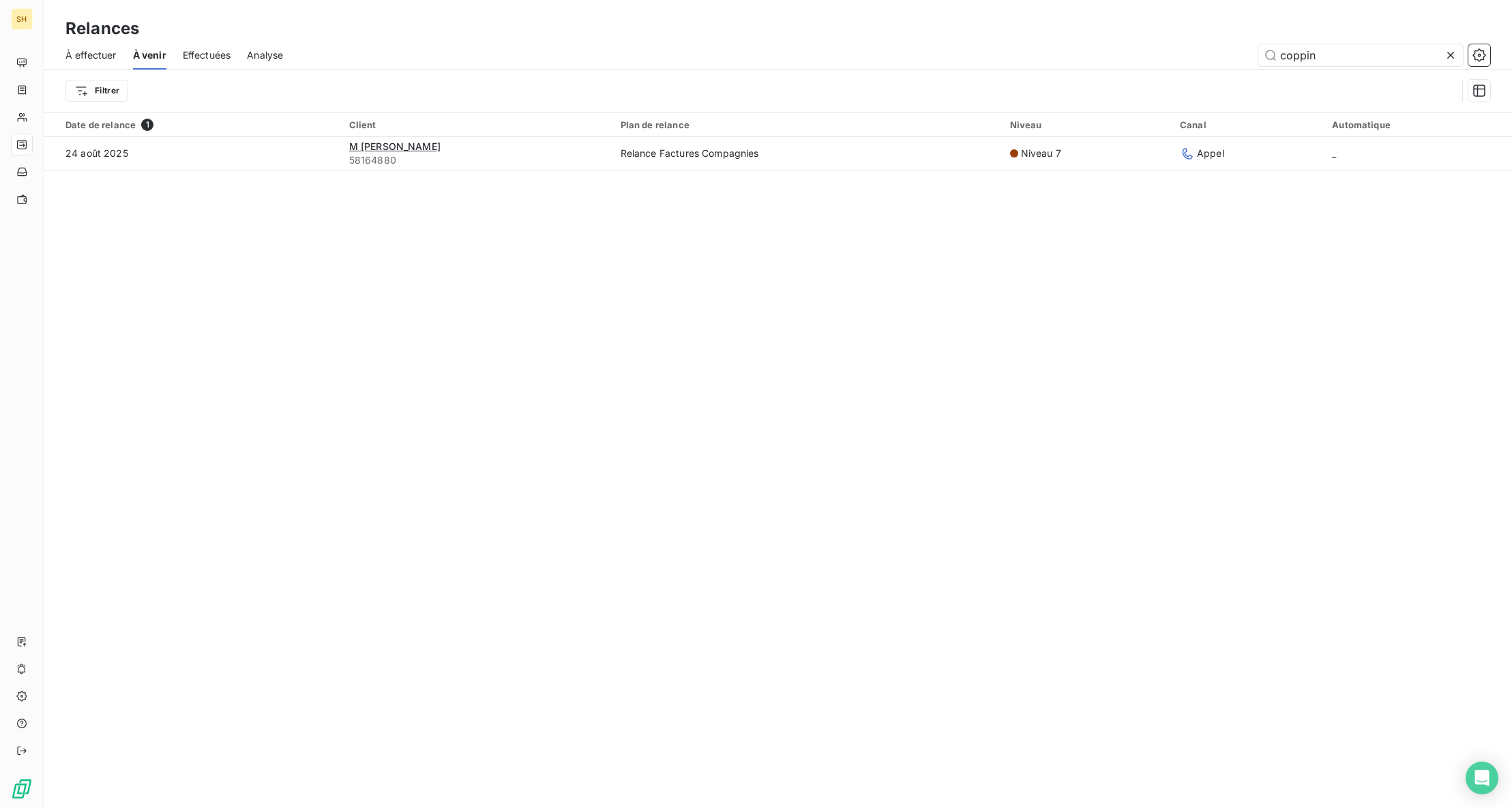
click at [1452, 53] on icon at bounding box center [1451, 55] width 7 height 7
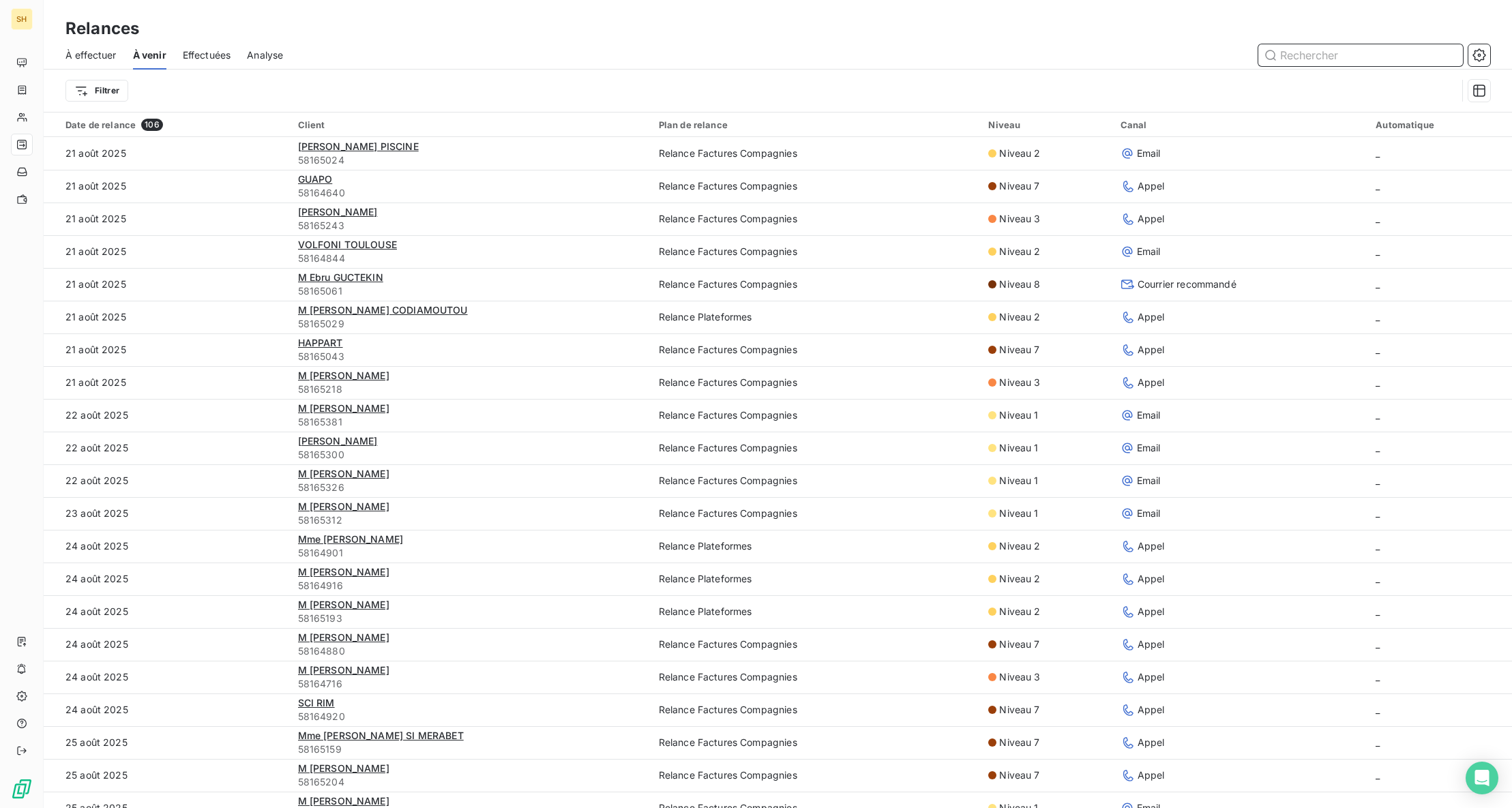
click at [1399, 57] on input "text" at bounding box center [1361, 55] width 205 height 21
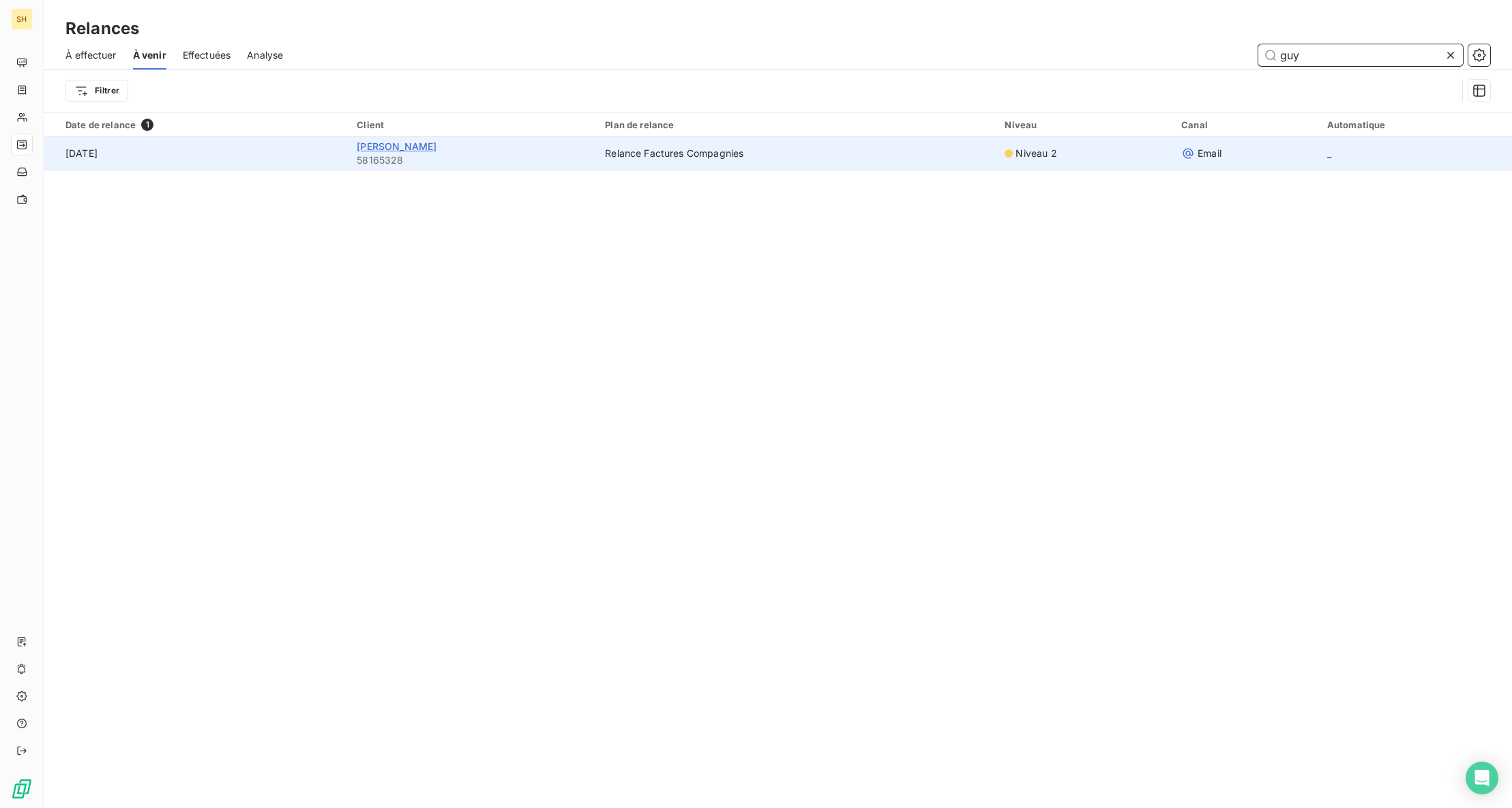
type input "guy"
click at [403, 144] on span "[PERSON_NAME]" at bounding box center [396, 146] width 79 height 12
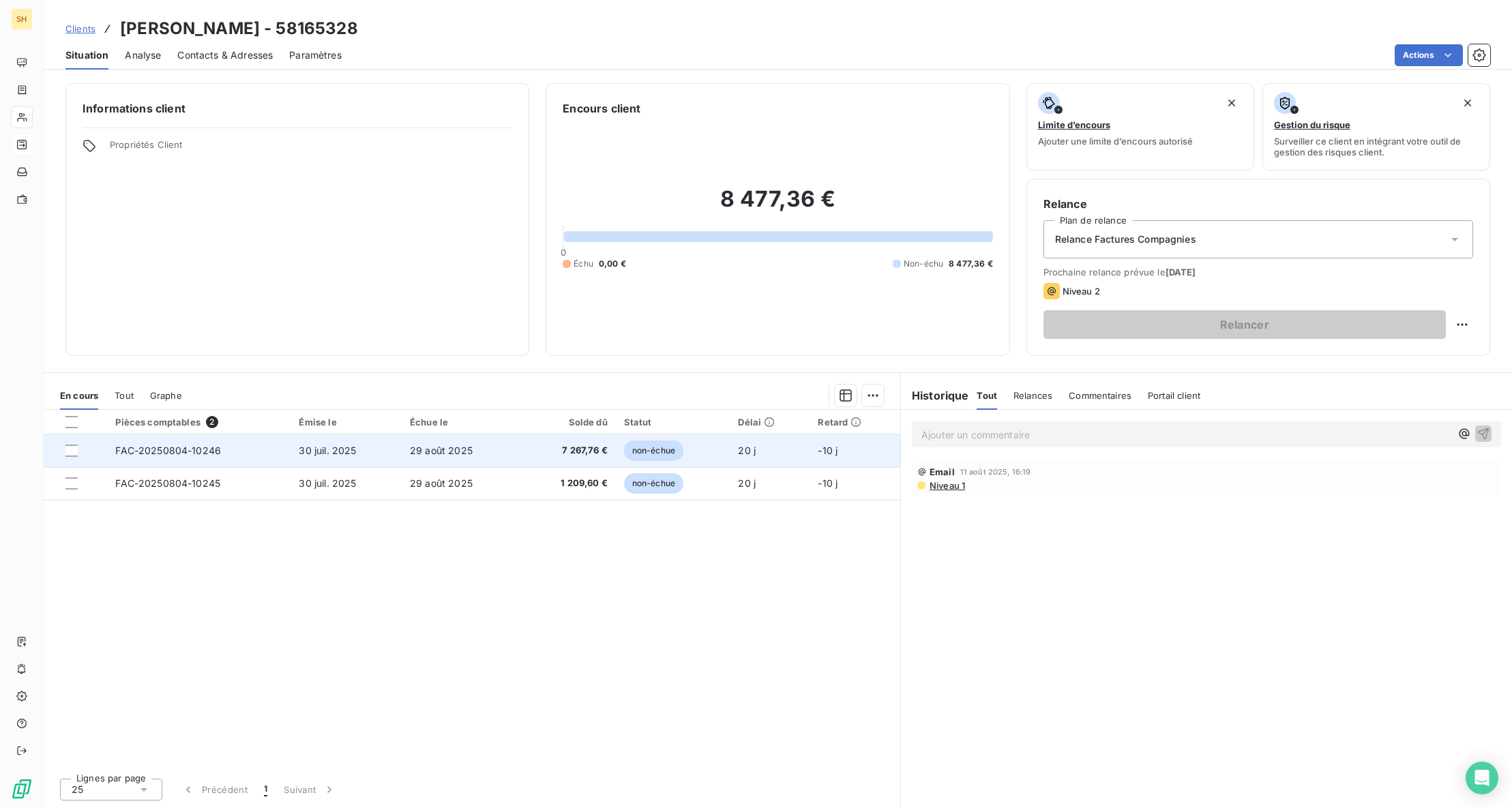
click at [187, 460] on td "FAC-20250804-10246" at bounding box center [199, 450] width 183 height 33
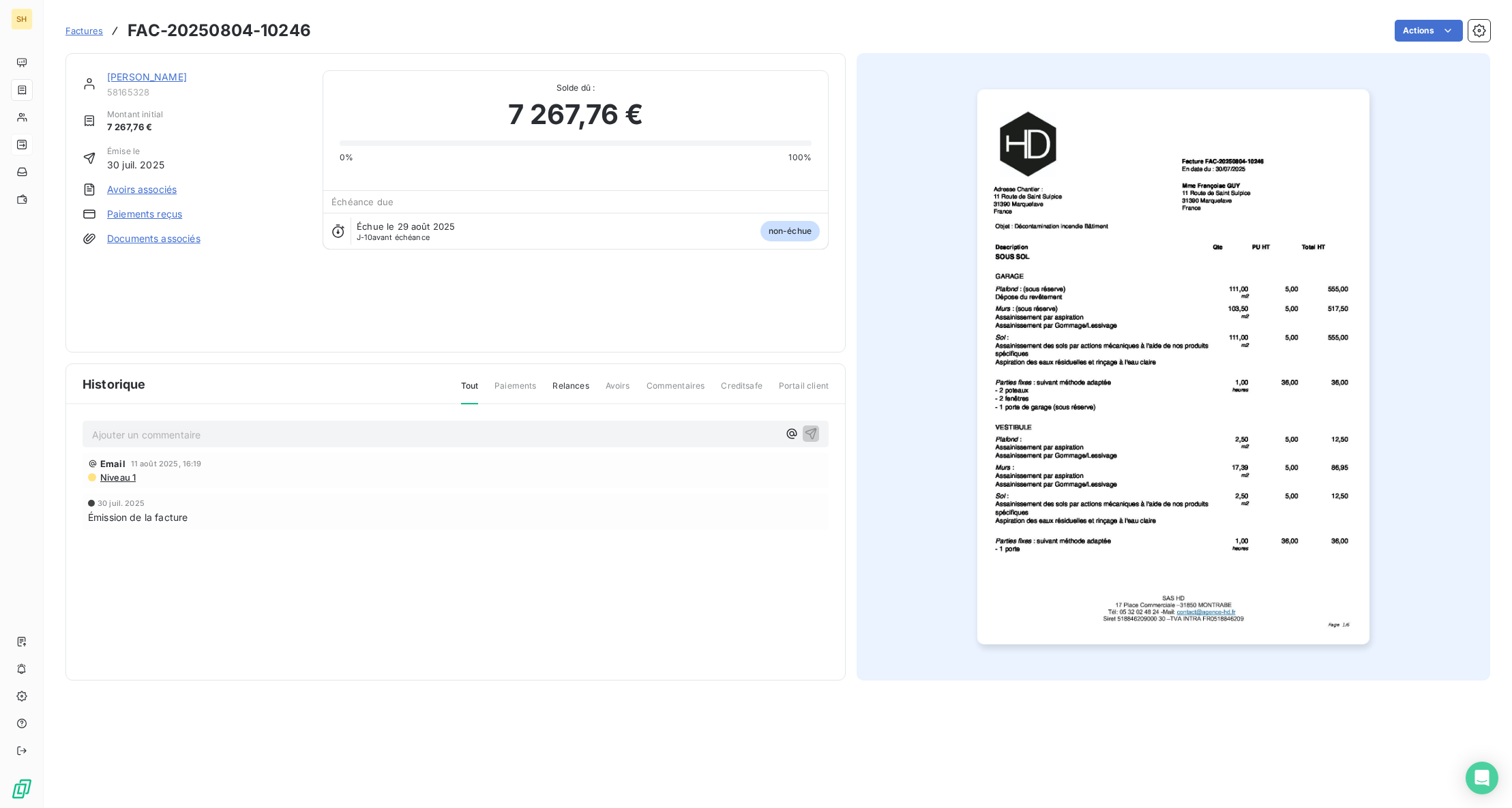
click at [157, 79] on link "[PERSON_NAME]" at bounding box center [147, 76] width 79 height 12
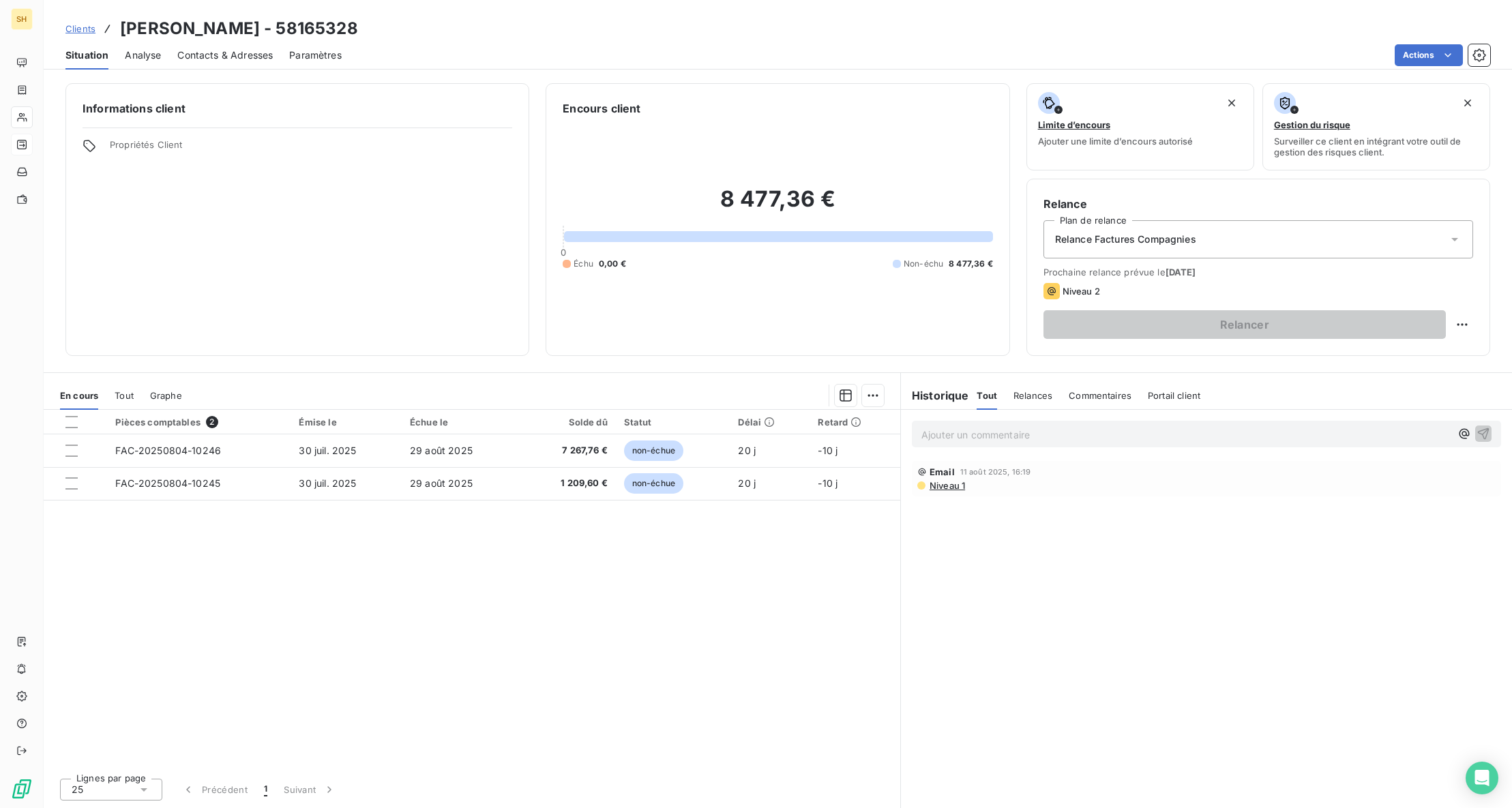
click at [216, 55] on span "Contacts & Adresses" at bounding box center [225, 55] width 95 height 13
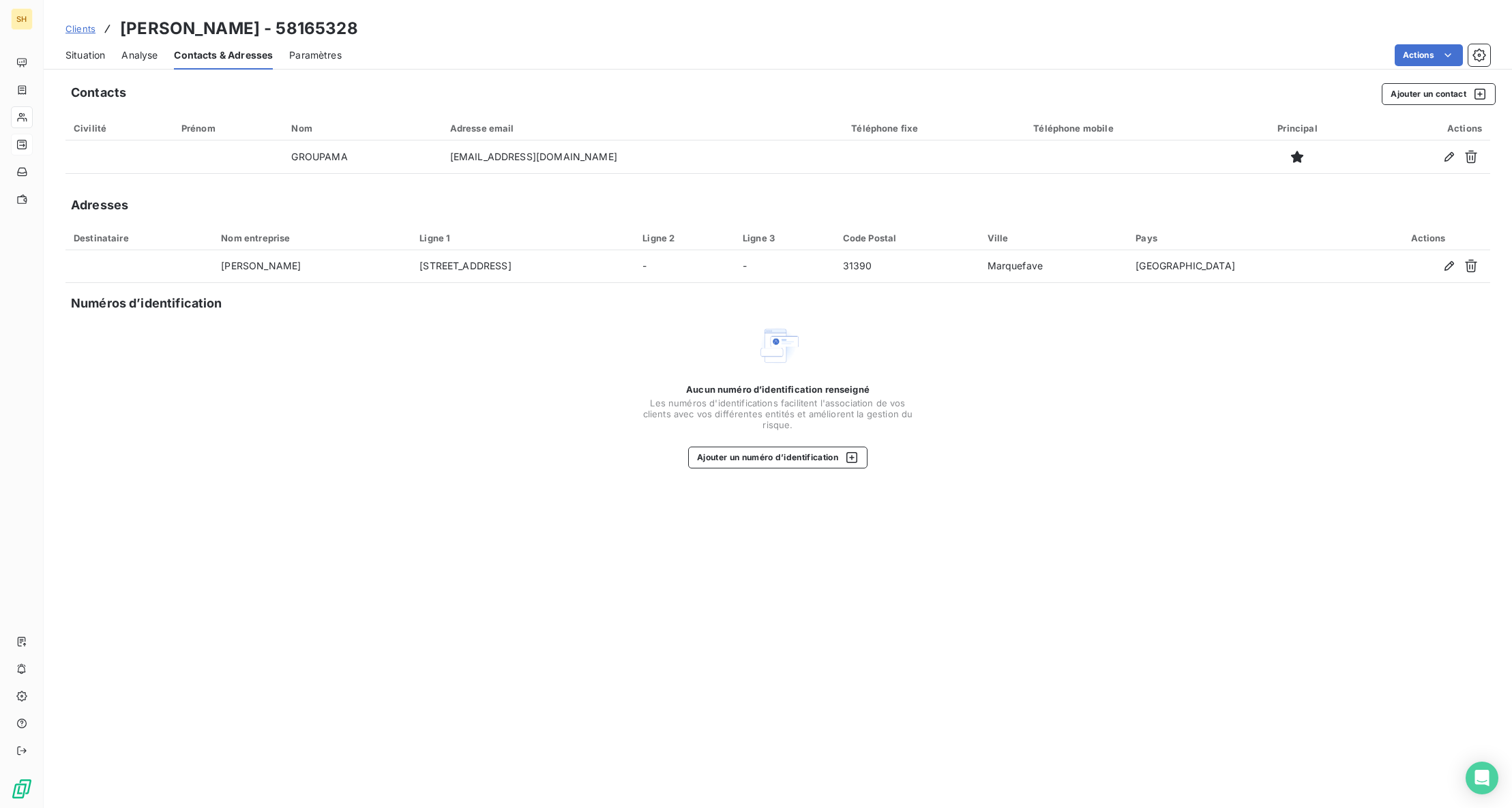
click at [94, 53] on span "Situation" at bounding box center [85, 55] width 40 height 13
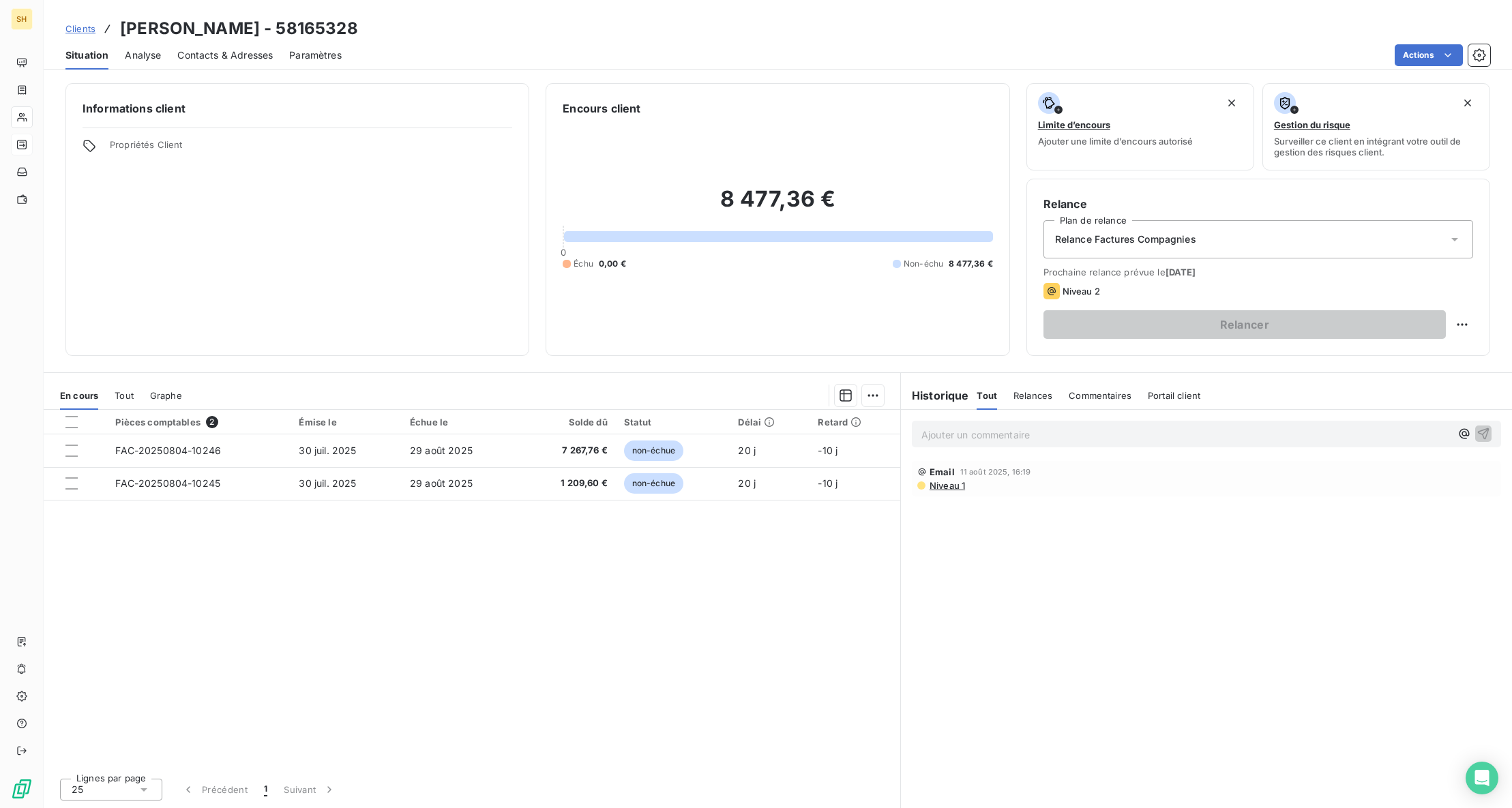
click at [1101, 388] on div "Commentaires" at bounding box center [1100, 395] width 63 height 29
click at [1005, 437] on p "Ajouter un commentaire ﻿" at bounding box center [1186, 434] width 530 height 17
click at [1487, 436] on icon "button" at bounding box center [1483, 433] width 12 height 12
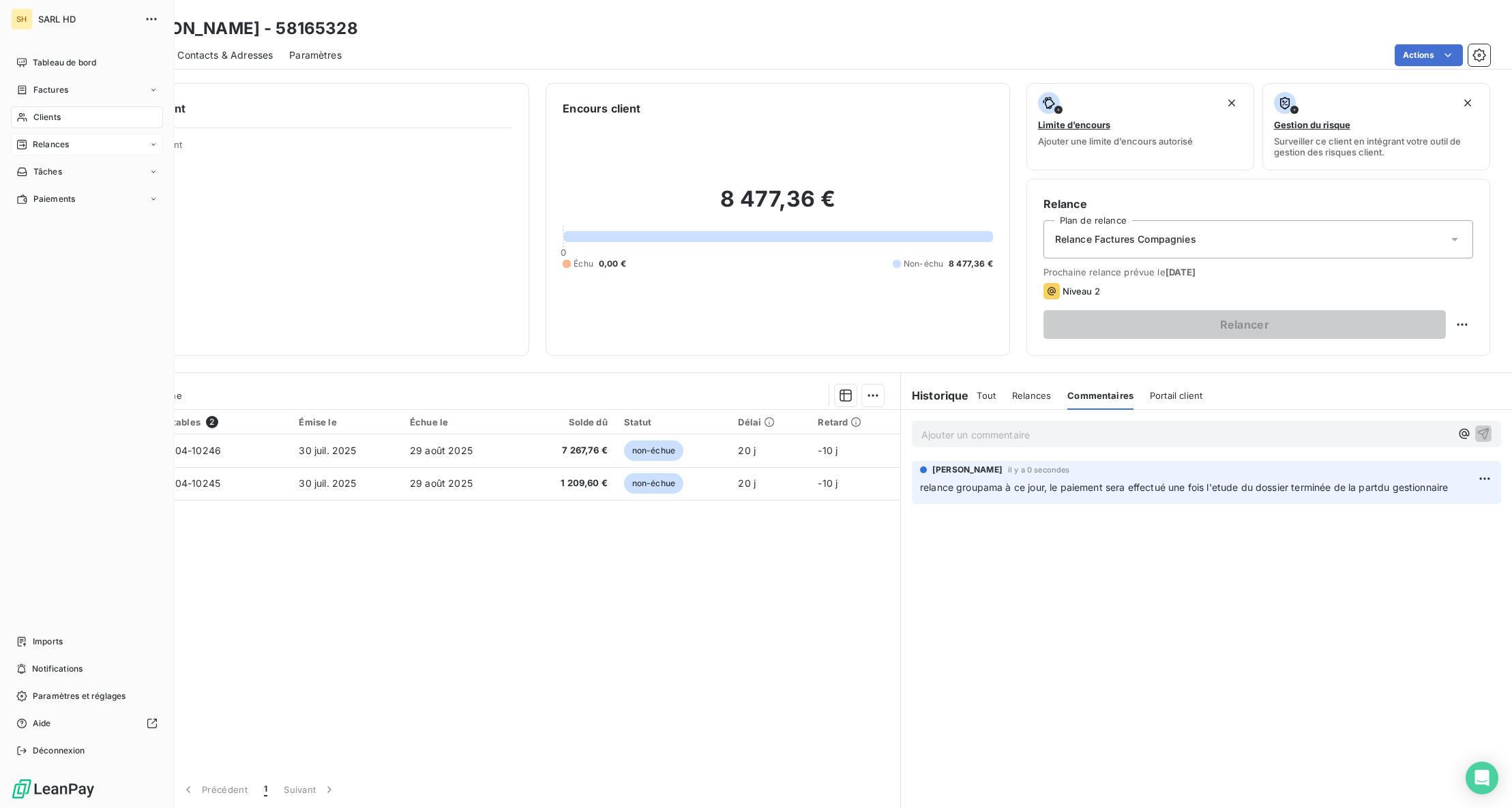
click at [51, 148] on span "Relances" at bounding box center [51, 144] width 37 height 12
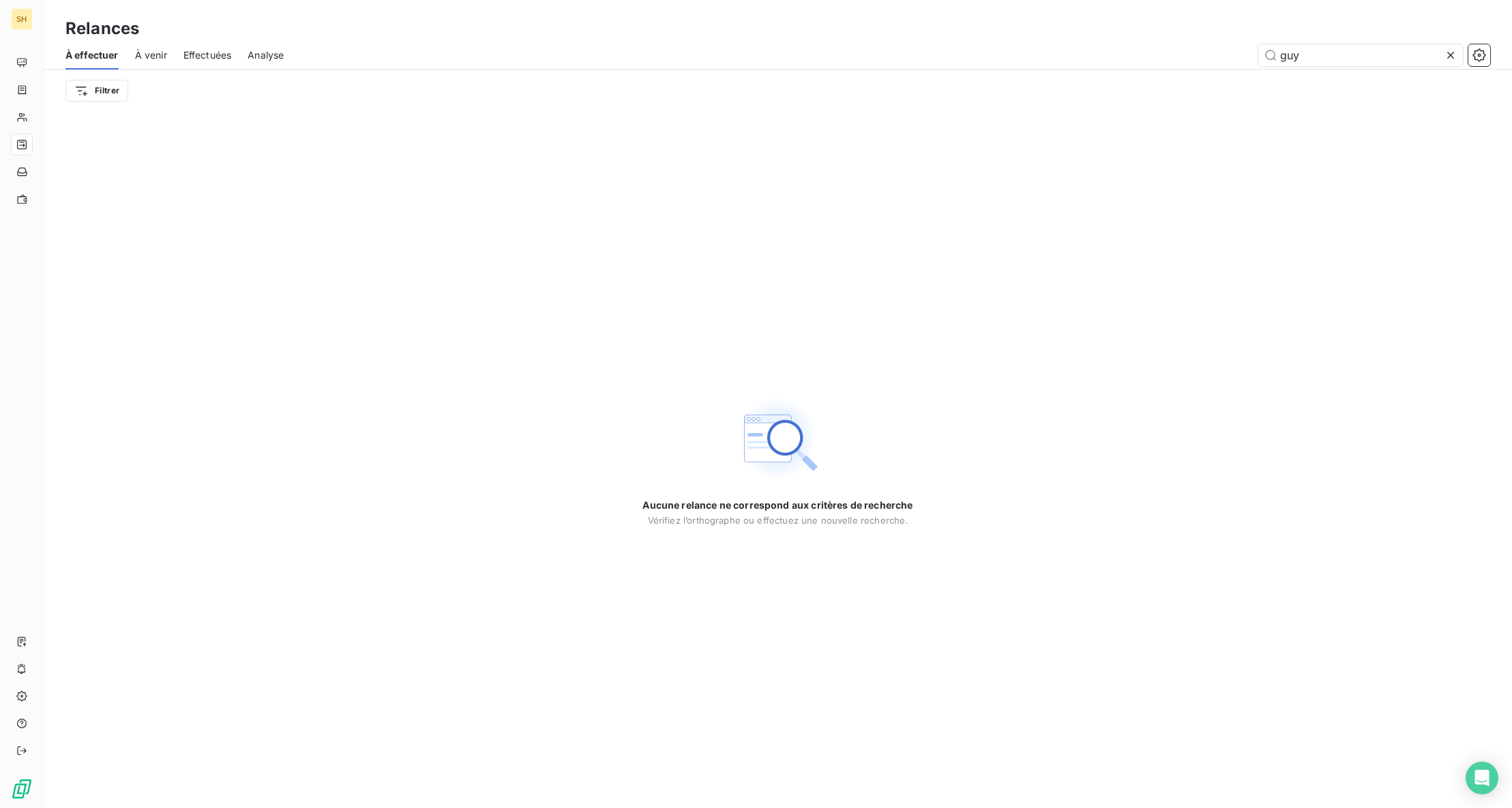
click at [141, 59] on span "À venir" at bounding box center [151, 55] width 32 height 13
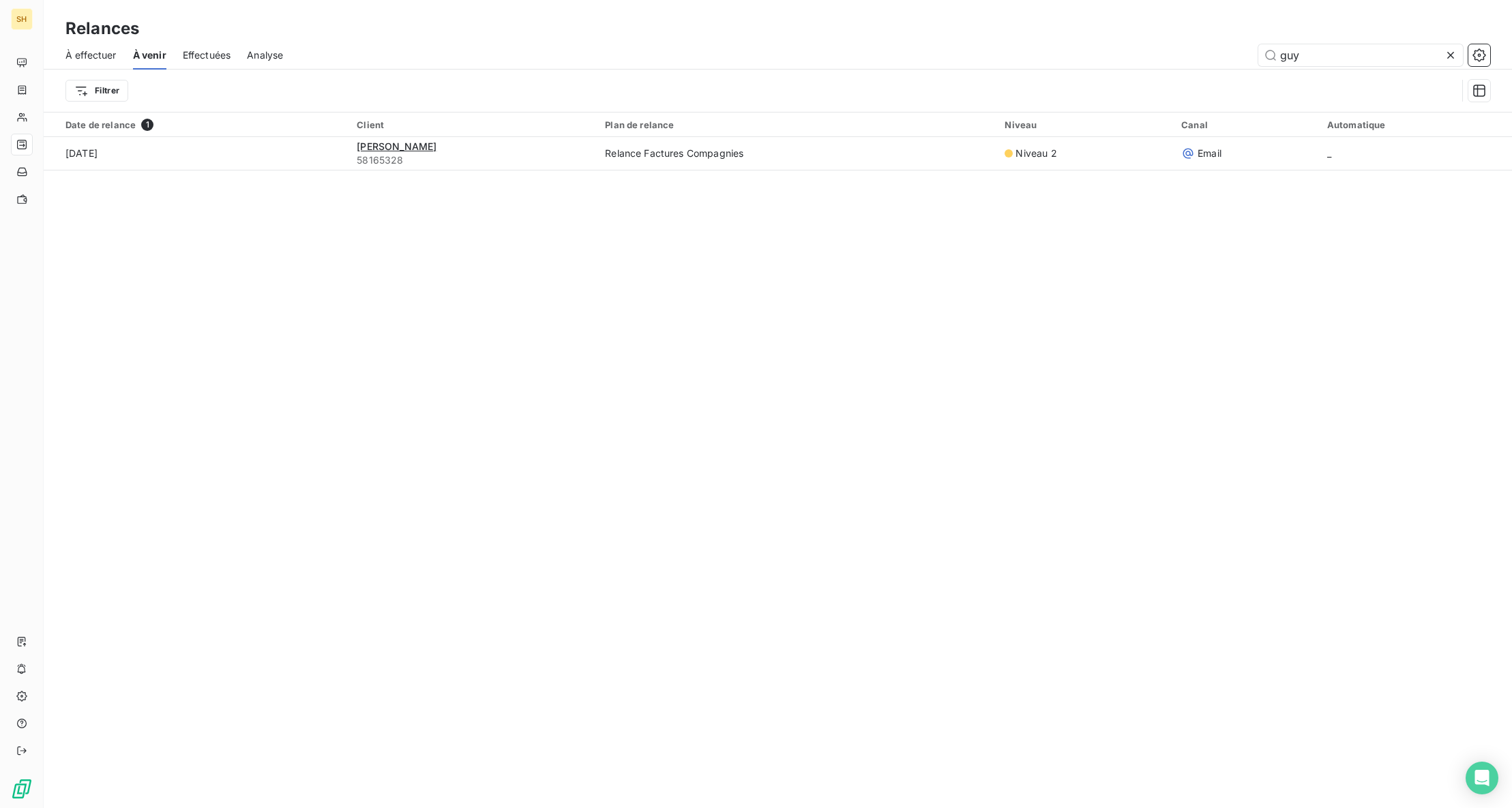
click at [71, 60] on span "À effectuer" at bounding box center [91, 55] width 51 height 13
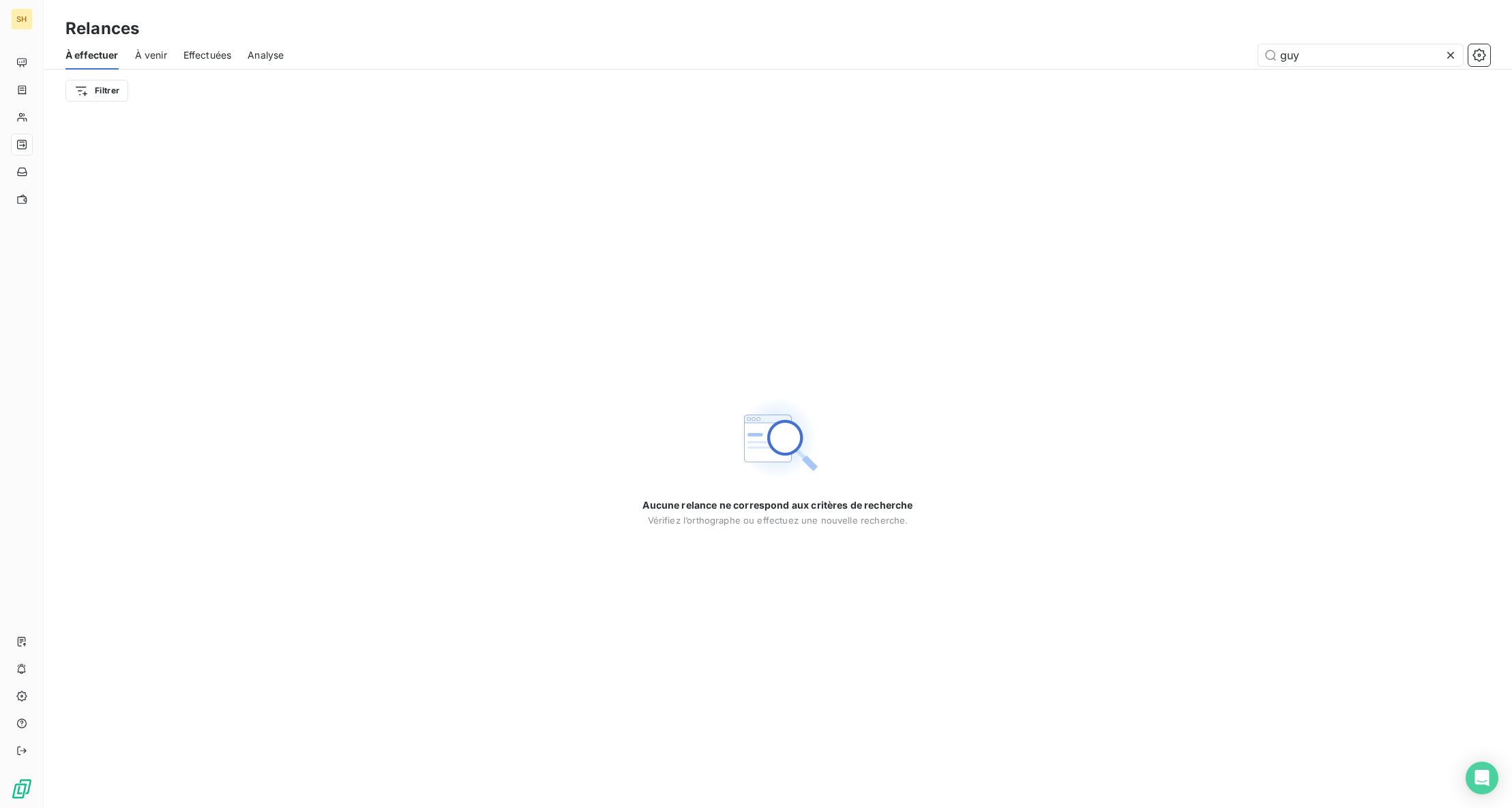
click at [1448, 51] on icon at bounding box center [1450, 55] width 14 height 13
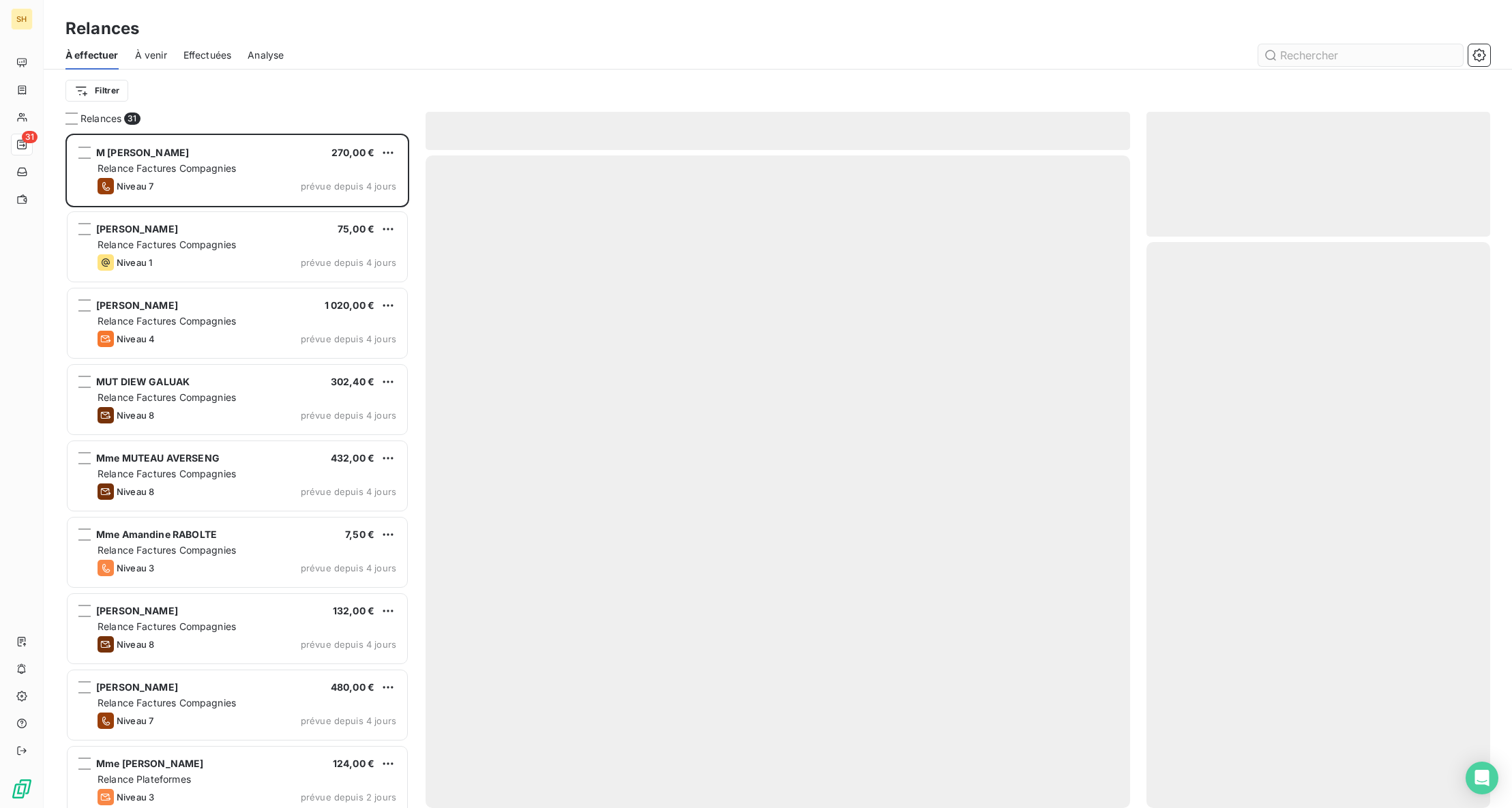
scroll to position [674, 344]
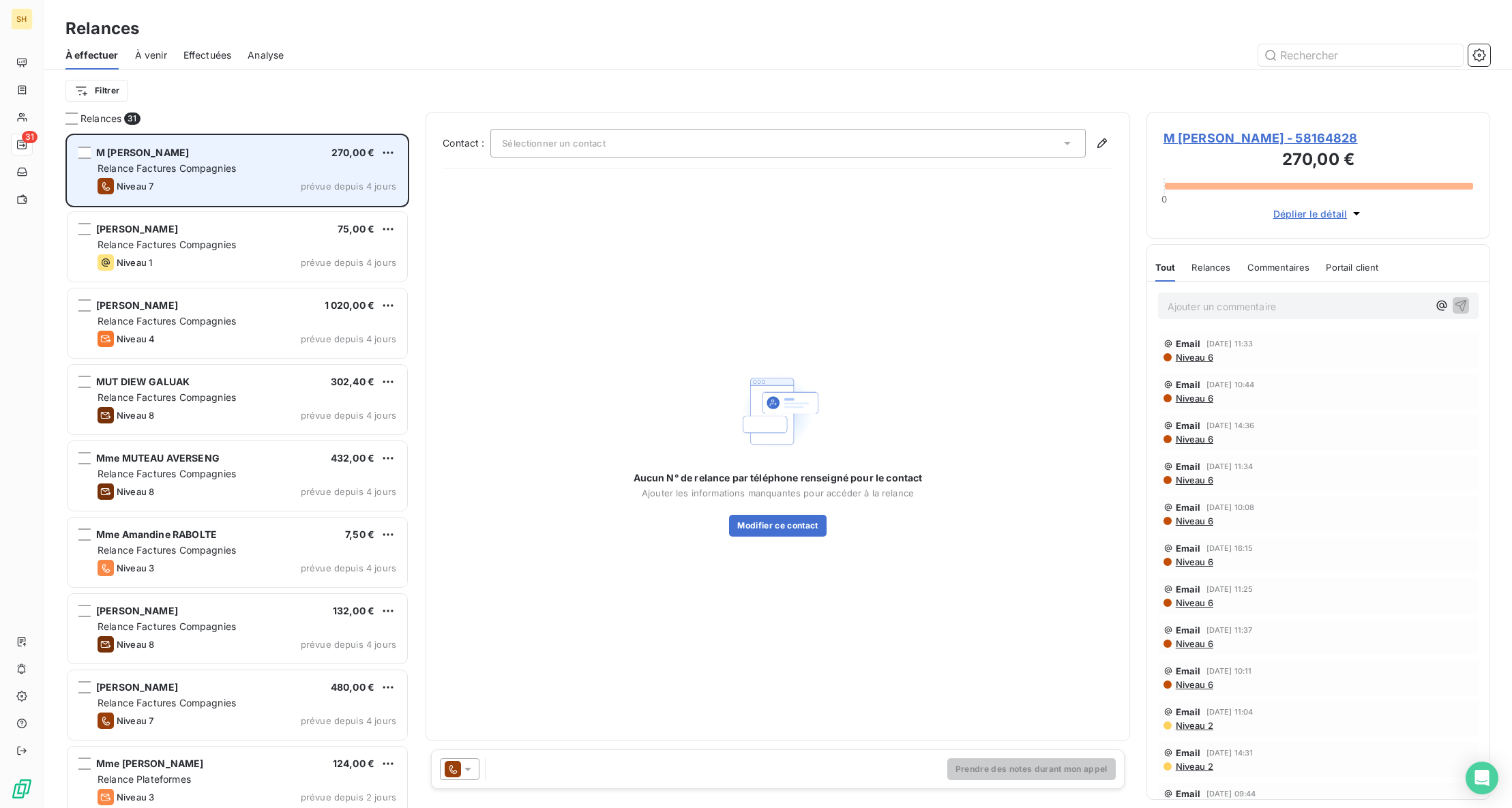
click at [229, 169] on span "Relance Factures Compagnies" at bounding box center [167, 167] width 138 height 12
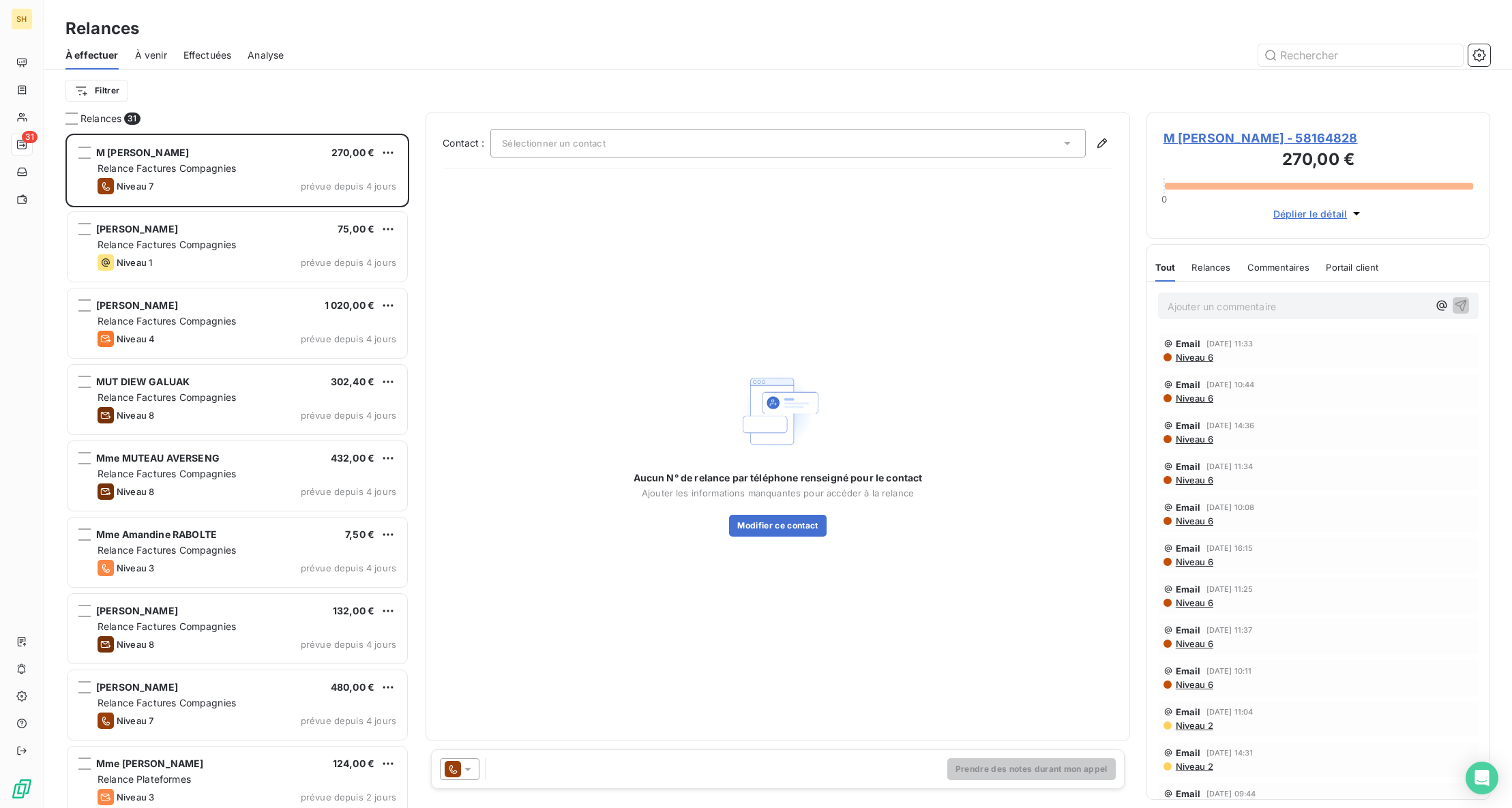
click at [1262, 132] on span "M [PERSON_NAME] - 58164828" at bounding box center [1318, 137] width 310 height 18
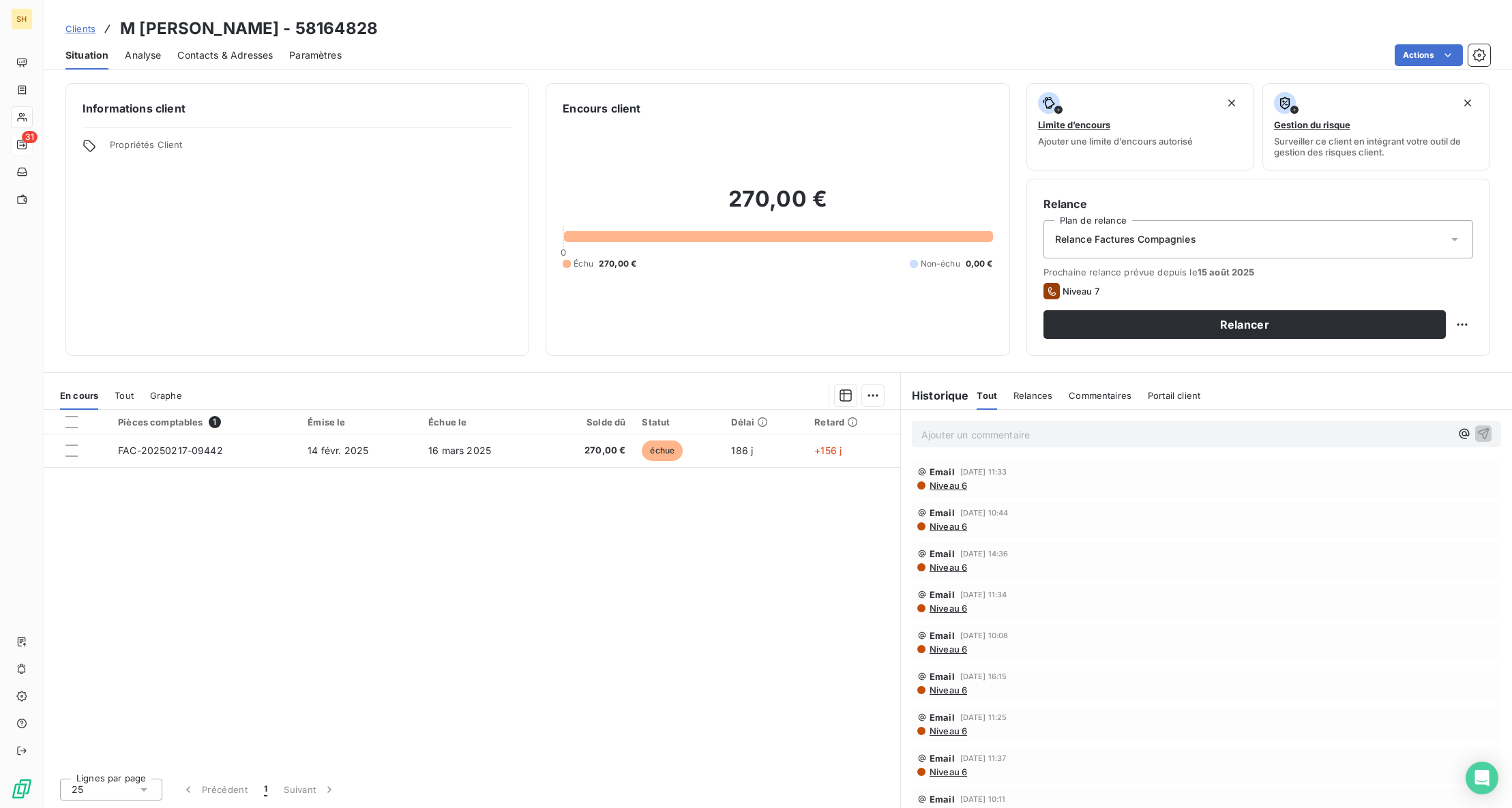
click at [1079, 390] on span "Commentaires" at bounding box center [1100, 395] width 63 height 11
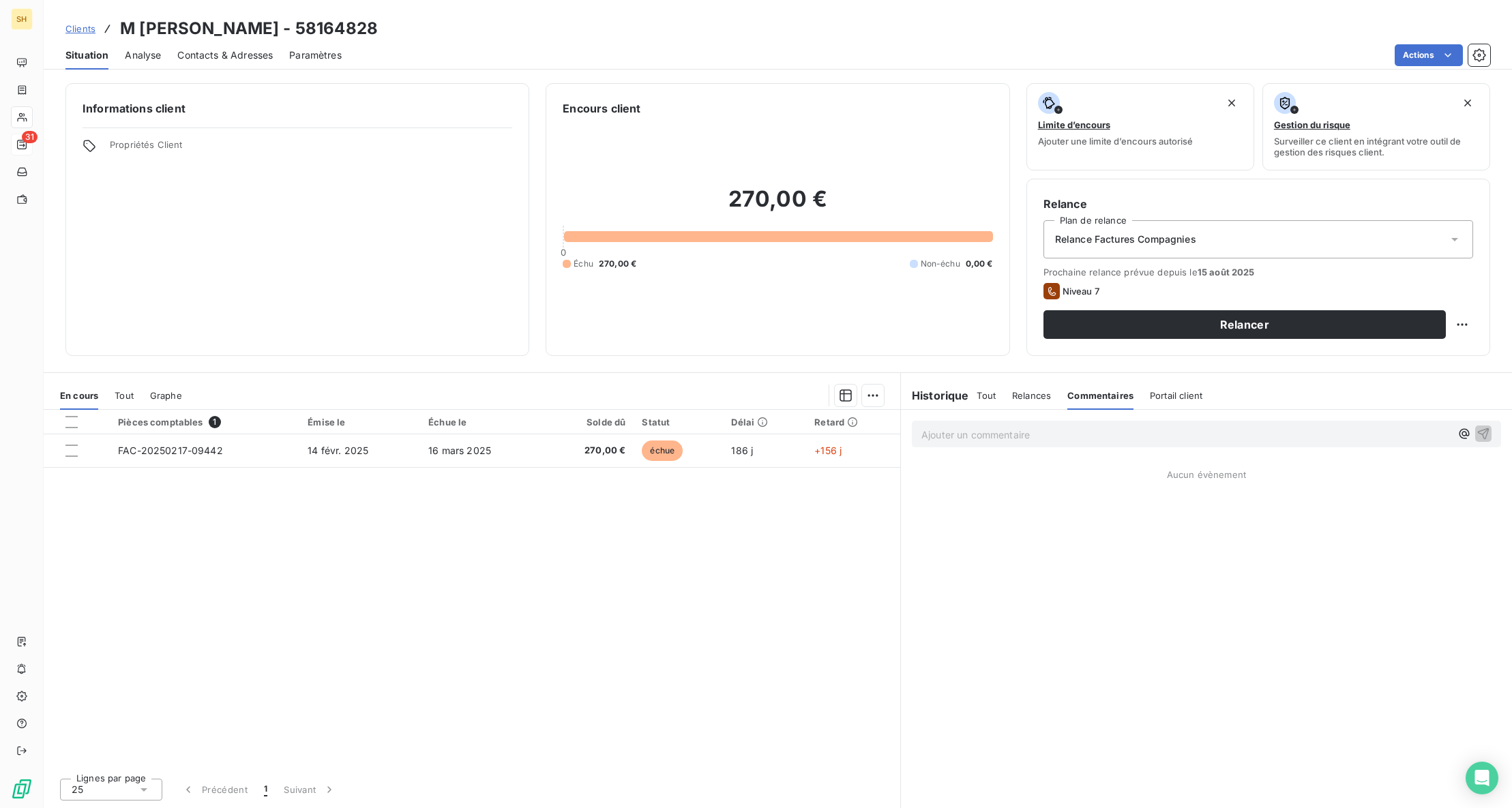
click at [1042, 403] on div "Relances" at bounding box center [1032, 395] width 39 height 29
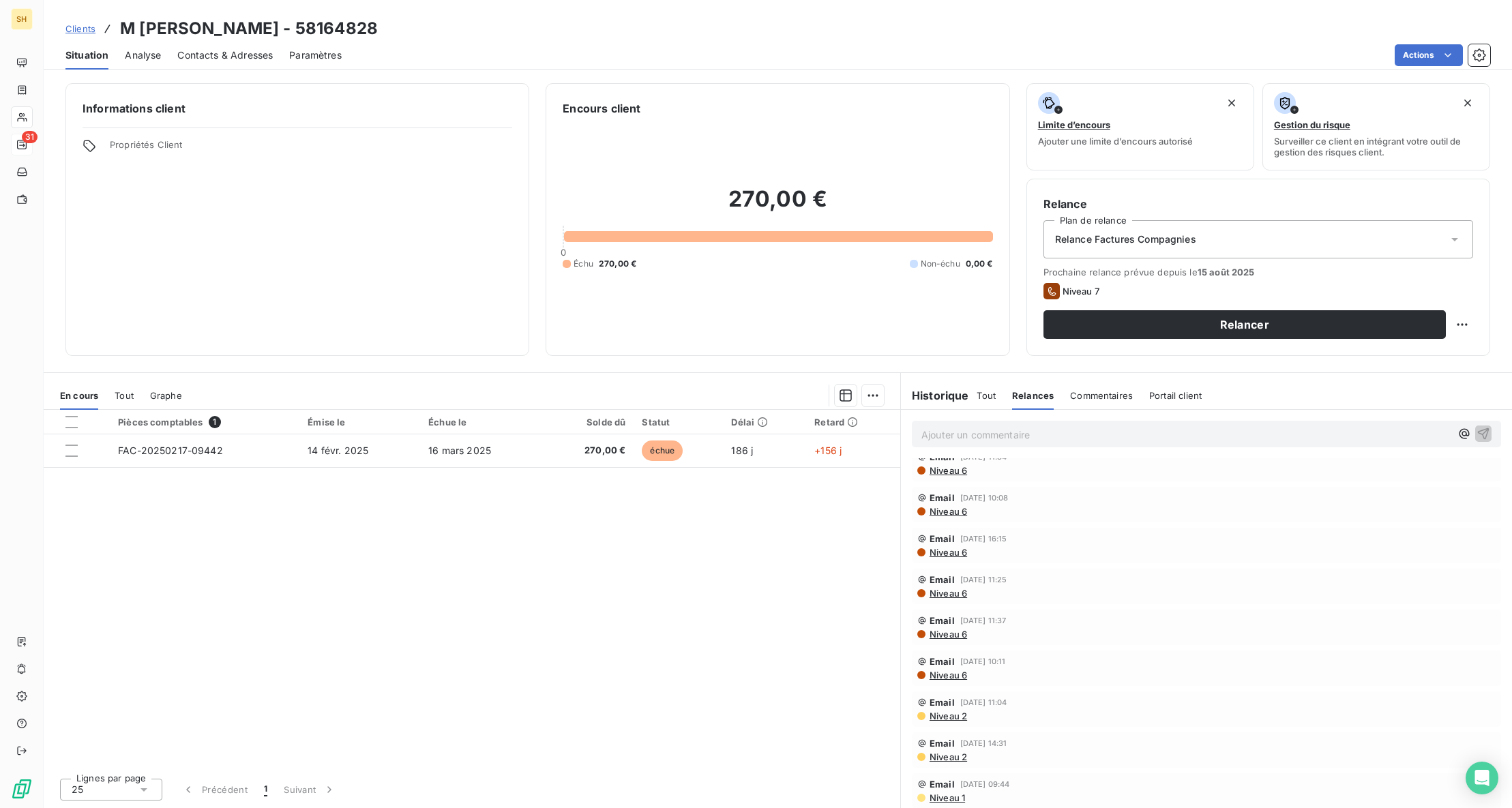
scroll to position [141, 0]
click at [208, 54] on span "Contacts & Adresses" at bounding box center [225, 55] width 95 height 13
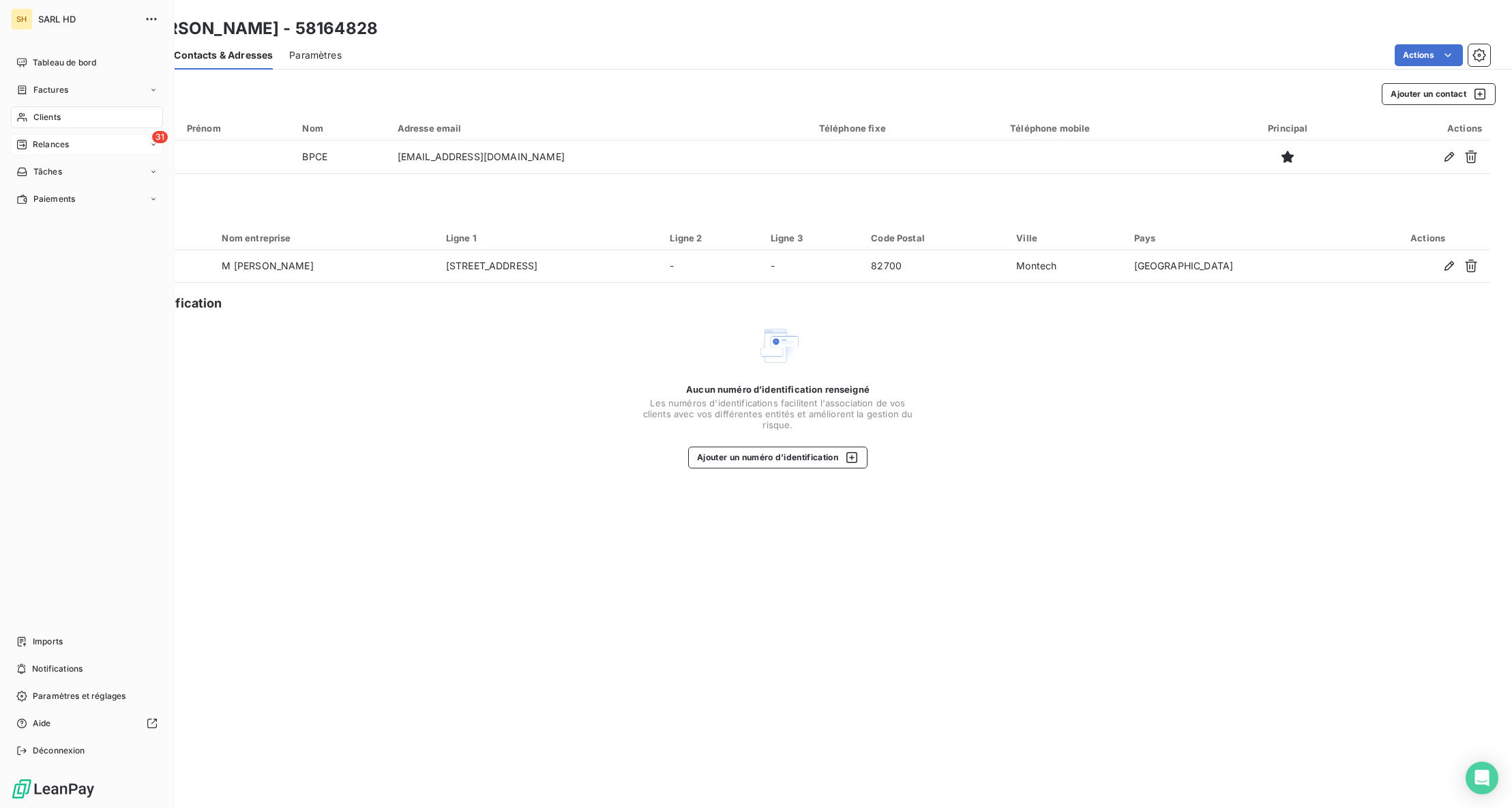
click at [53, 133] on div "31 Relances" at bounding box center [87, 144] width 152 height 21
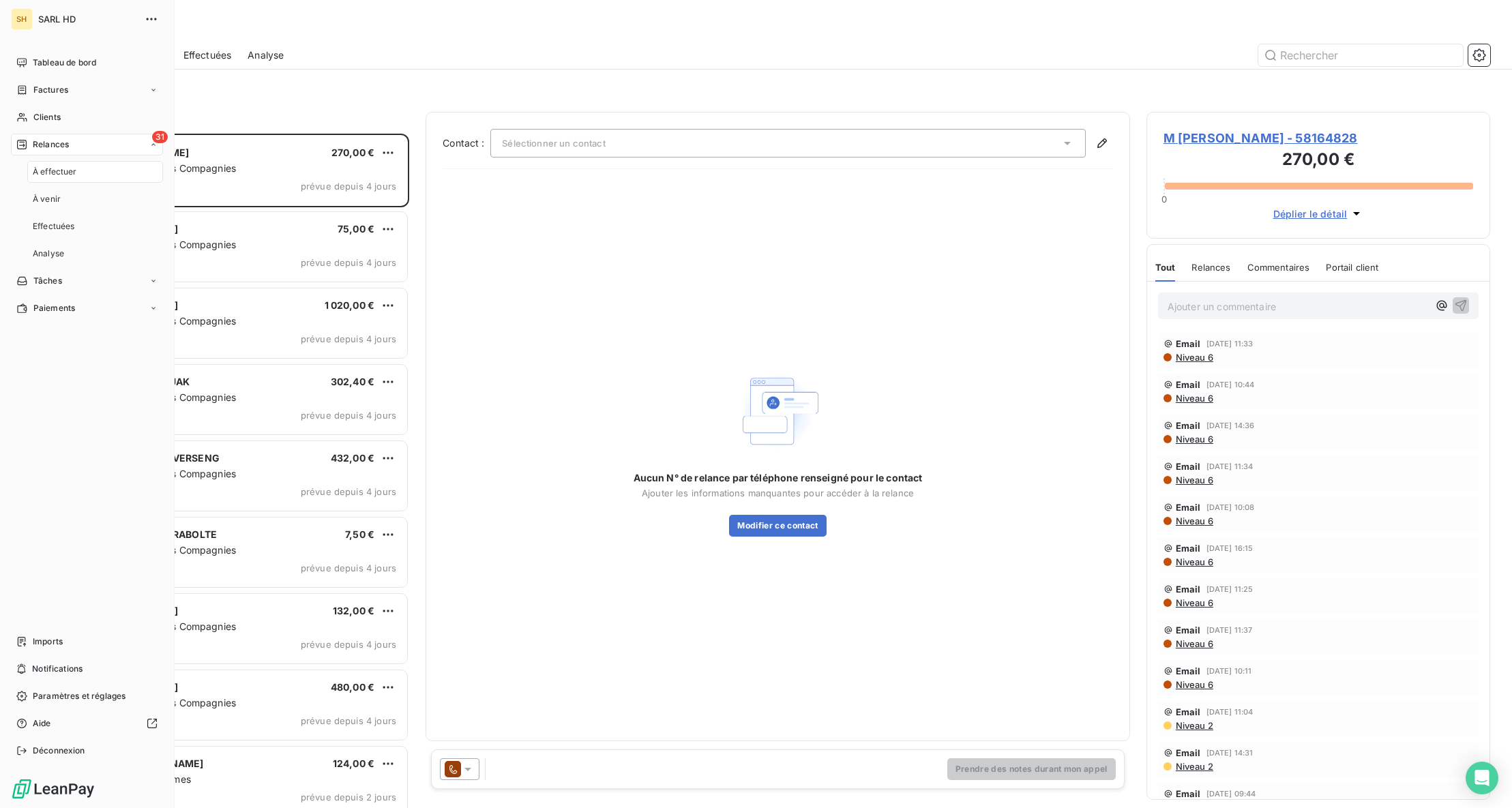
scroll to position [674, 344]
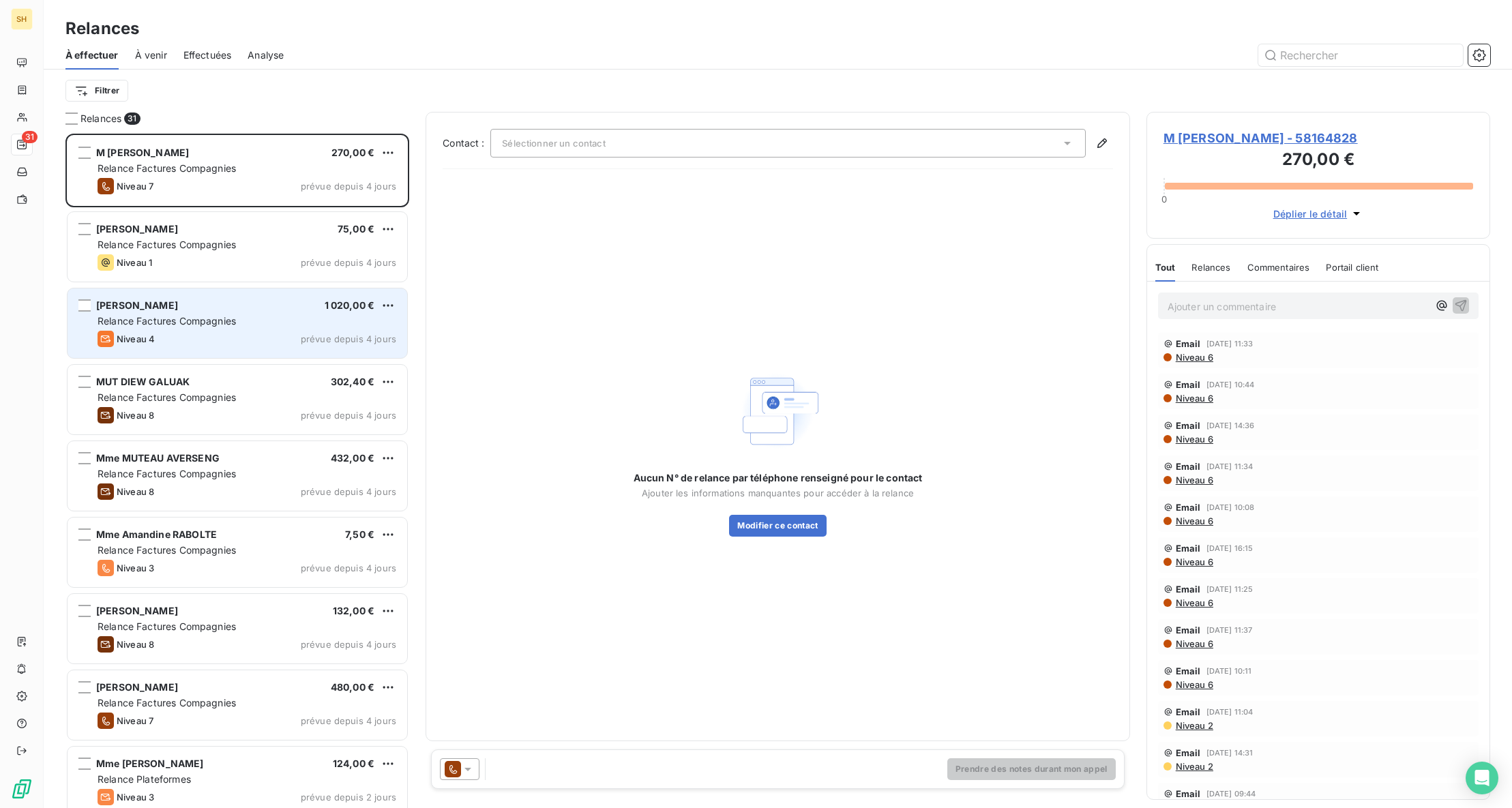
click at [223, 301] on div "PIERRE EDIFICE 1 020,00 €" at bounding box center [247, 305] width 299 height 12
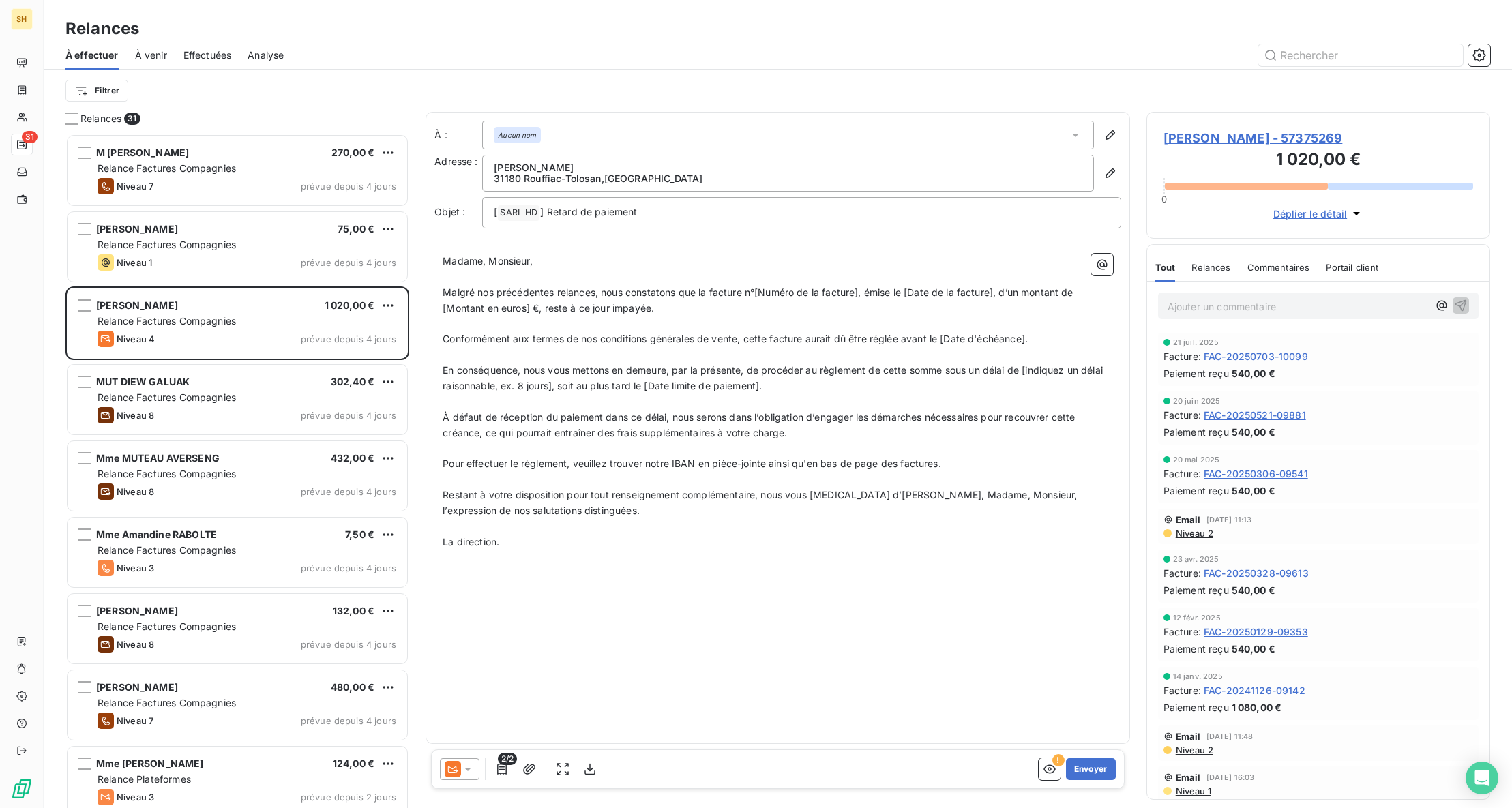
click at [1241, 134] on span "[PERSON_NAME] - 57375269" at bounding box center [1318, 137] width 310 height 18
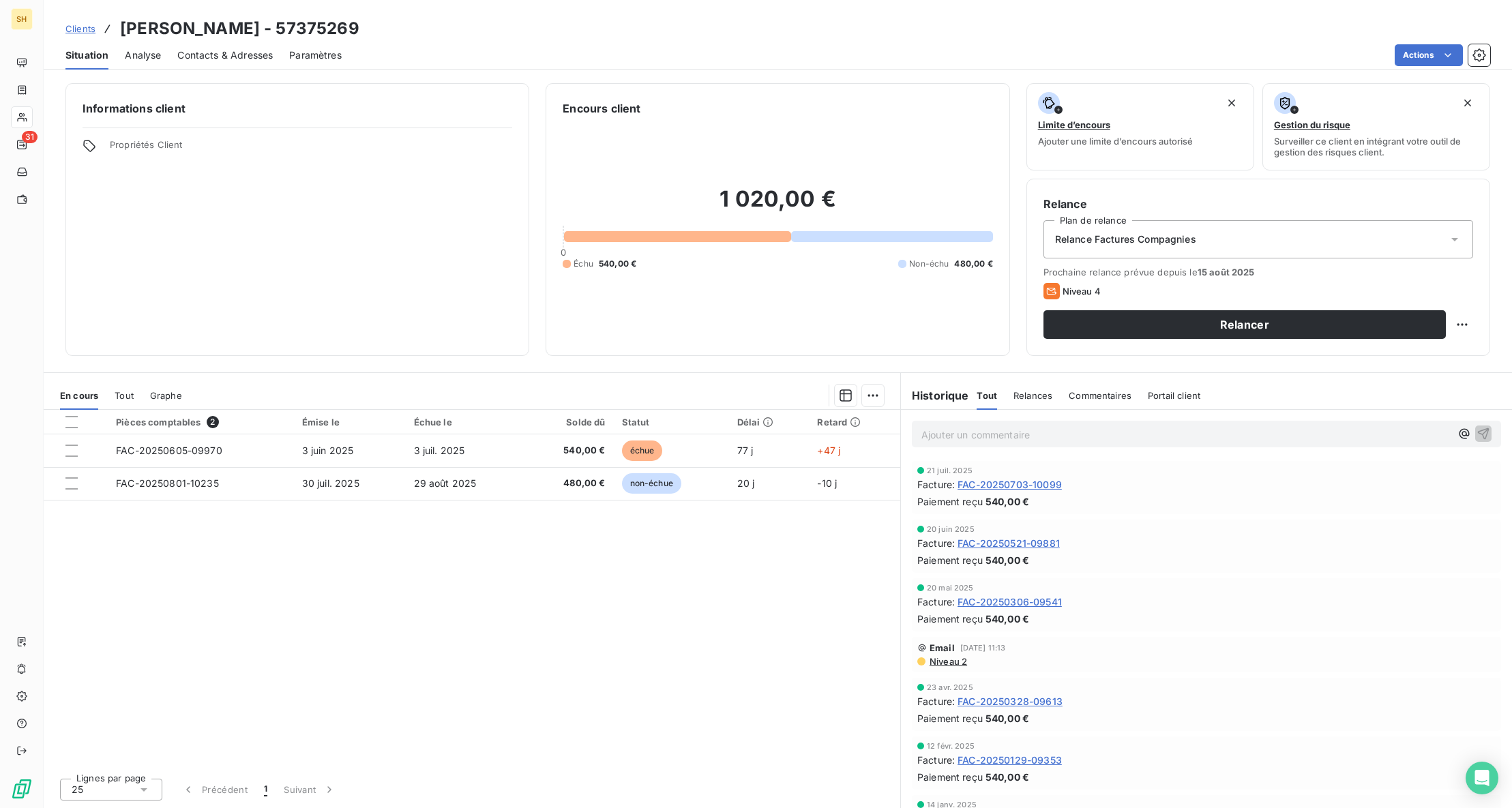
click at [1032, 397] on span "Relances" at bounding box center [1032, 395] width 39 height 11
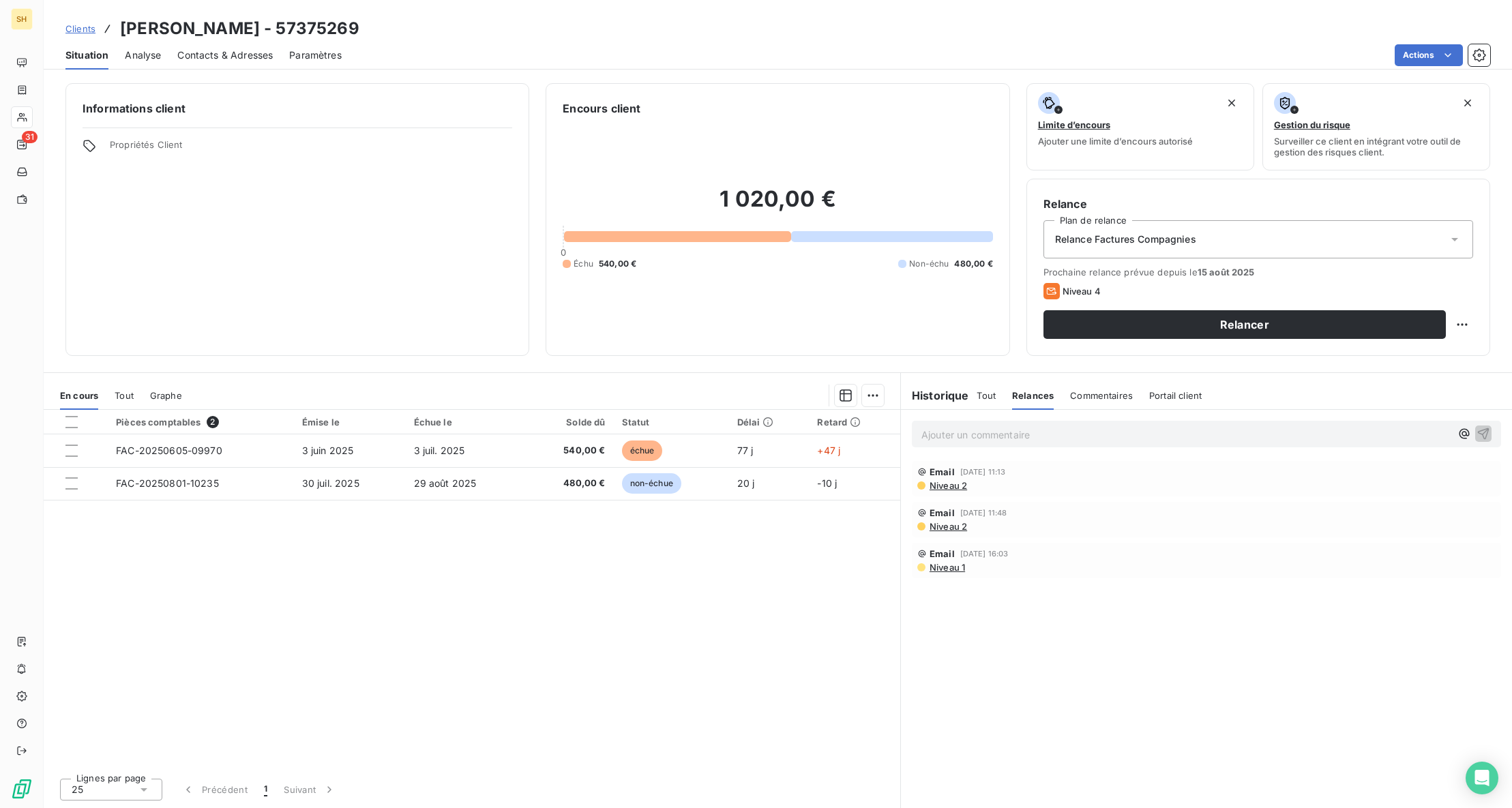
click at [1088, 394] on span "Commentaires" at bounding box center [1101, 395] width 63 height 11
click at [992, 394] on span "Tout" at bounding box center [986, 395] width 19 height 11
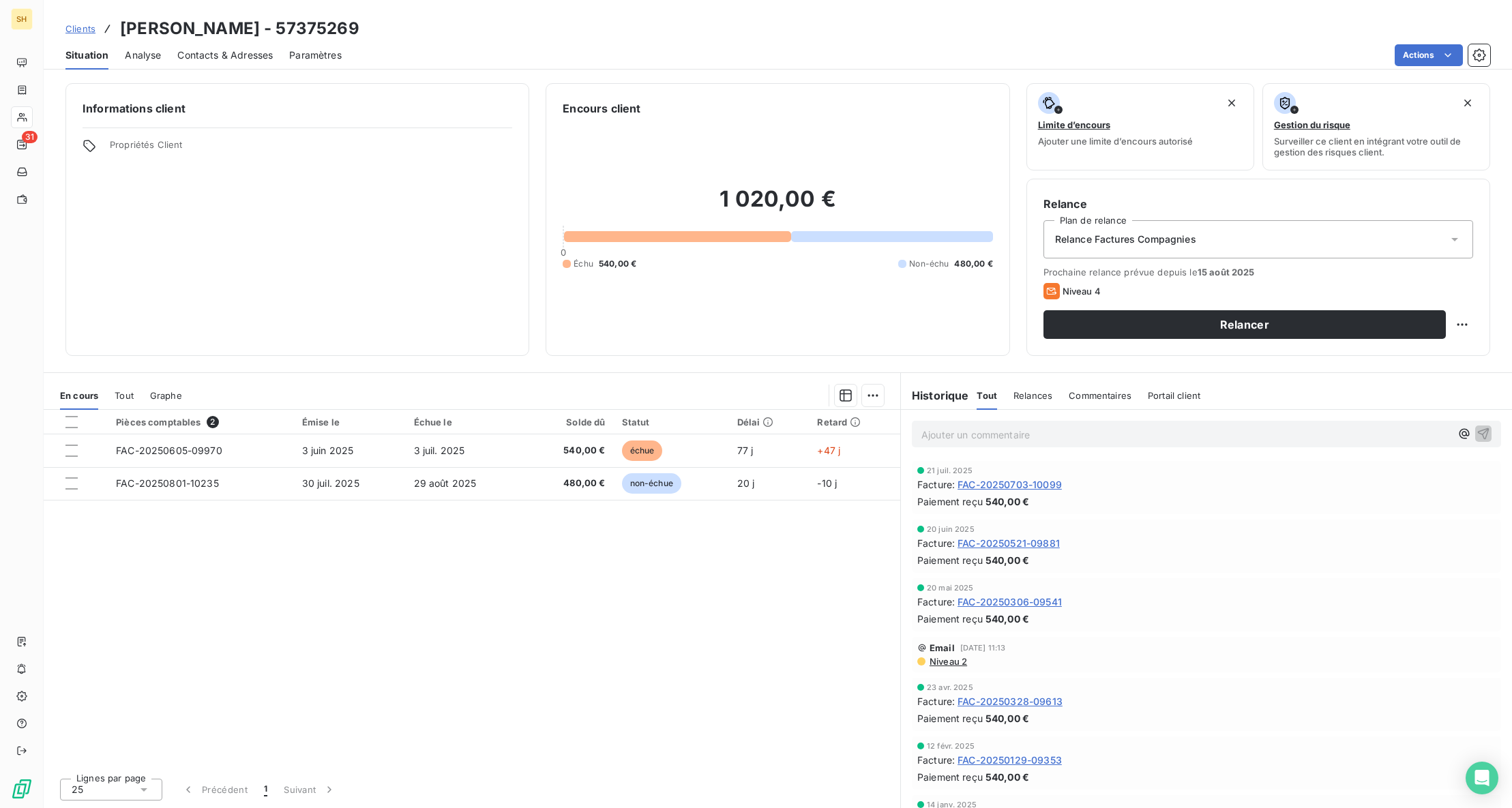
click at [217, 52] on span "Contacts & Adresses" at bounding box center [225, 55] width 95 height 13
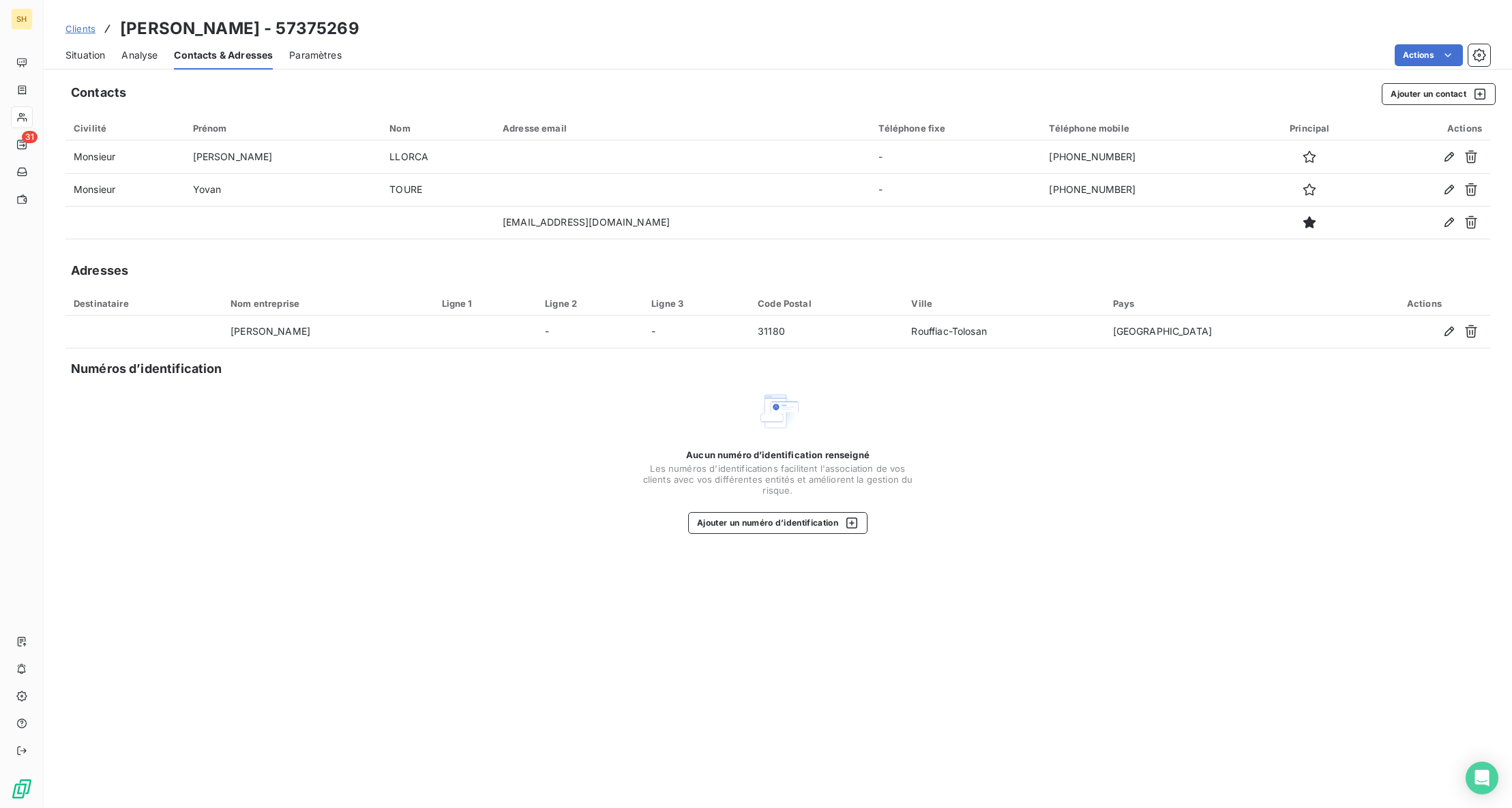
drag, startPoint x: 159, startPoint y: 27, endPoint x: 84, endPoint y: 33, distance: 75.2
click at [159, 27] on h3 "[PERSON_NAME] - 57375269" at bounding box center [239, 29] width 239 height 25
click at [99, 48] on span "Situation" at bounding box center [85, 55] width 40 height 13
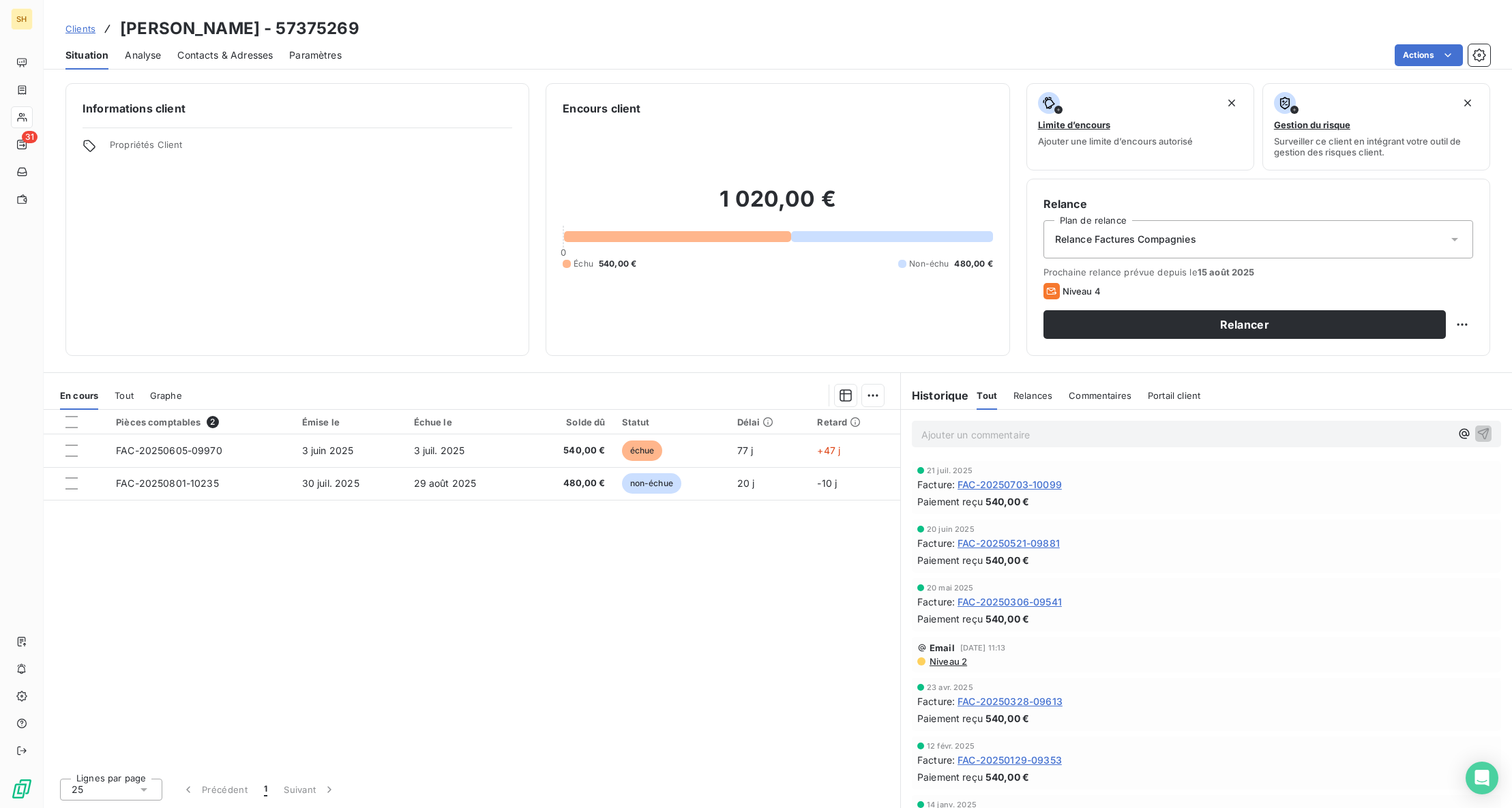
click at [1115, 399] on span "Commentaires" at bounding box center [1100, 395] width 63 height 11
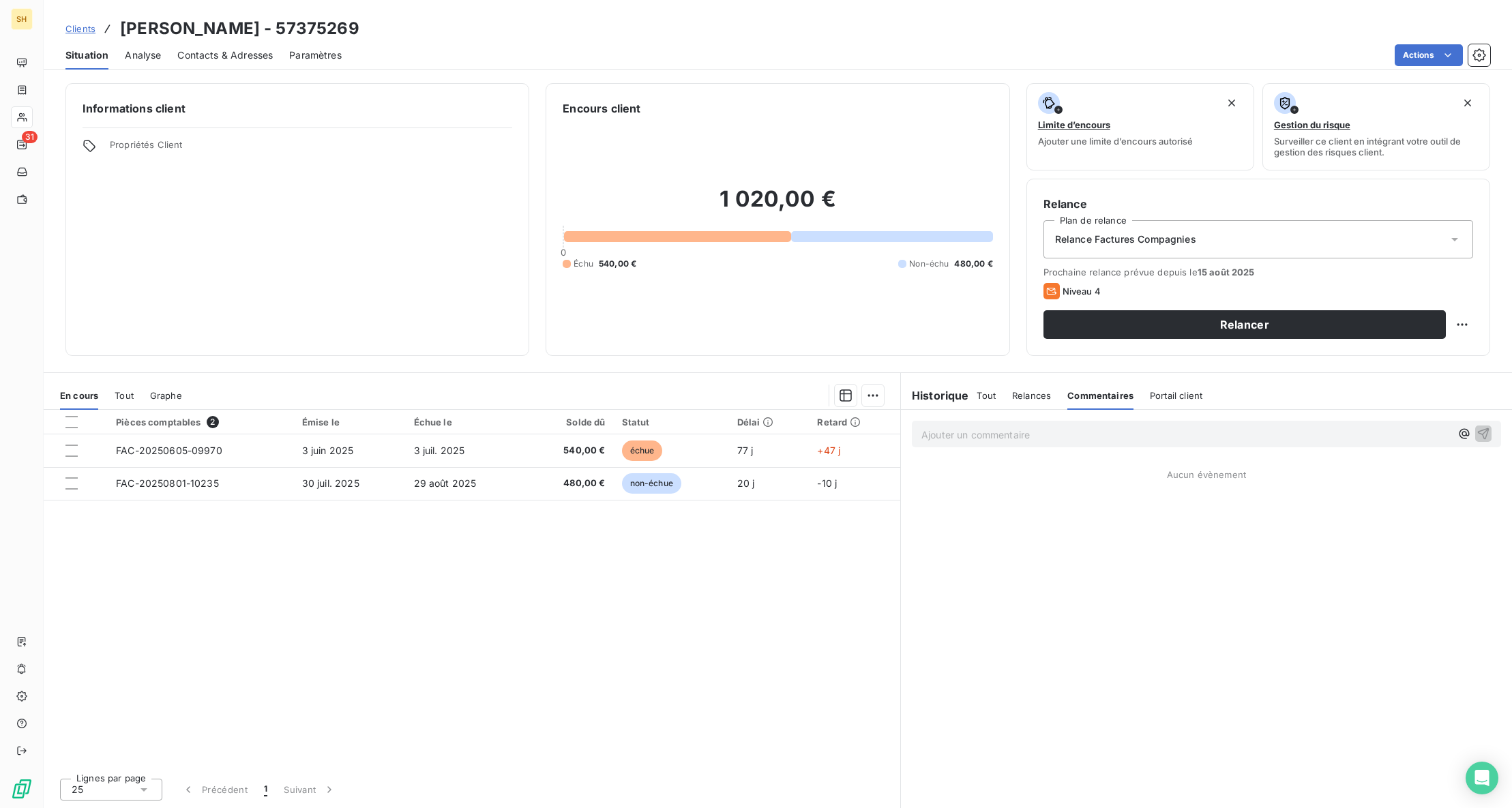
click at [1003, 433] on p "Ajouter un commentaire ﻿" at bounding box center [1186, 434] width 530 height 17
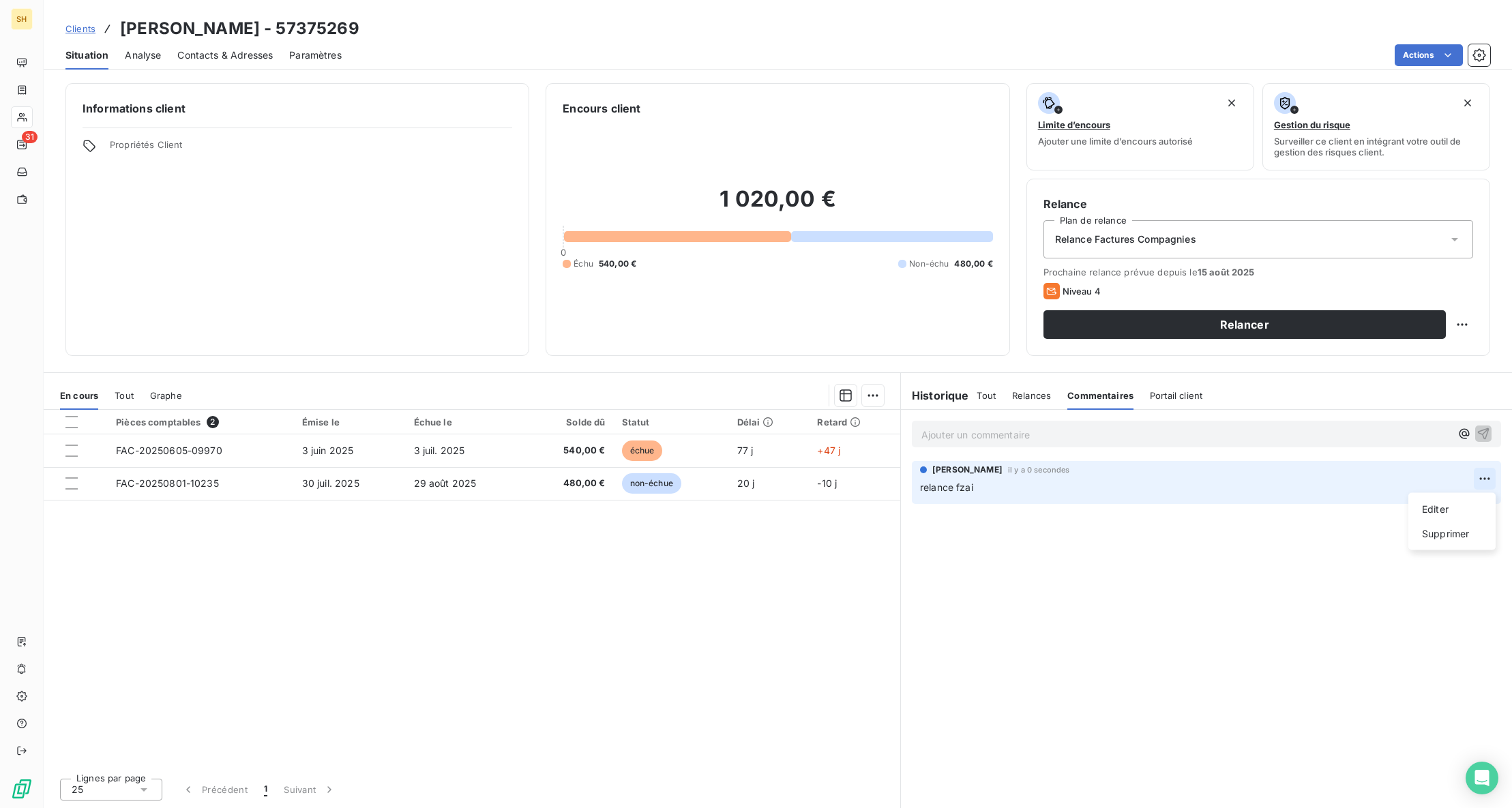
click at [1481, 479] on html "SH 31 Clients [PERSON_NAME] - 57375269 Situation Analyse Contacts & Adresses Pa…" at bounding box center [756, 404] width 1512 height 808
click at [1453, 529] on div "Supprimer" at bounding box center [1452, 533] width 76 height 21
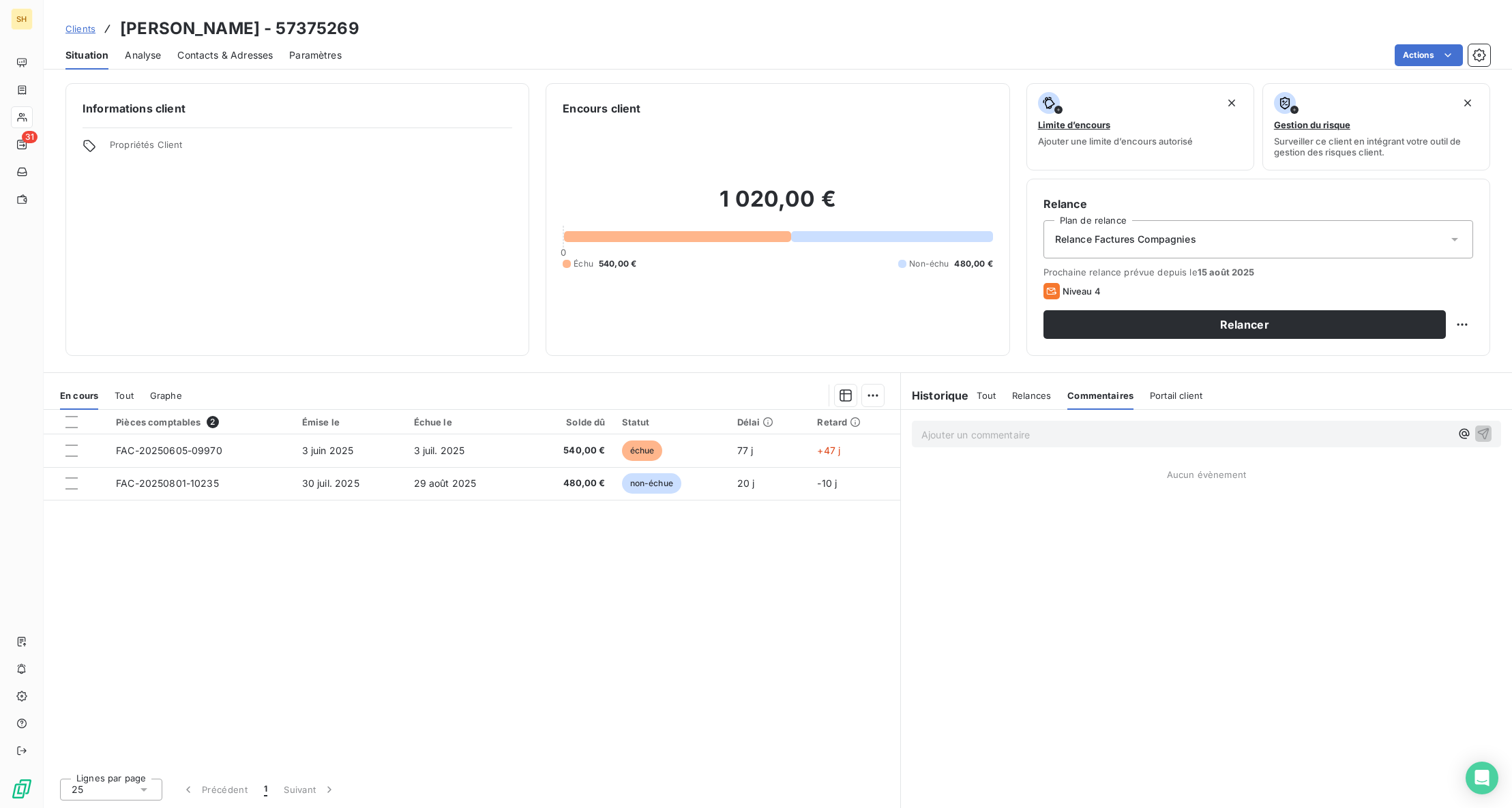
drag, startPoint x: 1042, startPoint y: 425, endPoint x: 1031, endPoint y: 433, distance: 13.6
click at [1042, 425] on div "Ajouter un commentaire ﻿" at bounding box center [1206, 433] width 589 height 26
click at [1030, 433] on p "Ajouter un commentaire ﻿" at bounding box center [1186, 434] width 530 height 17
click at [982, 433] on span "relance faites à ce jour par téléphone" at bounding box center [1006, 433] width 170 height 12
click at [1479, 432] on icon "button" at bounding box center [1483, 433] width 14 height 13
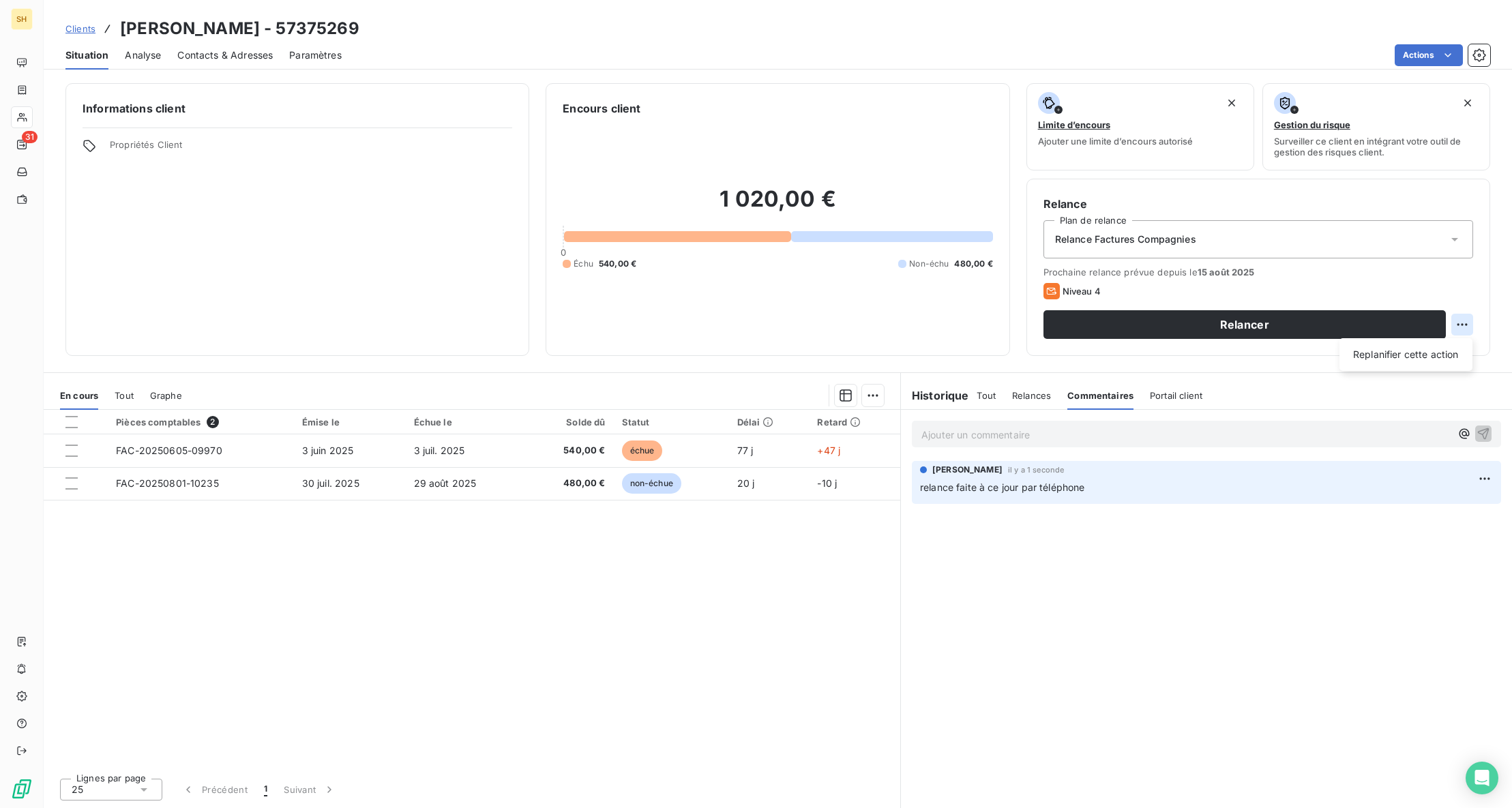
click at [1459, 326] on html "SH 31 Clients [PERSON_NAME] - 57375269 Situation Analyse Contacts & Adresses Pa…" at bounding box center [756, 404] width 1512 height 808
click at [1429, 353] on div "Replanifier cette action" at bounding box center [1406, 354] width 122 height 21
select select "7"
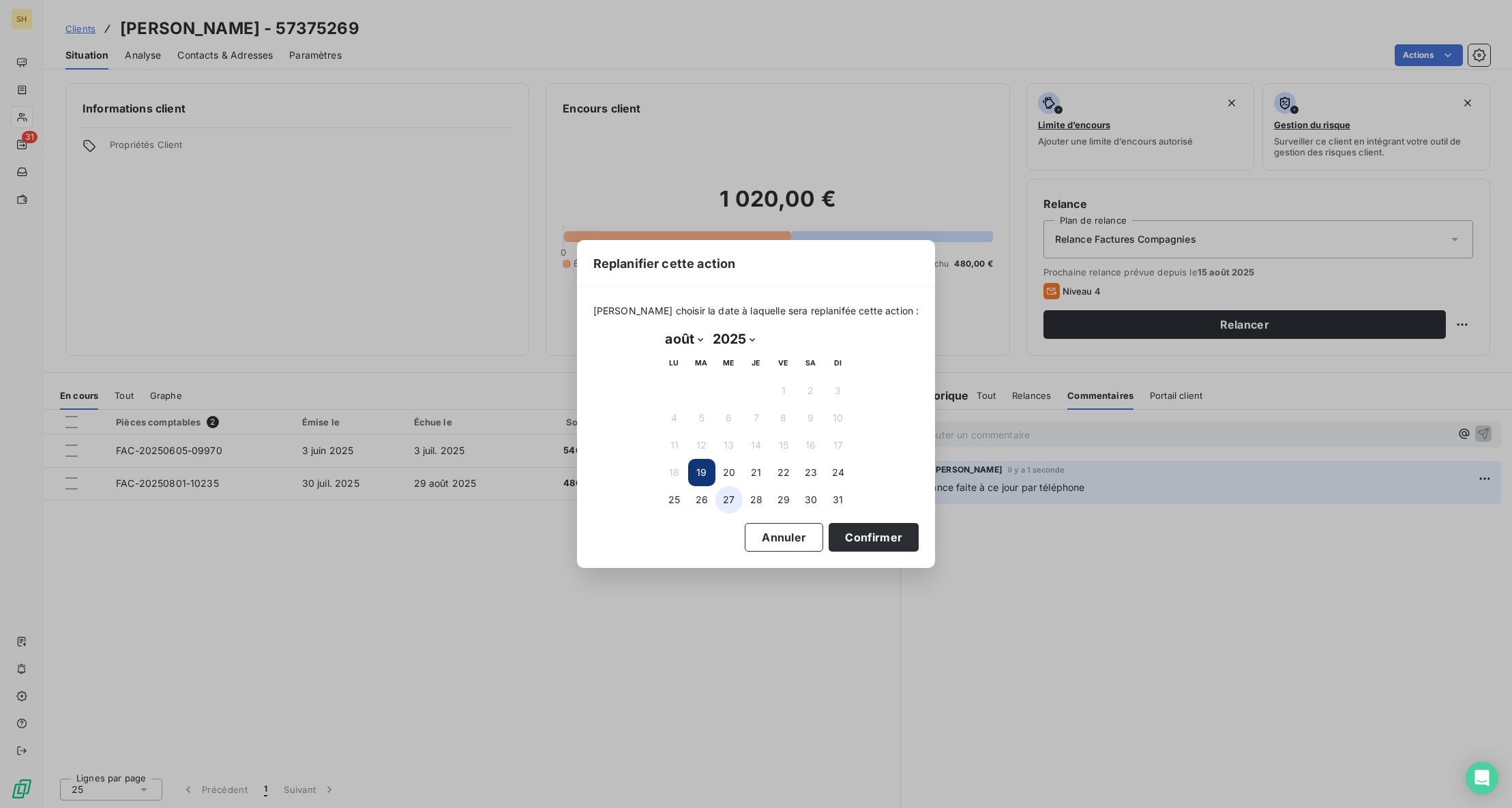
click at [727, 501] on button "27" at bounding box center [729, 499] width 27 height 27
click at [848, 538] on button "Confirmer" at bounding box center [874, 537] width 90 height 29
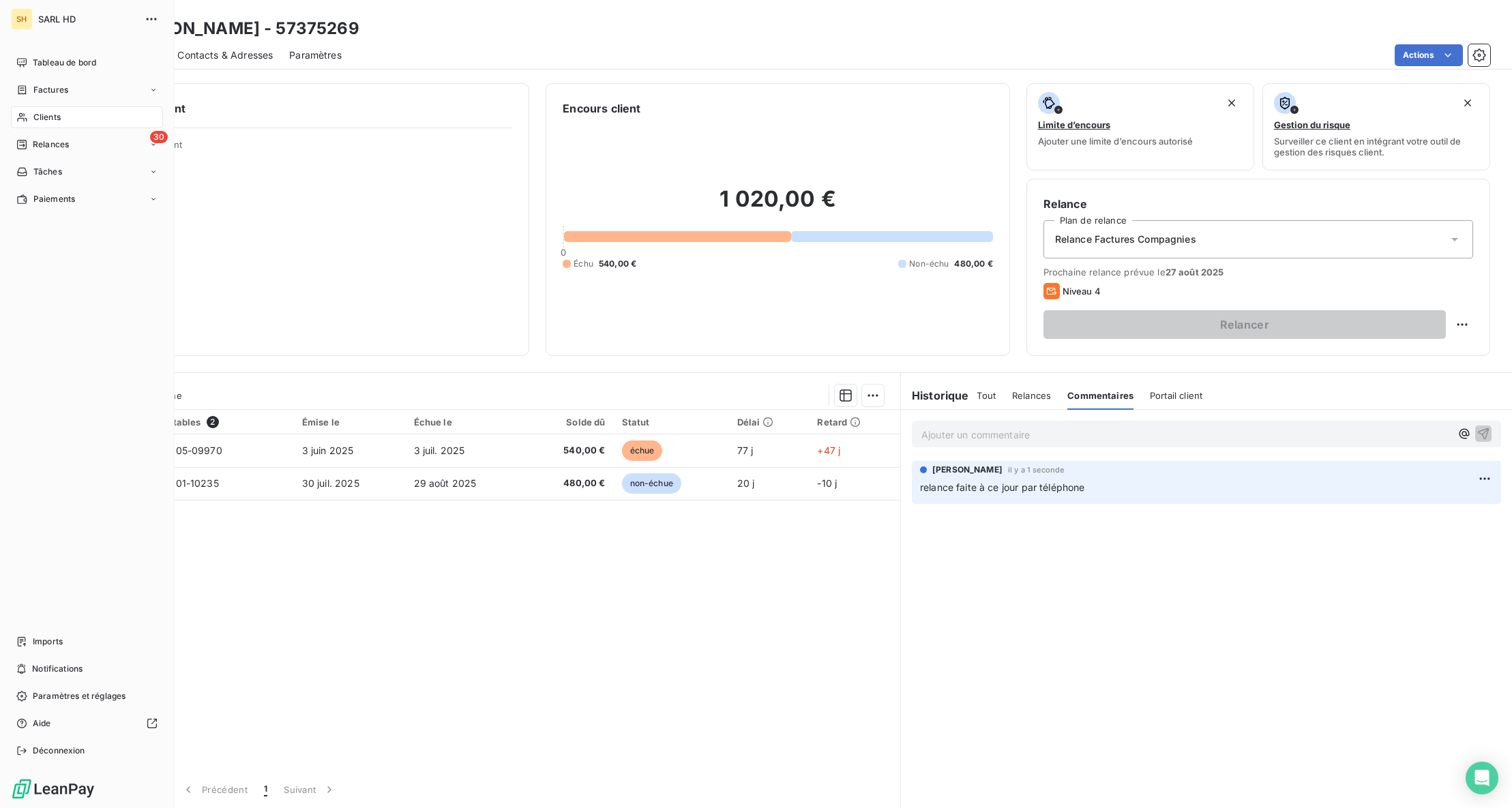
click at [33, 140] on span "Relances" at bounding box center [51, 144] width 37 height 12
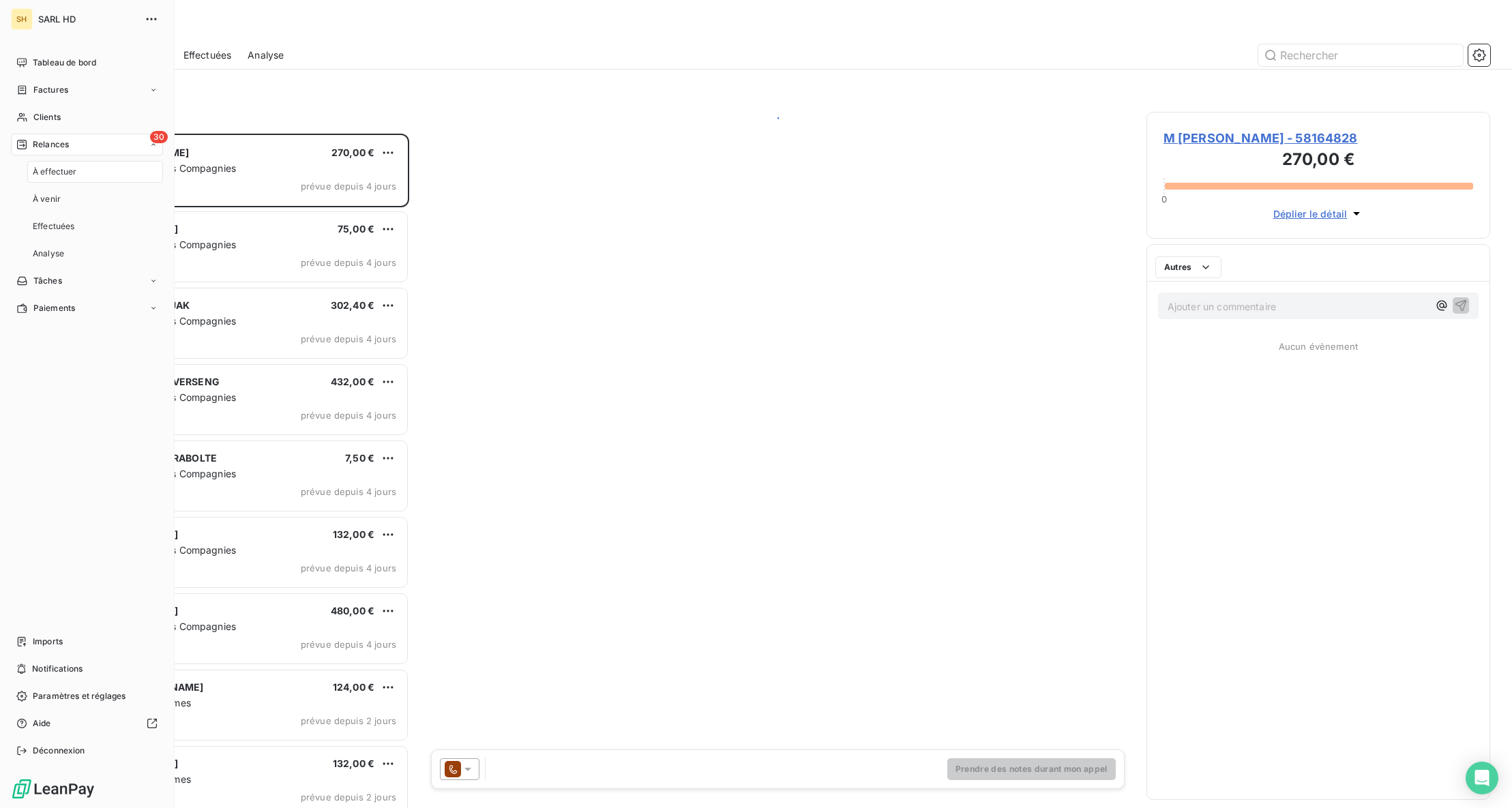
scroll to position [674, 344]
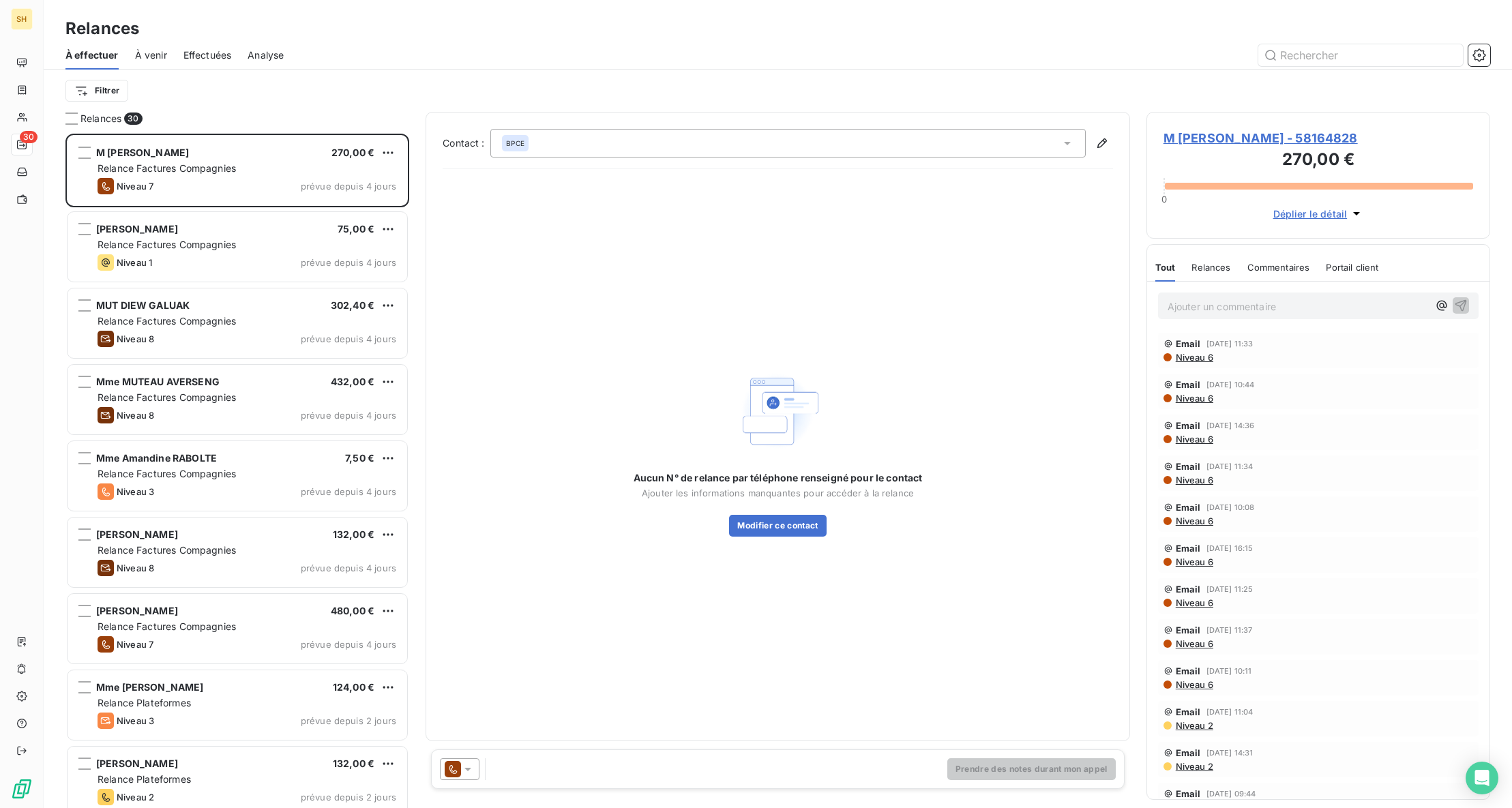
click at [357, 75] on div "Filtrer" at bounding box center [777, 90] width 1425 height 42
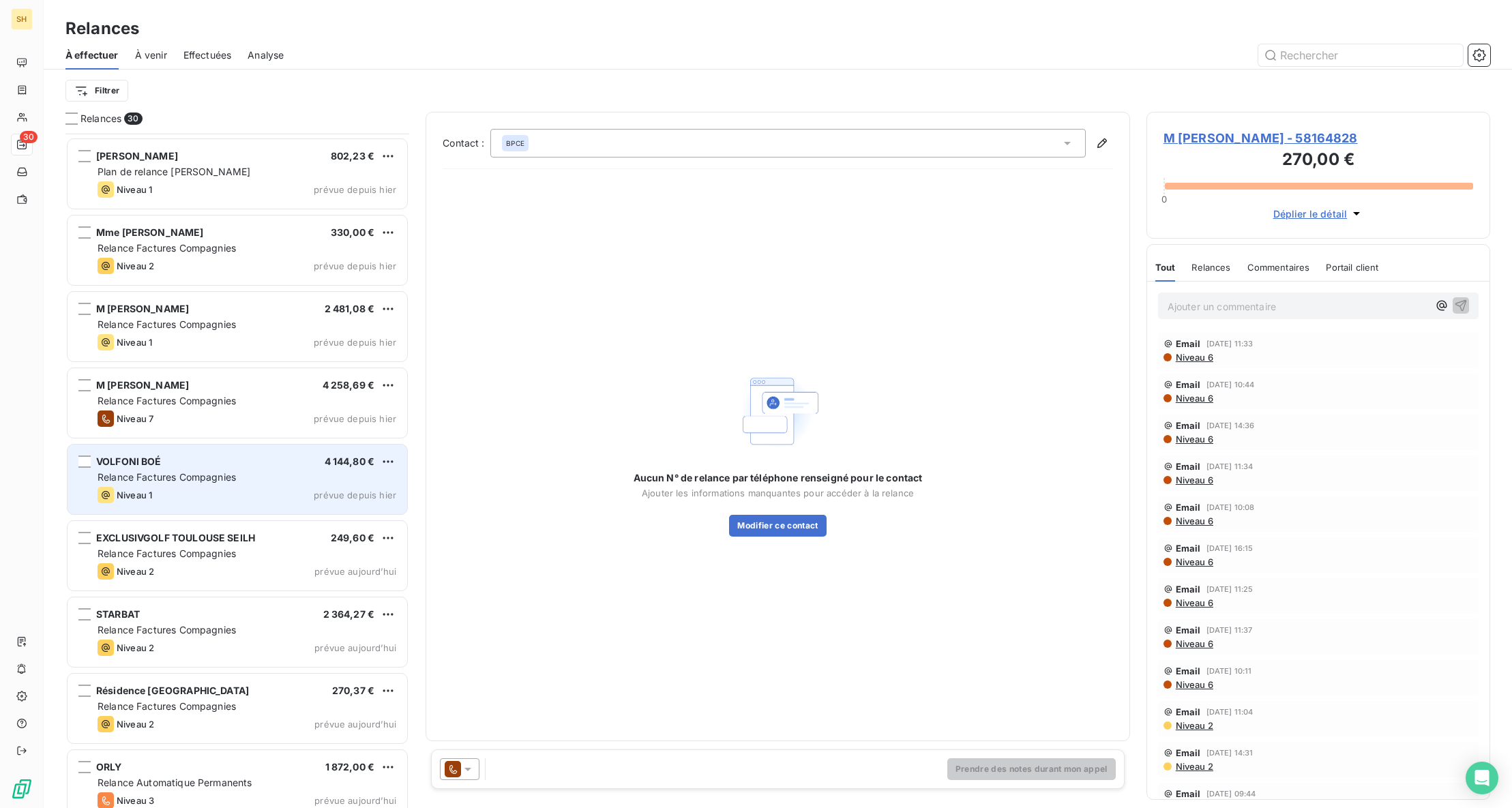
scroll to position [1617, 0]
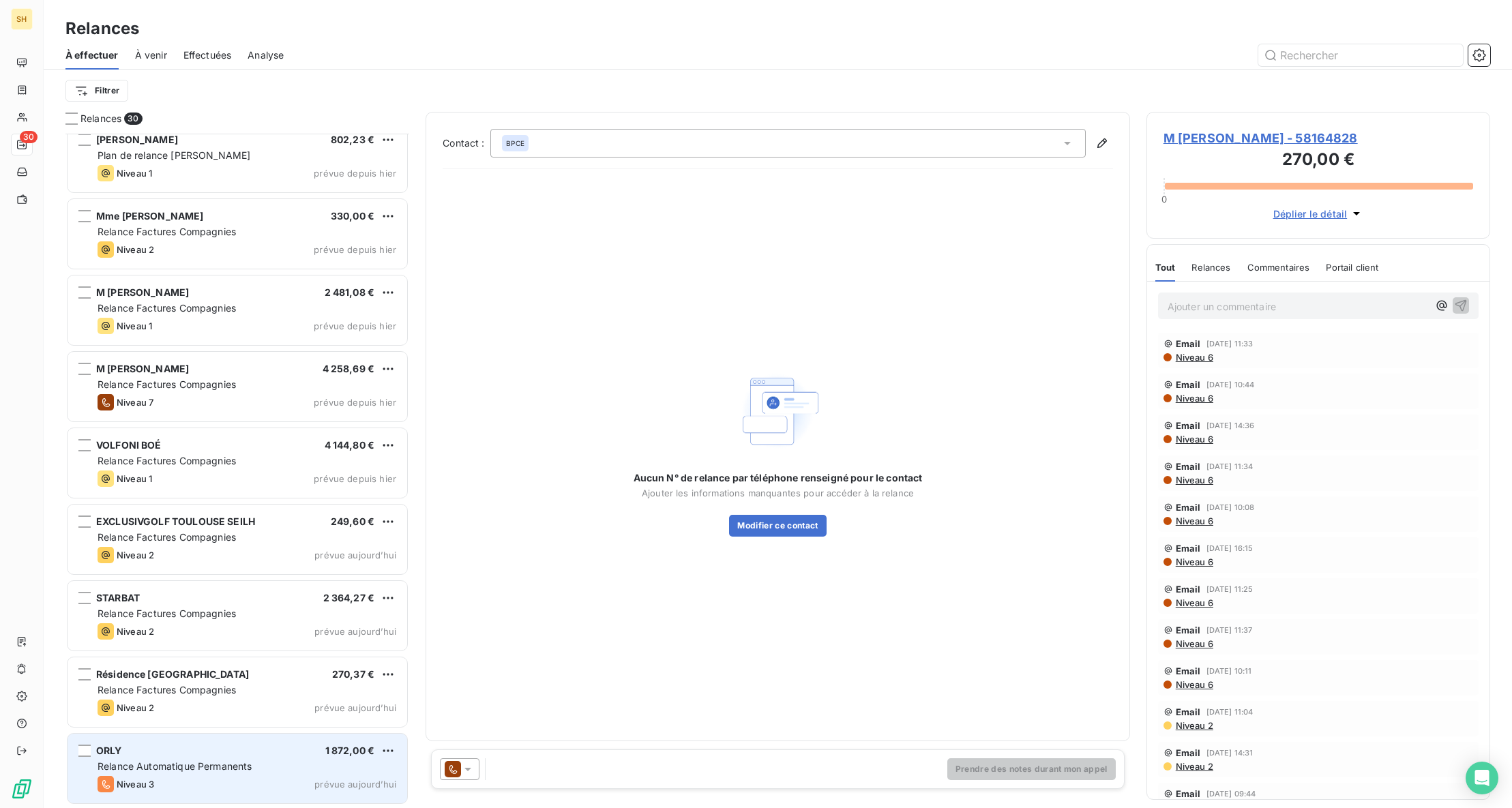
click at [114, 750] on span "ORLY" at bounding box center [109, 750] width 26 height 12
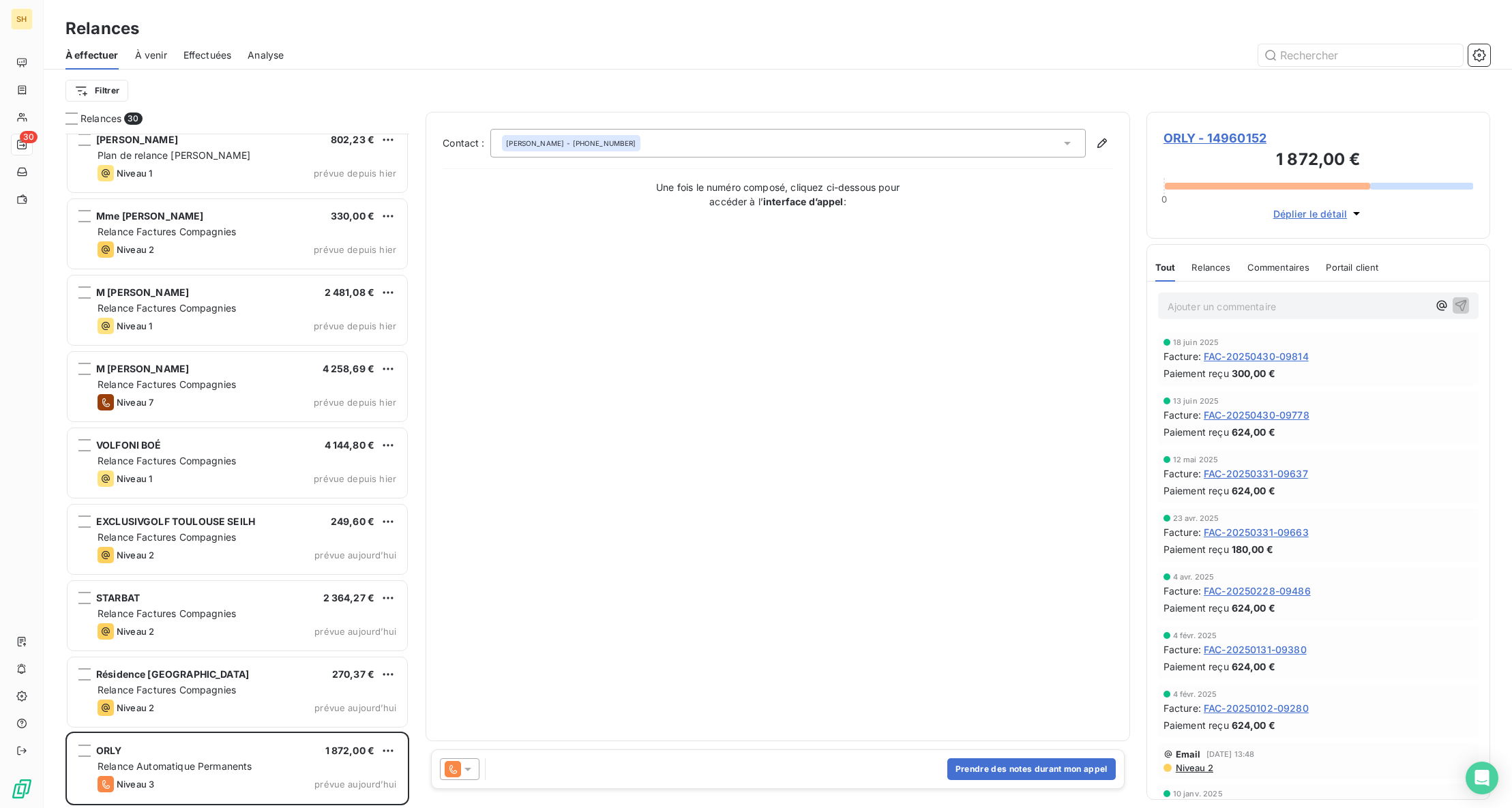
click at [1186, 134] on span "ORLY - 14960152" at bounding box center [1318, 137] width 310 height 18
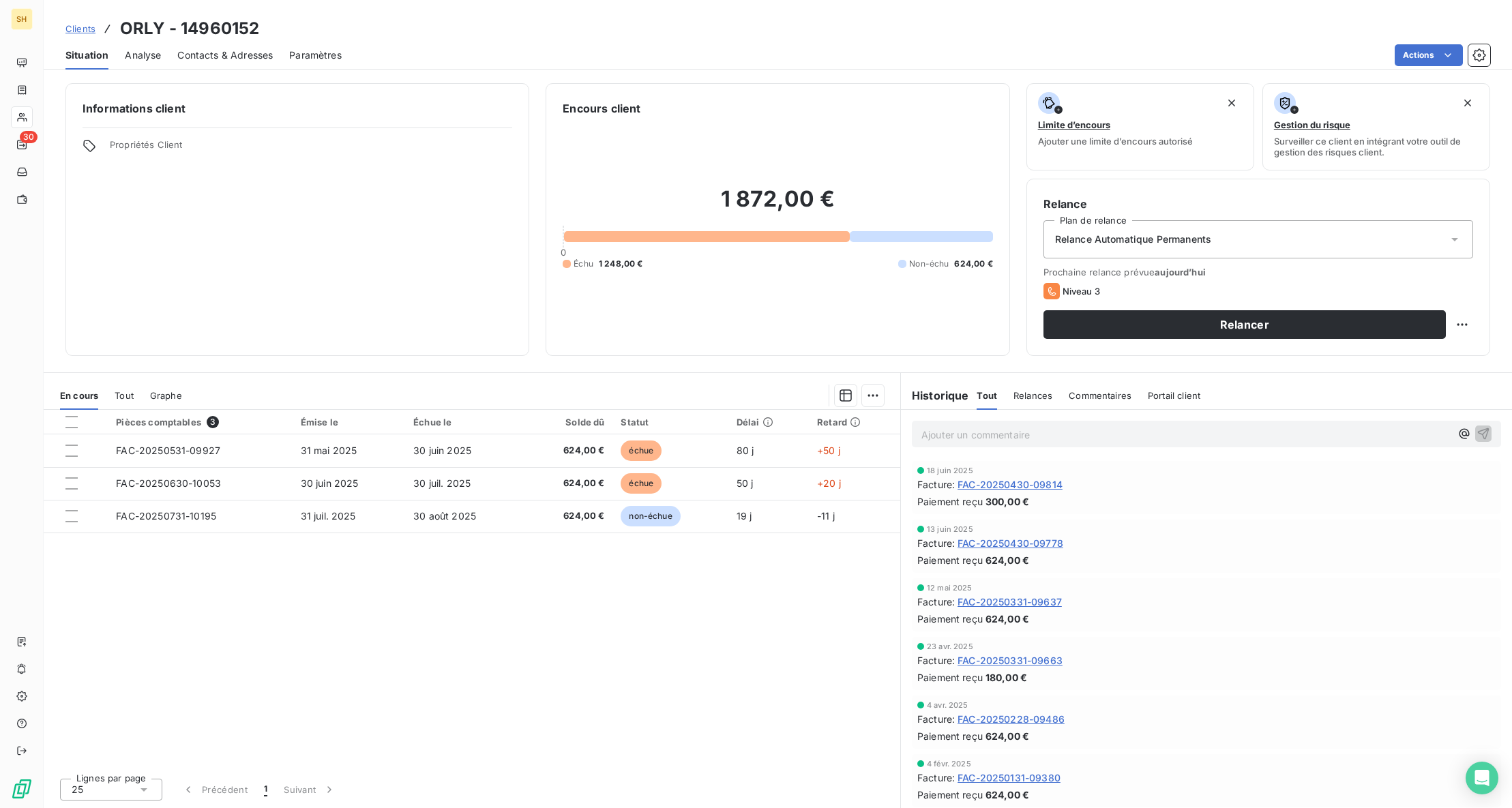
click at [199, 30] on h3 "ORLY - 14960152" at bounding box center [189, 29] width 139 height 25
